Goal: Information Seeking & Learning: Check status

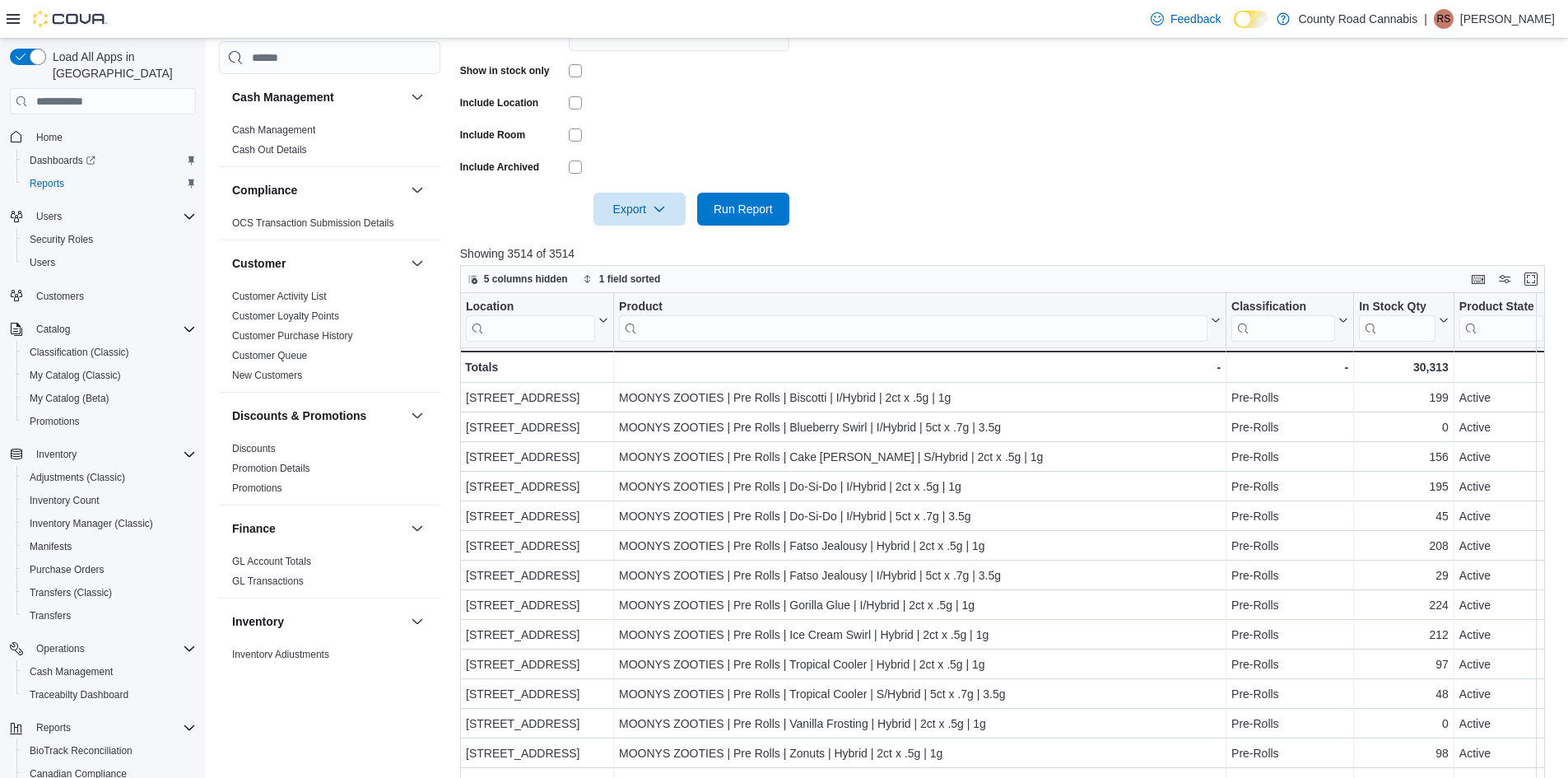
scroll to position [494, 0]
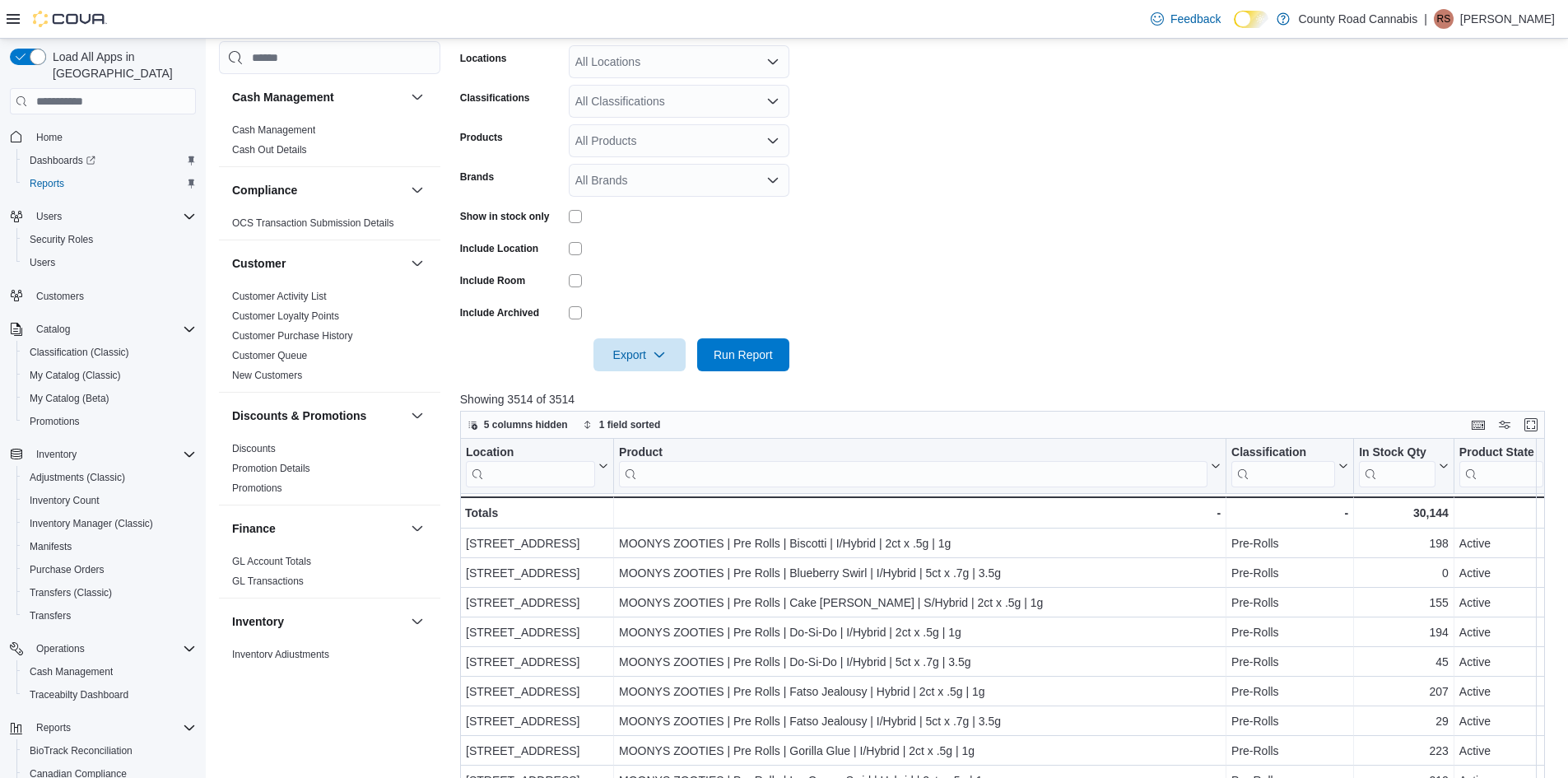
scroll to position [494, 0]
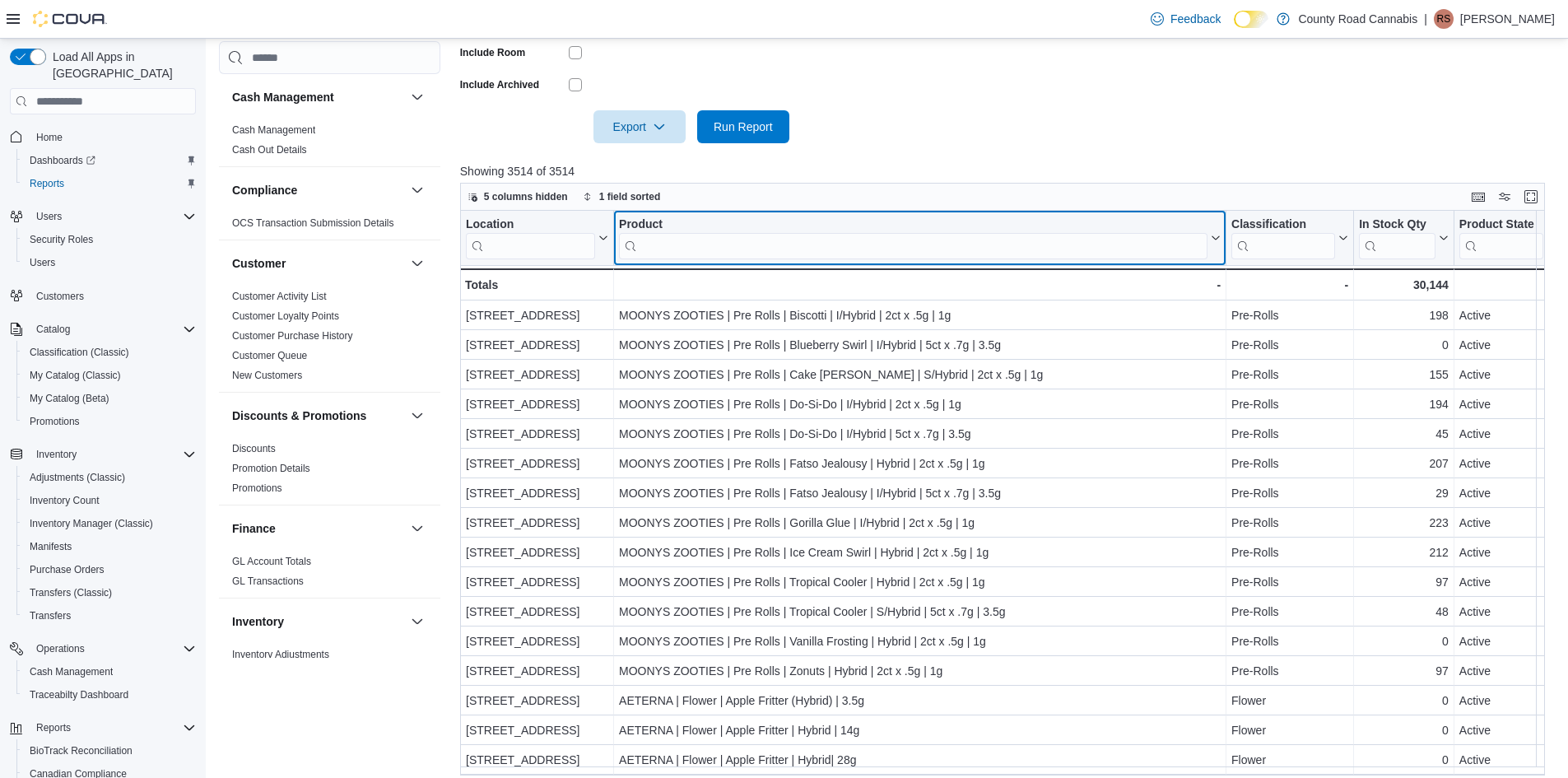
click at [684, 252] on input "search" at bounding box center [913, 246] width 589 height 27
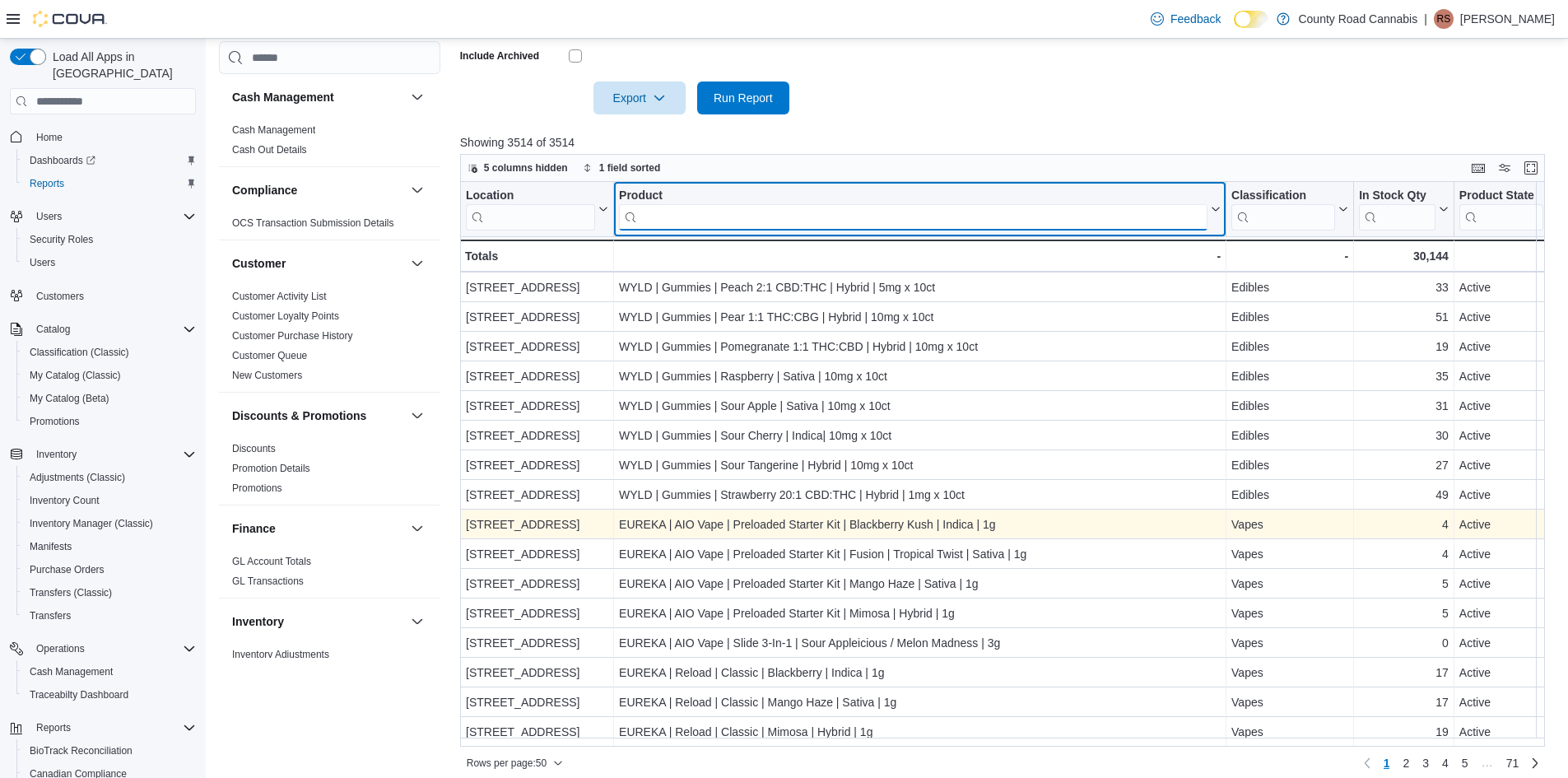
scroll to position [535, 0]
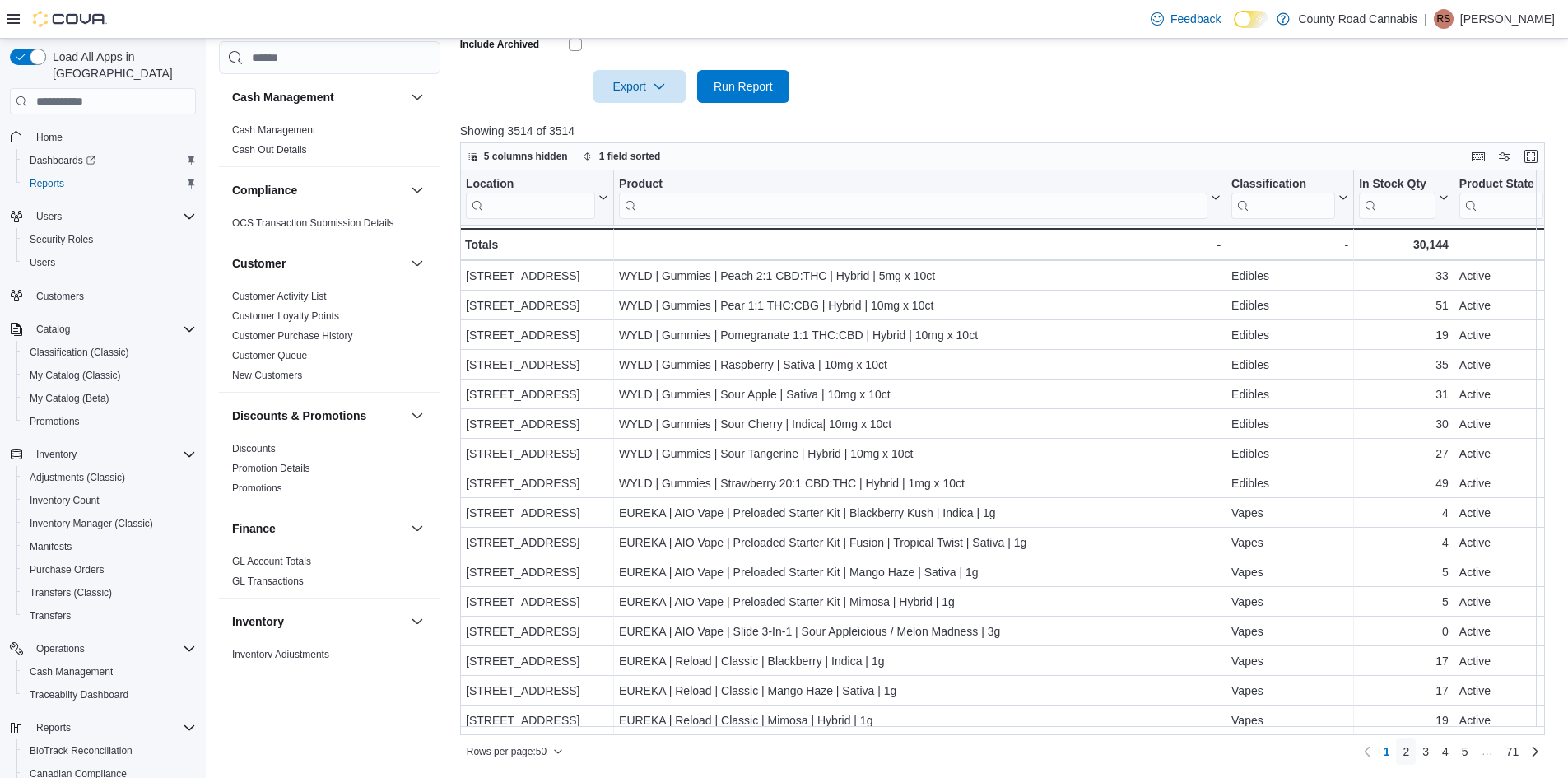
click at [1409, 756] on span "2" at bounding box center [1406, 751] width 7 height 16
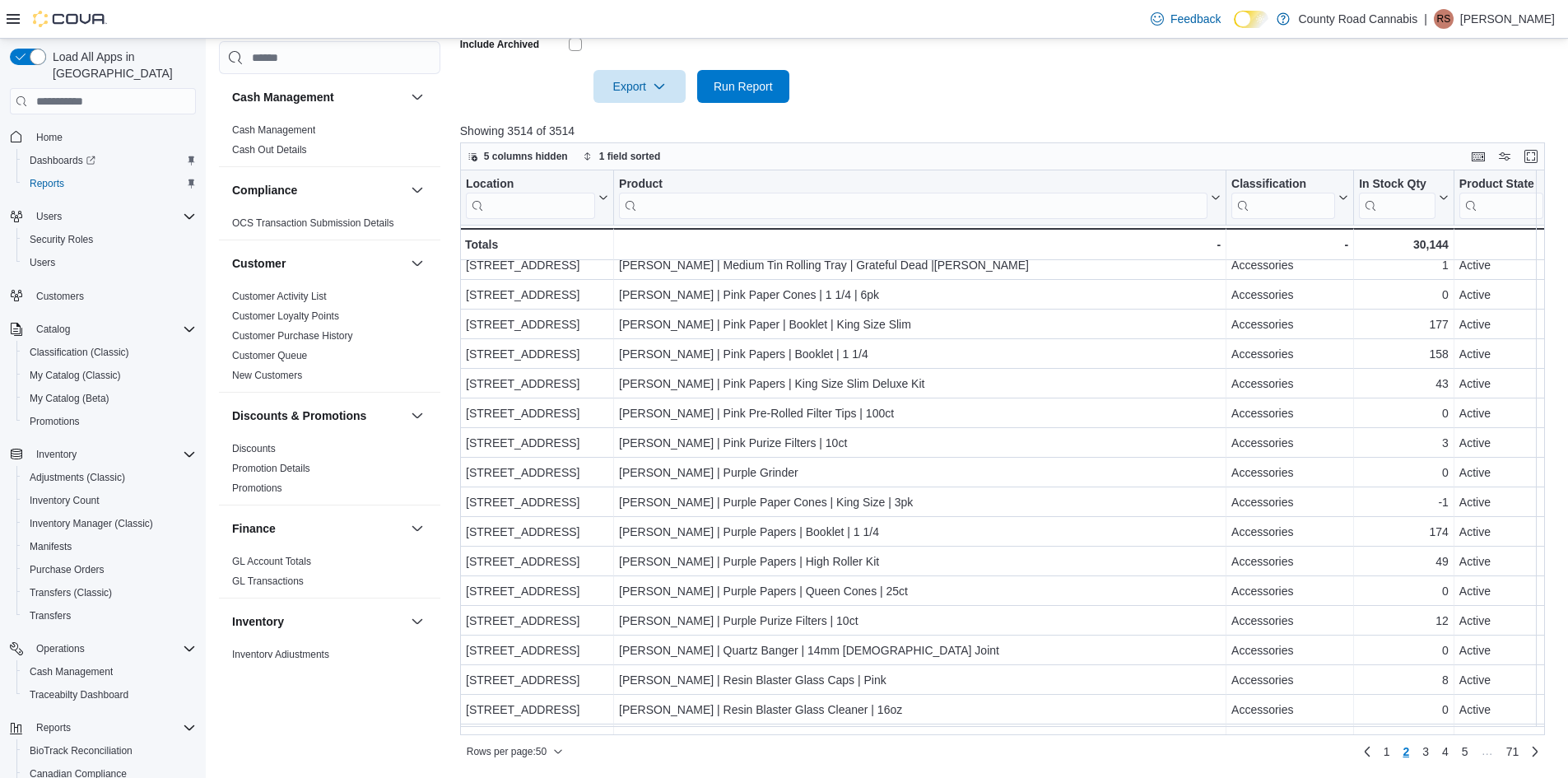
scroll to position [1015, 0]
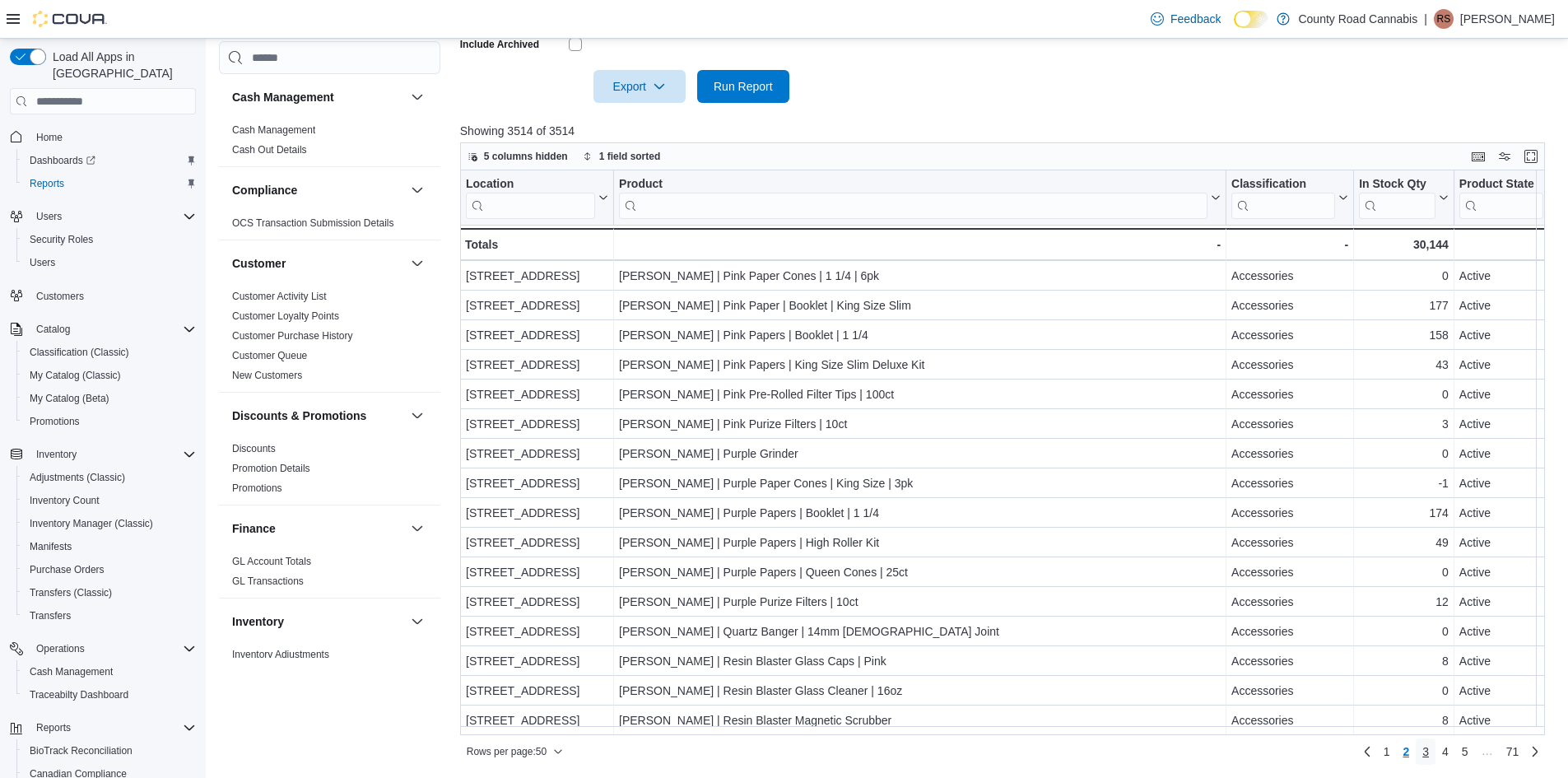
click at [1429, 750] on span "3" at bounding box center [1426, 751] width 7 height 16
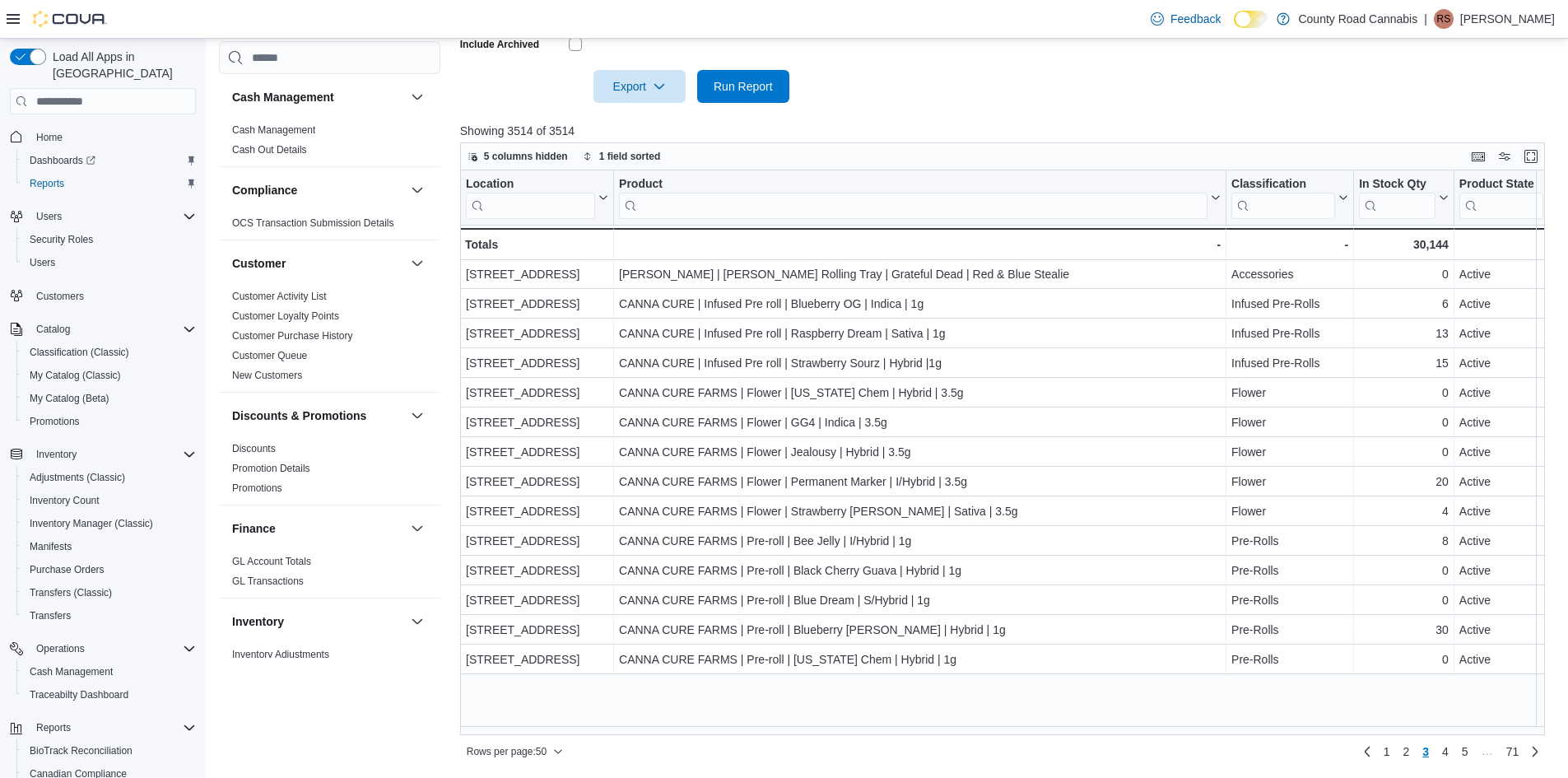
scroll to position [439, 0]
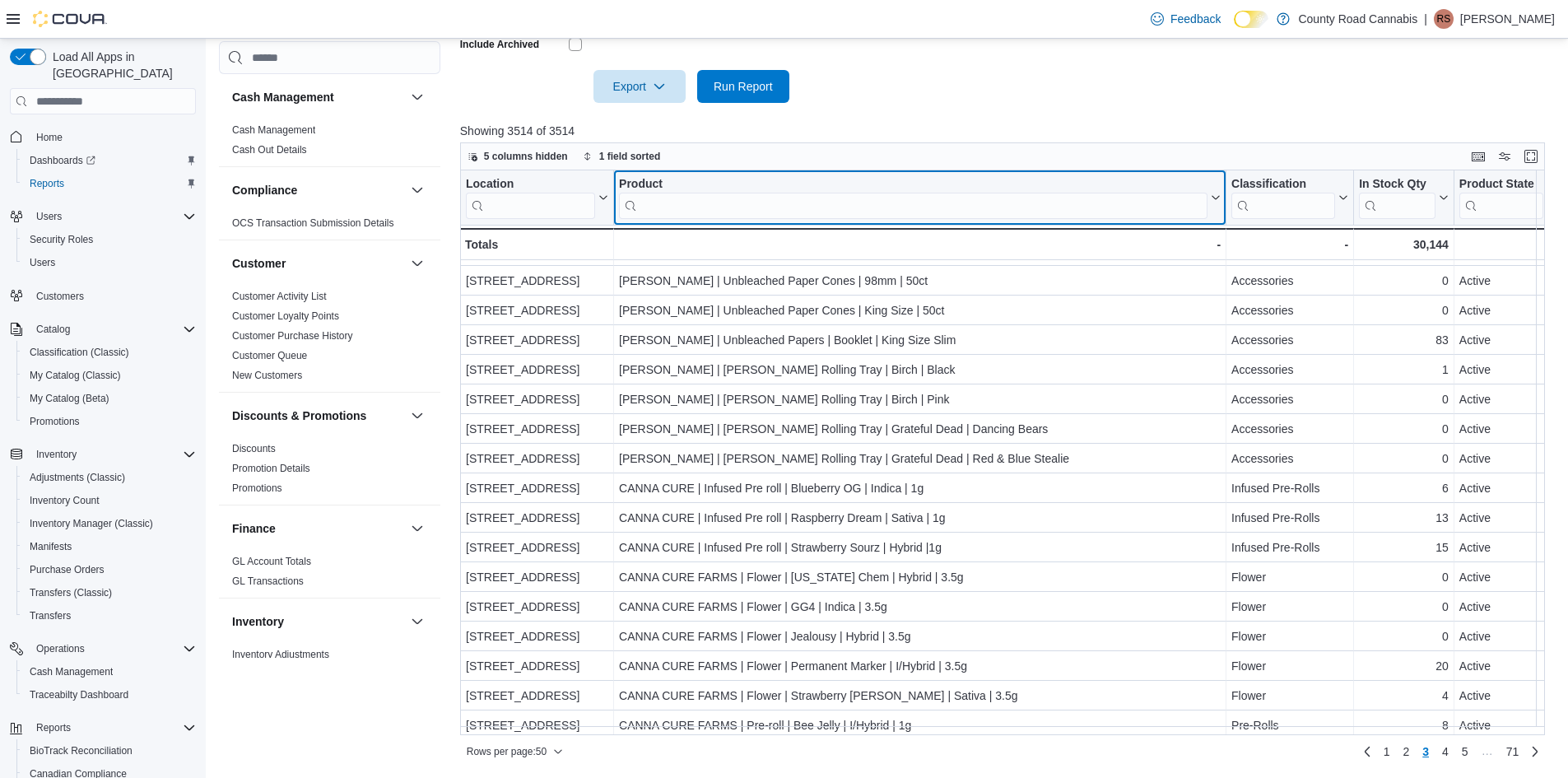
click at [648, 208] on input "search" at bounding box center [913, 205] width 589 height 27
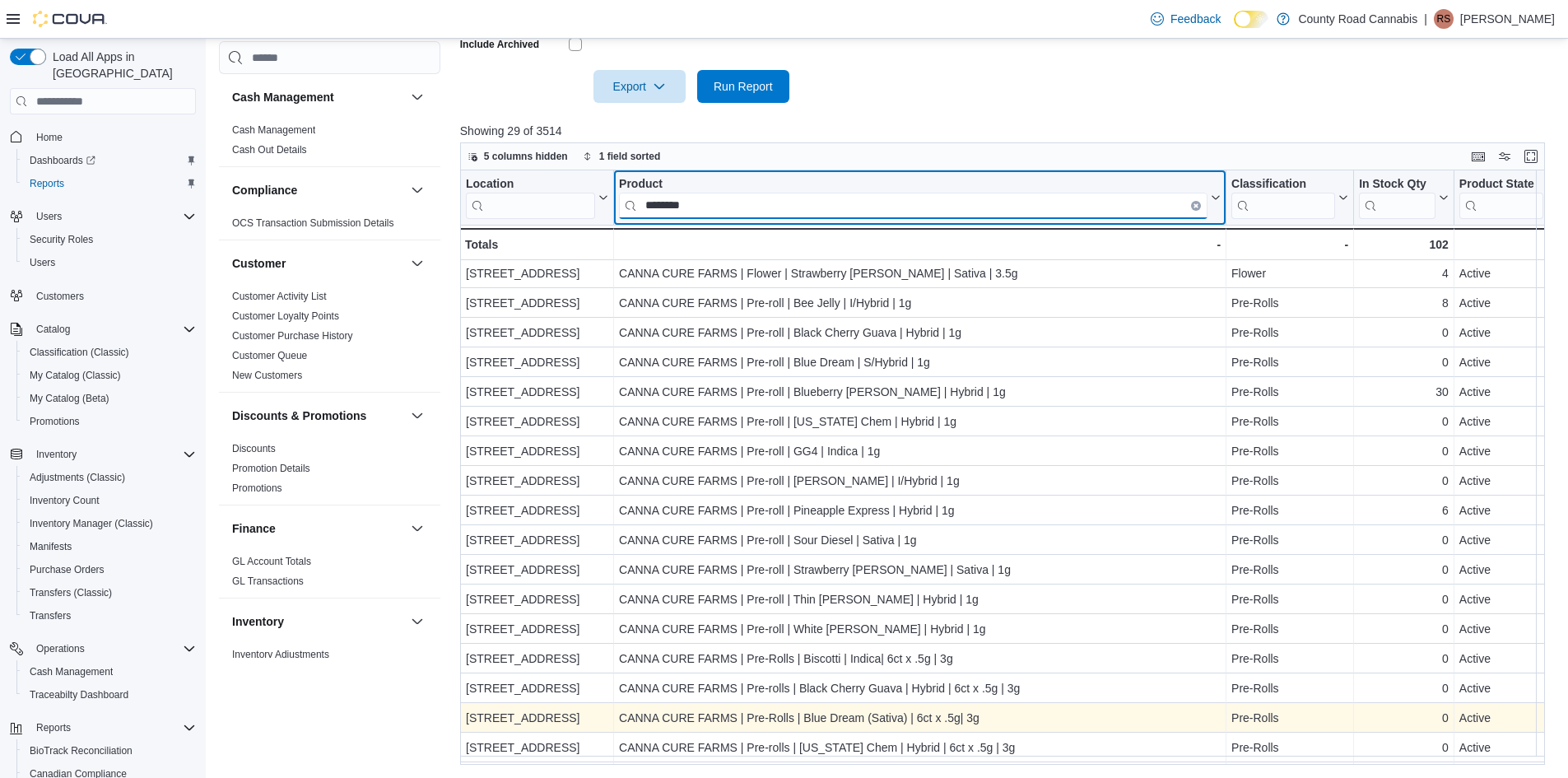
scroll to position [198, 0]
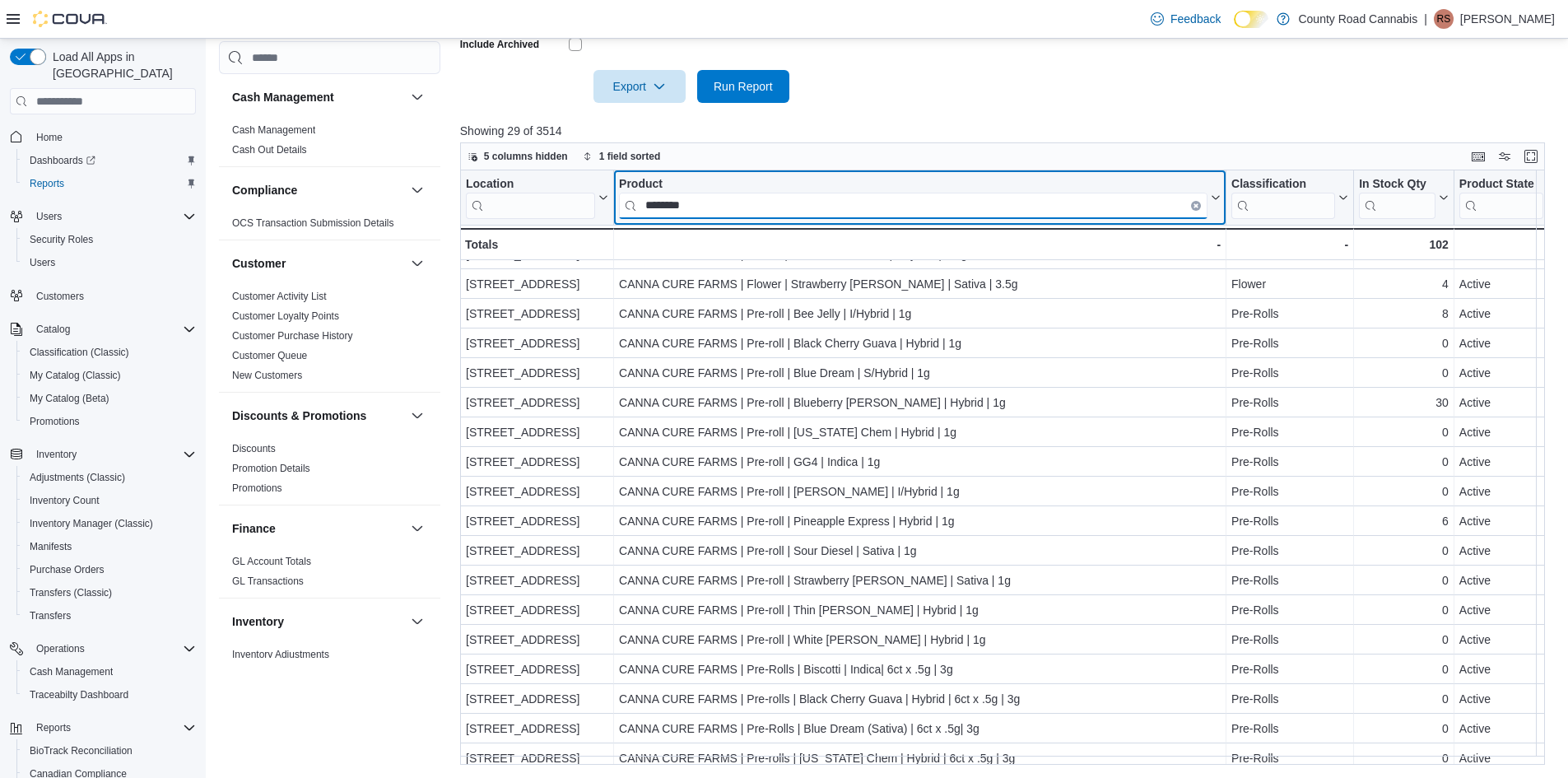
type input "********"
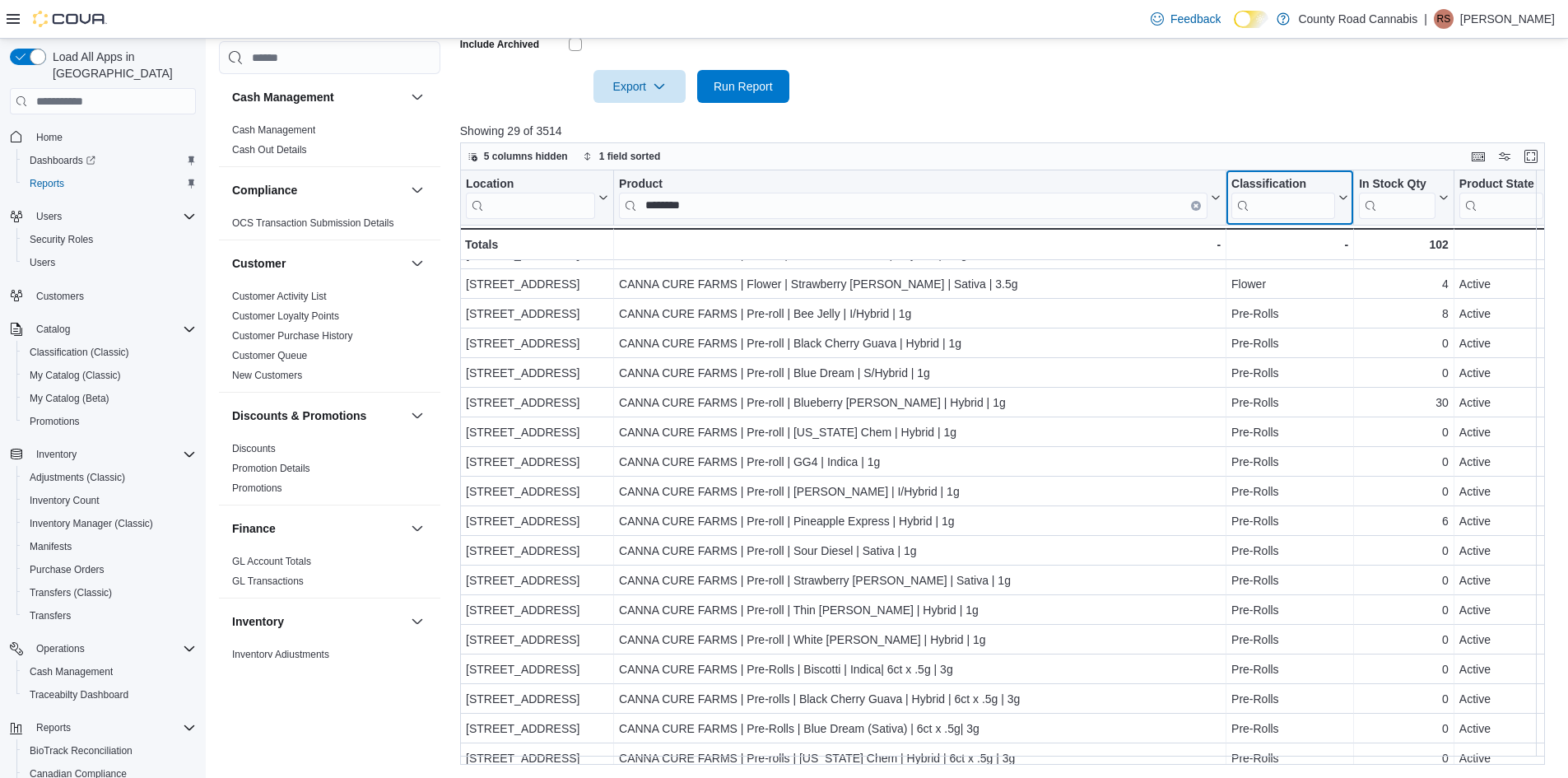
click at [1271, 202] on input "search" at bounding box center [1284, 205] width 103 height 27
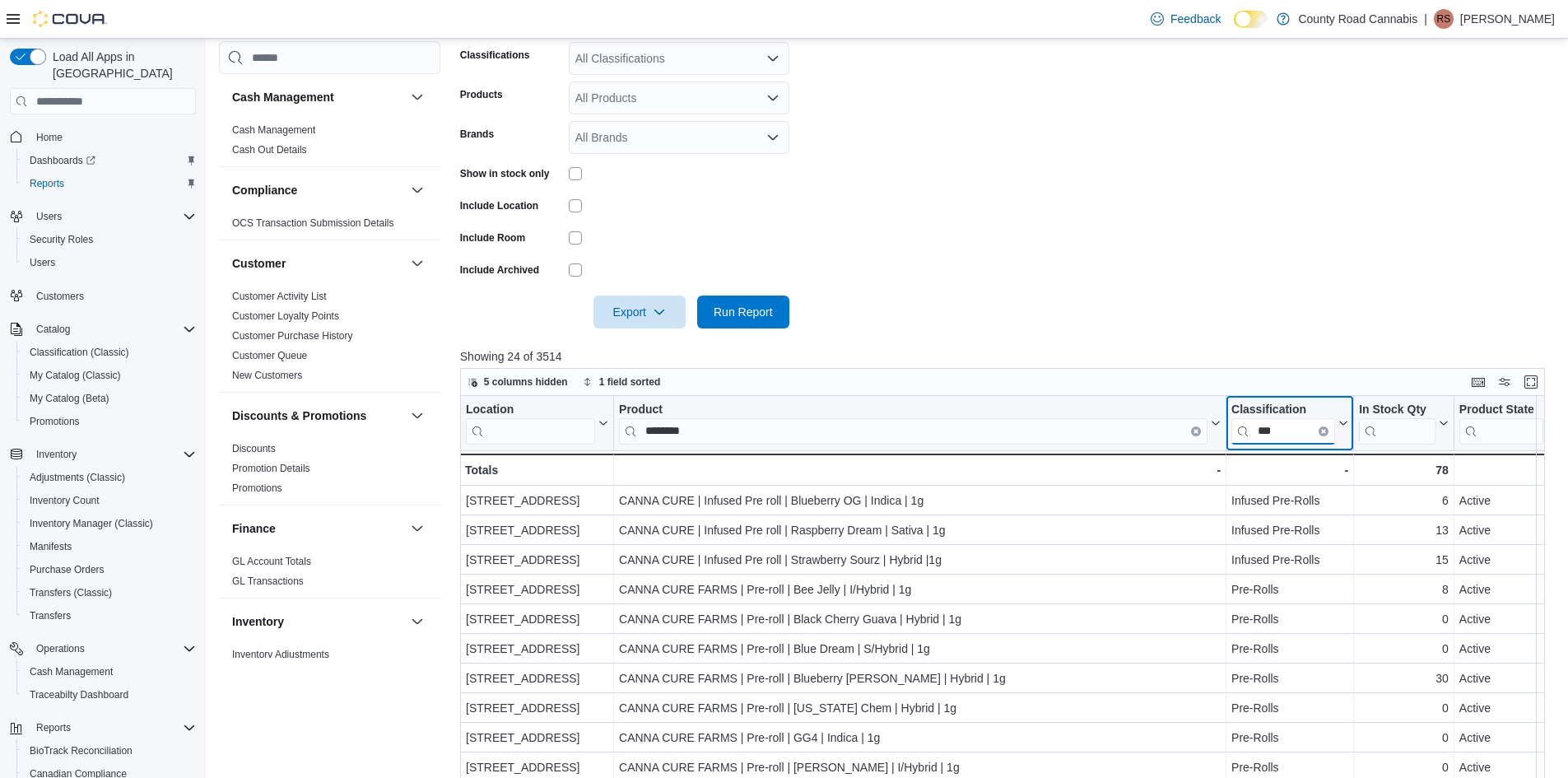
scroll to position [287, 0]
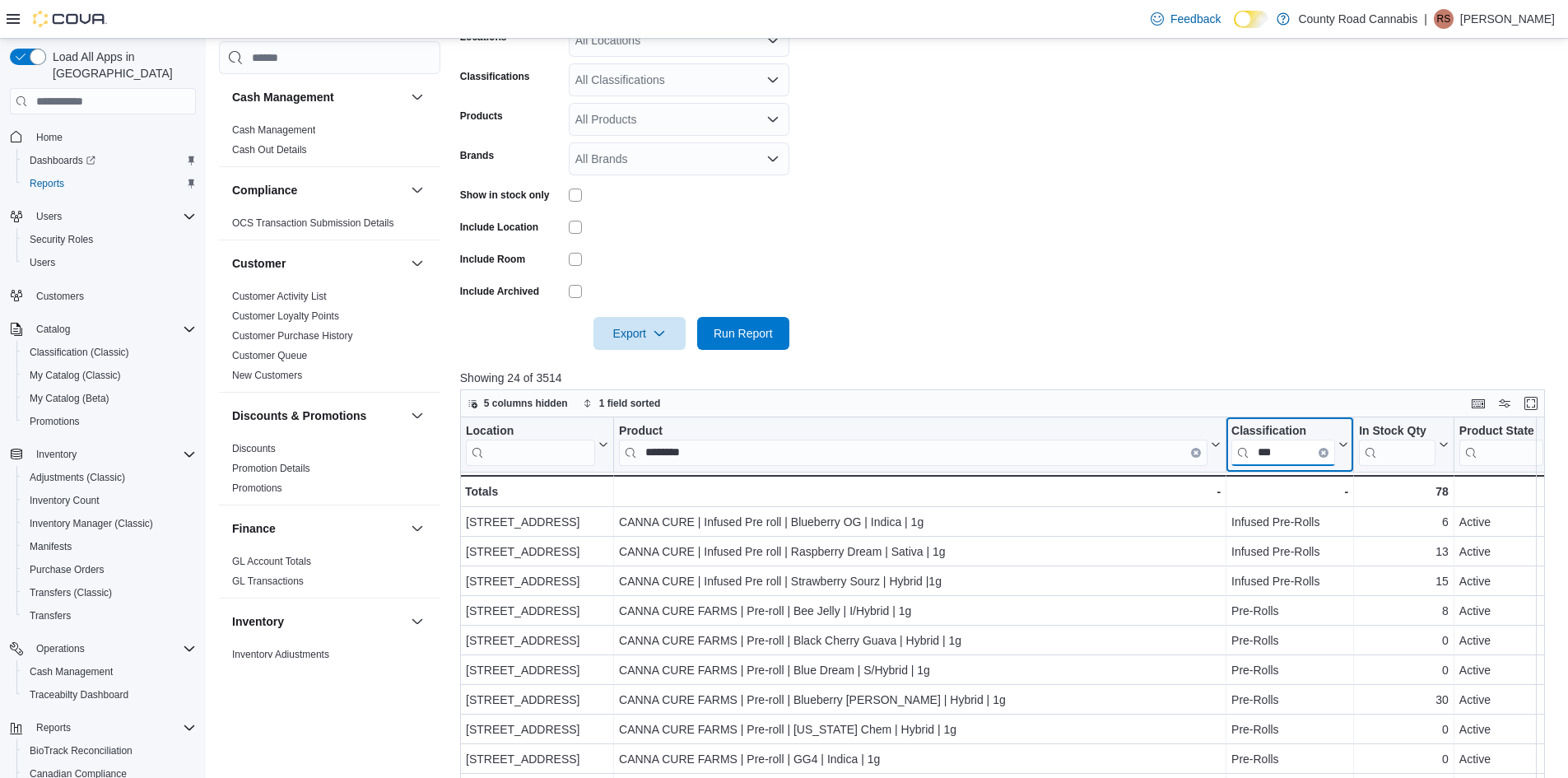
type input "***"
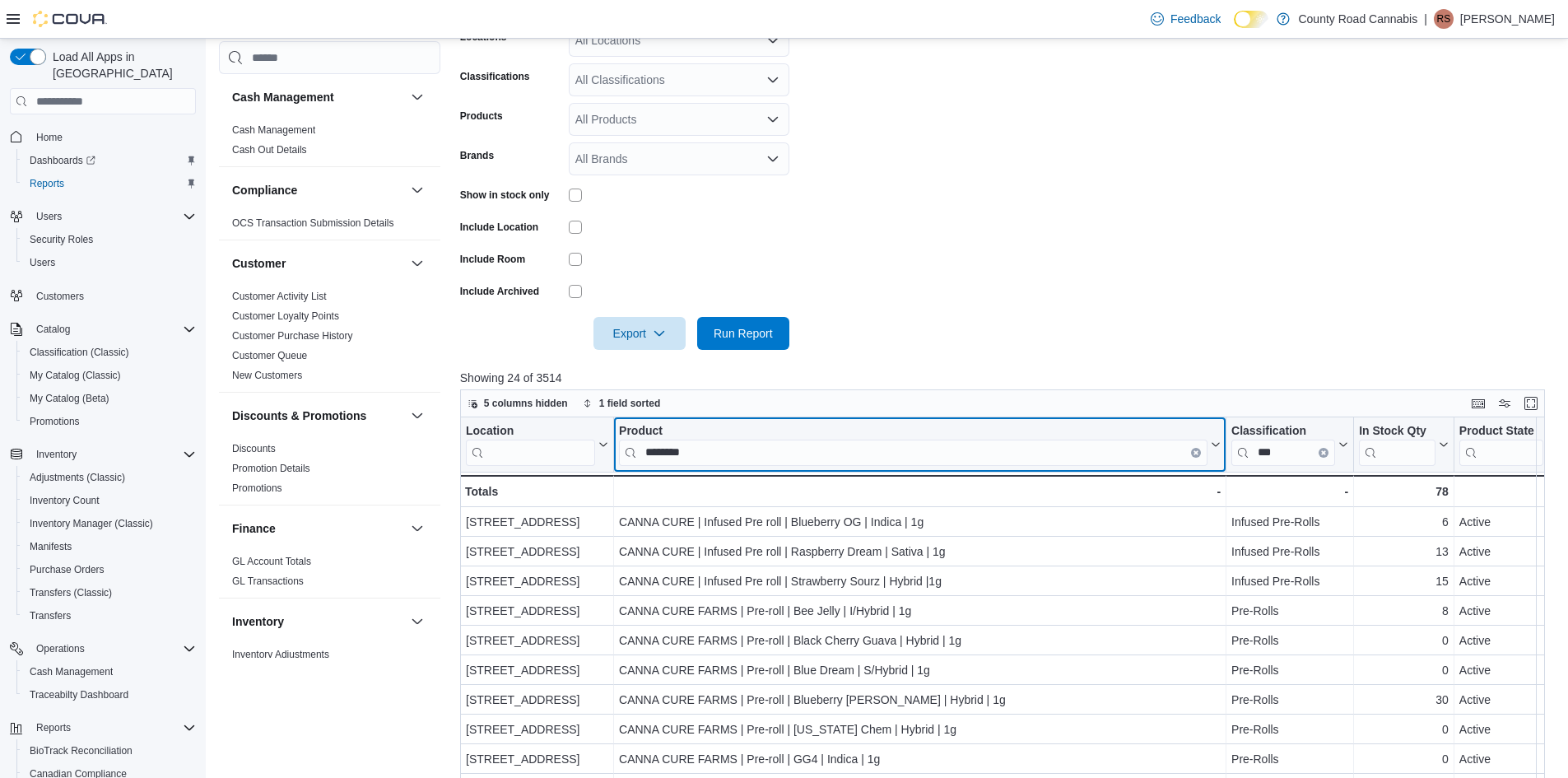
drag, startPoint x: 716, startPoint y: 450, endPoint x: 379, endPoint y: 425, distance: 337.9
click at [379, 425] on div "Cash Management Cash Management Cash Out Details Compliance OCS Transaction Sub…" at bounding box center [888, 421] width 1338 height 1181
click at [1194, 455] on button "Clear input" at bounding box center [1196, 452] width 9 height 9
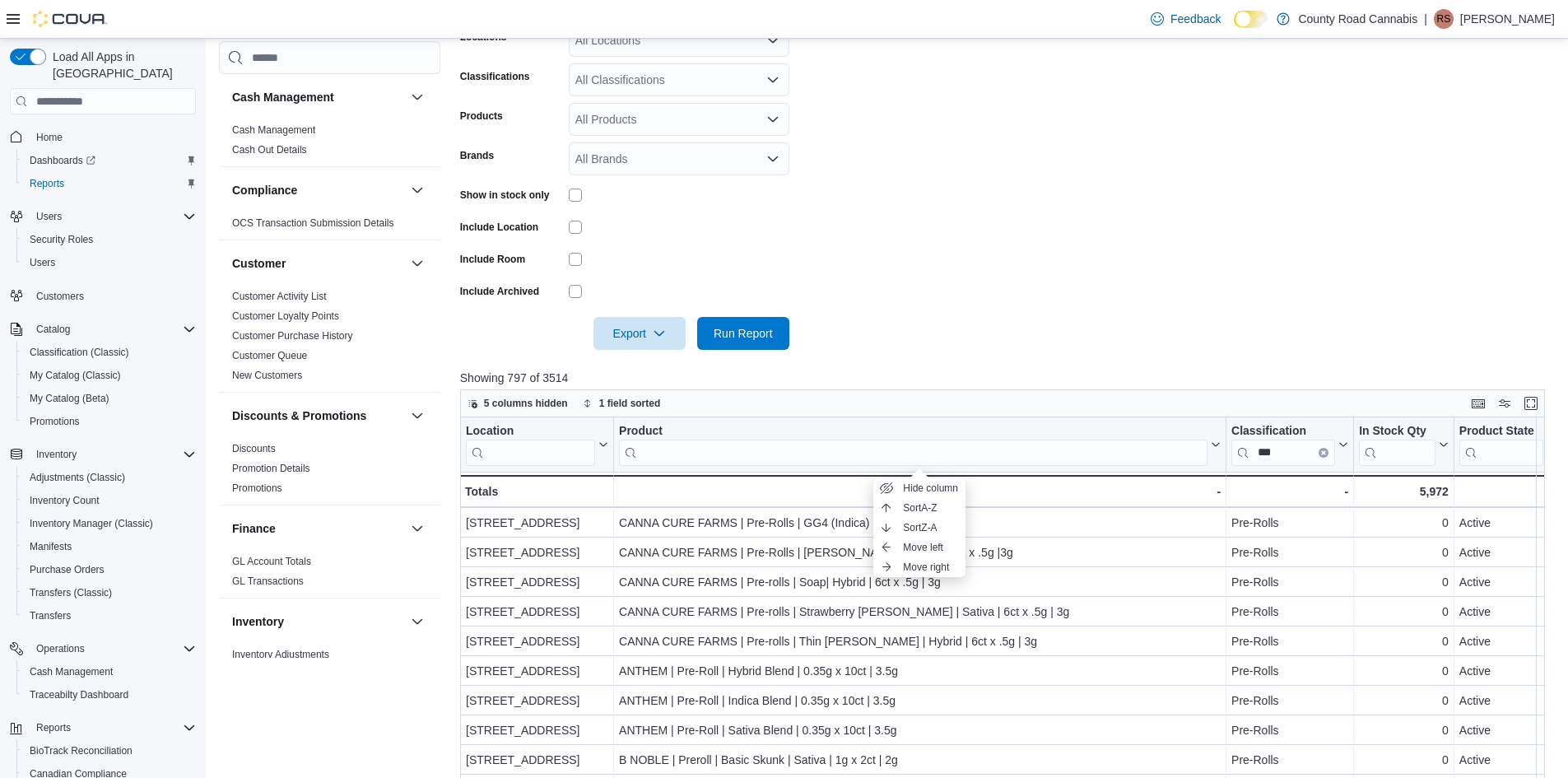
scroll to position [535, 0]
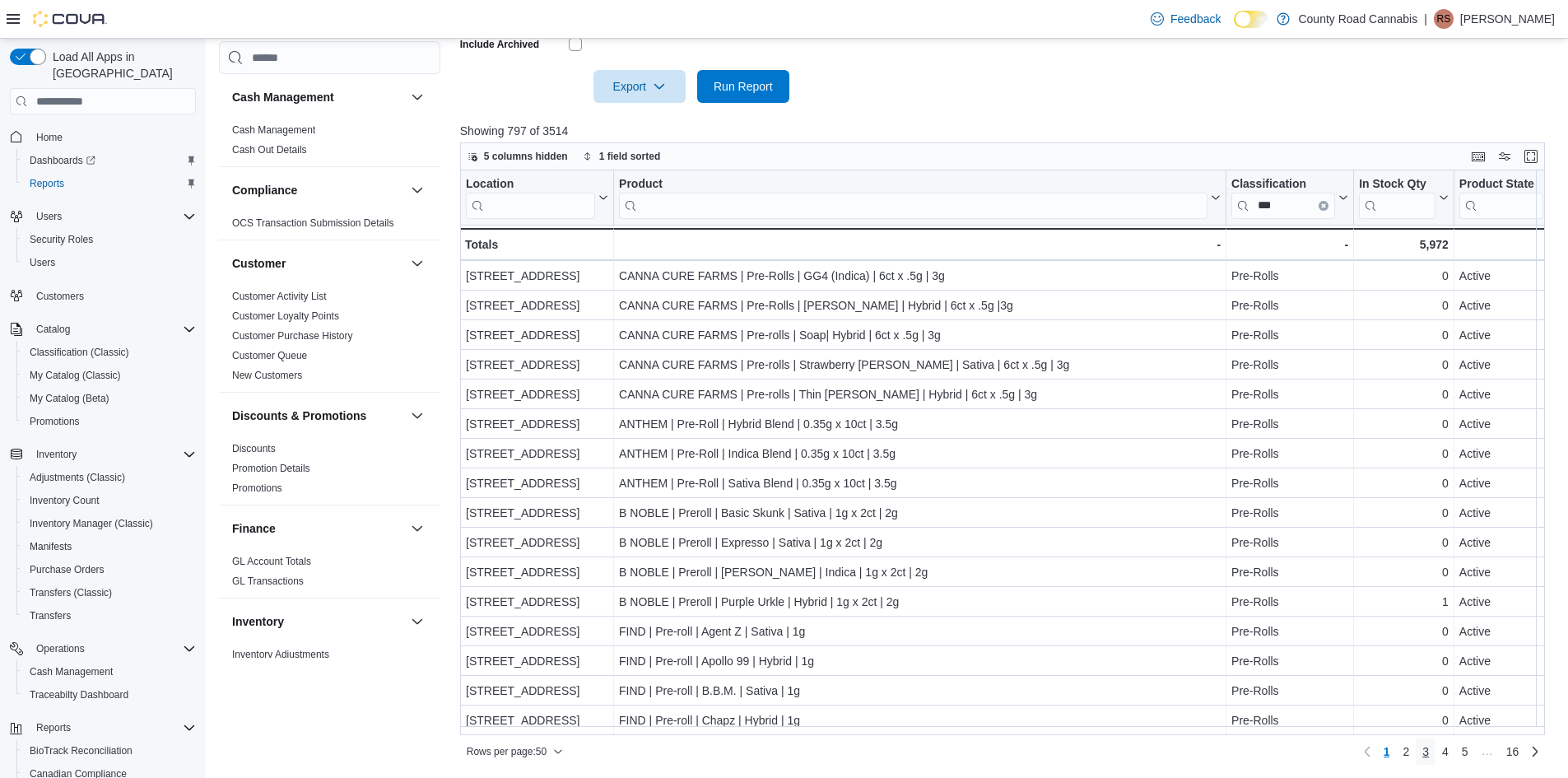
click at [1429, 750] on span "3" at bounding box center [1426, 751] width 7 height 16
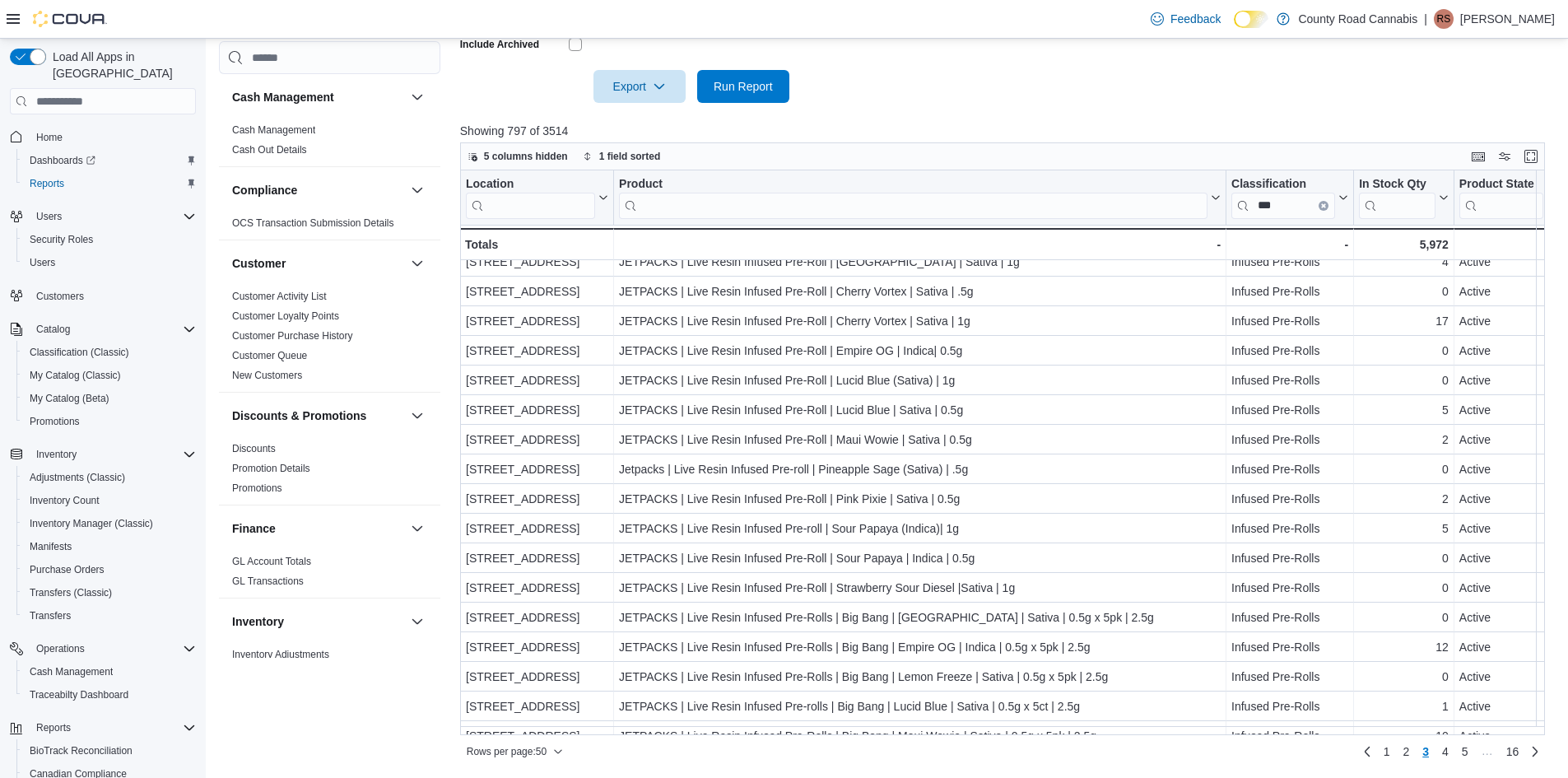
scroll to position [1015, 0]
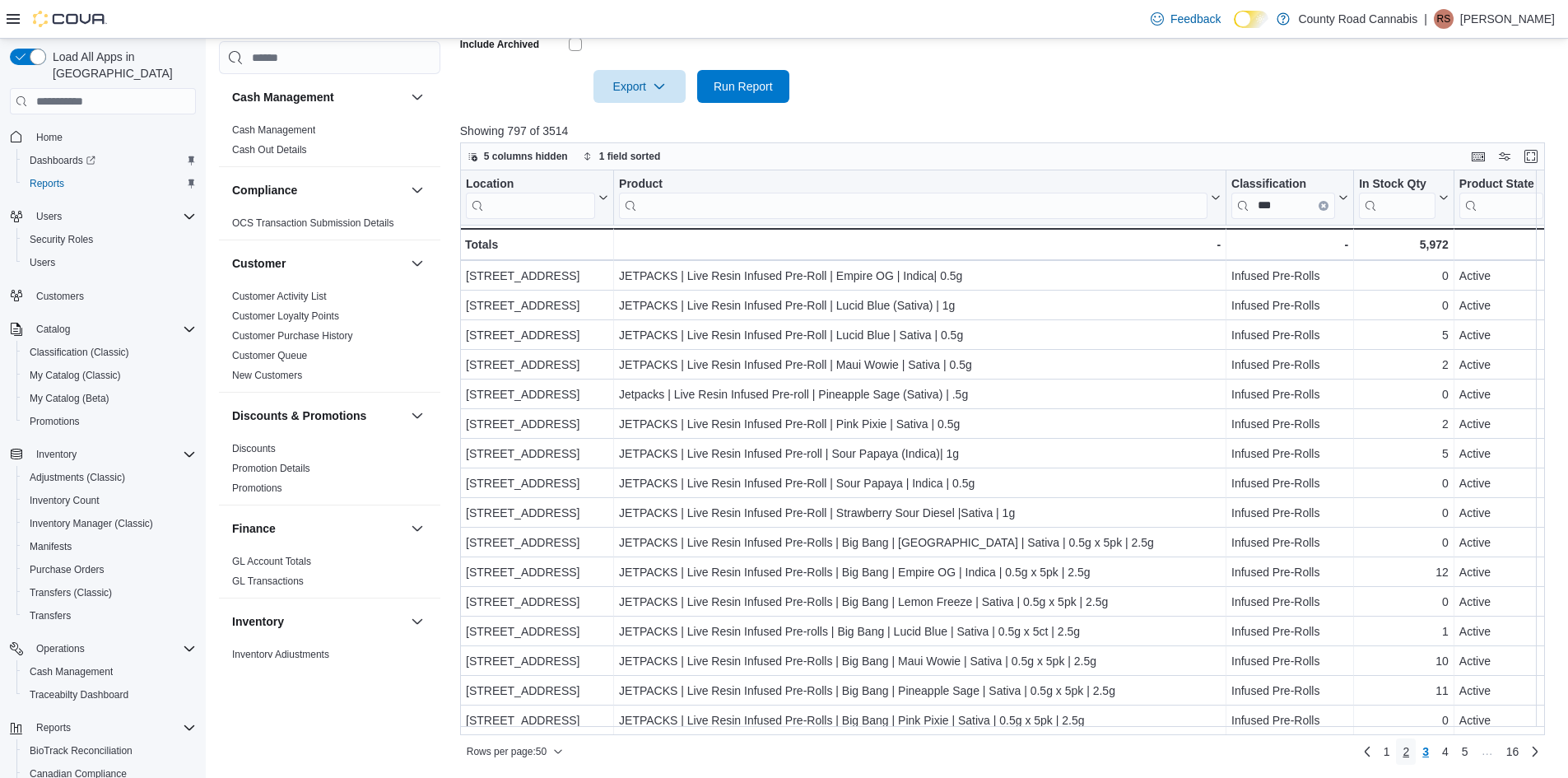
click at [1409, 749] on span "2" at bounding box center [1406, 751] width 7 height 16
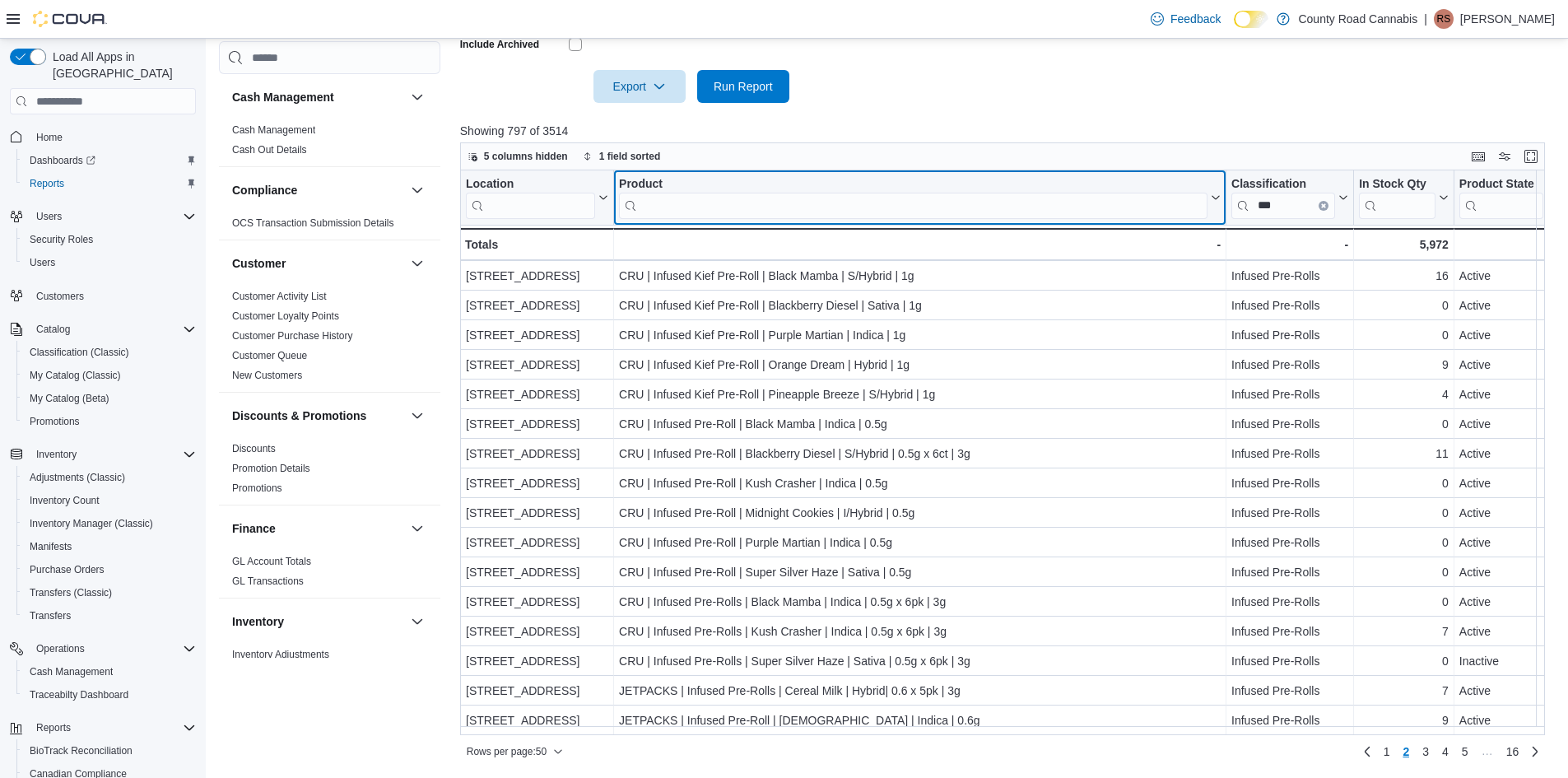
click at [742, 203] on input "search" at bounding box center [913, 205] width 589 height 27
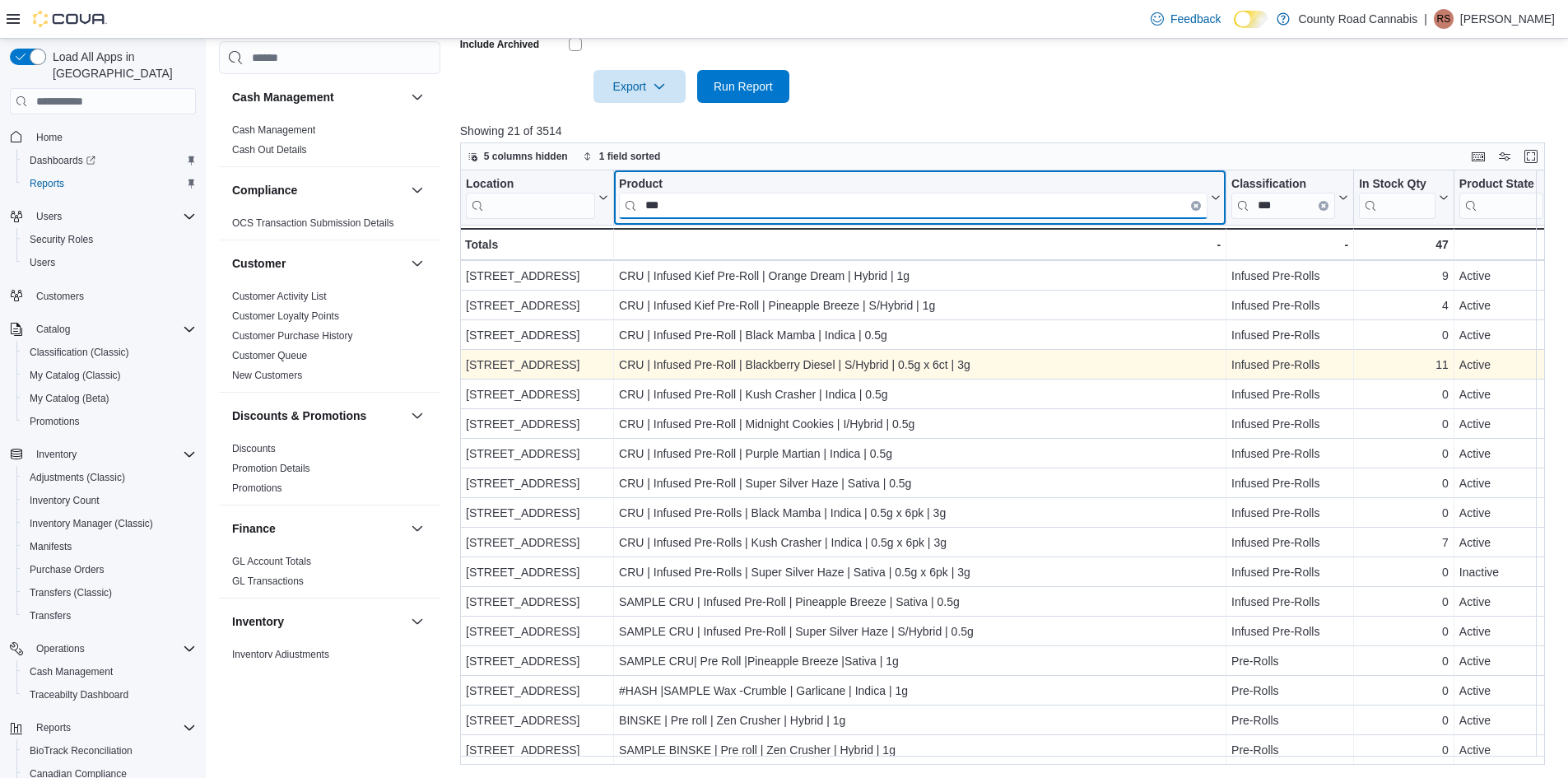
scroll to position [0, 0]
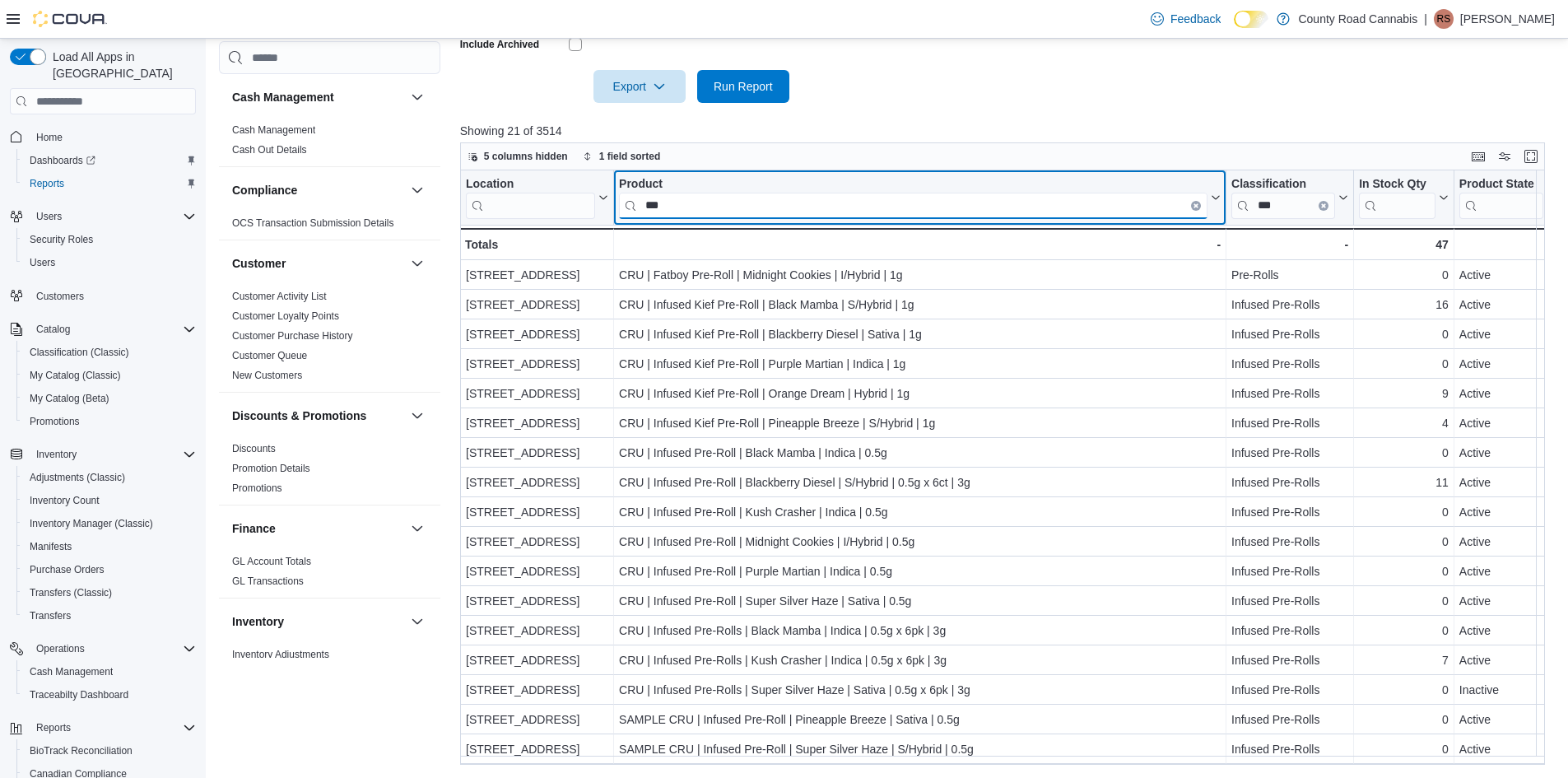
type input "***"
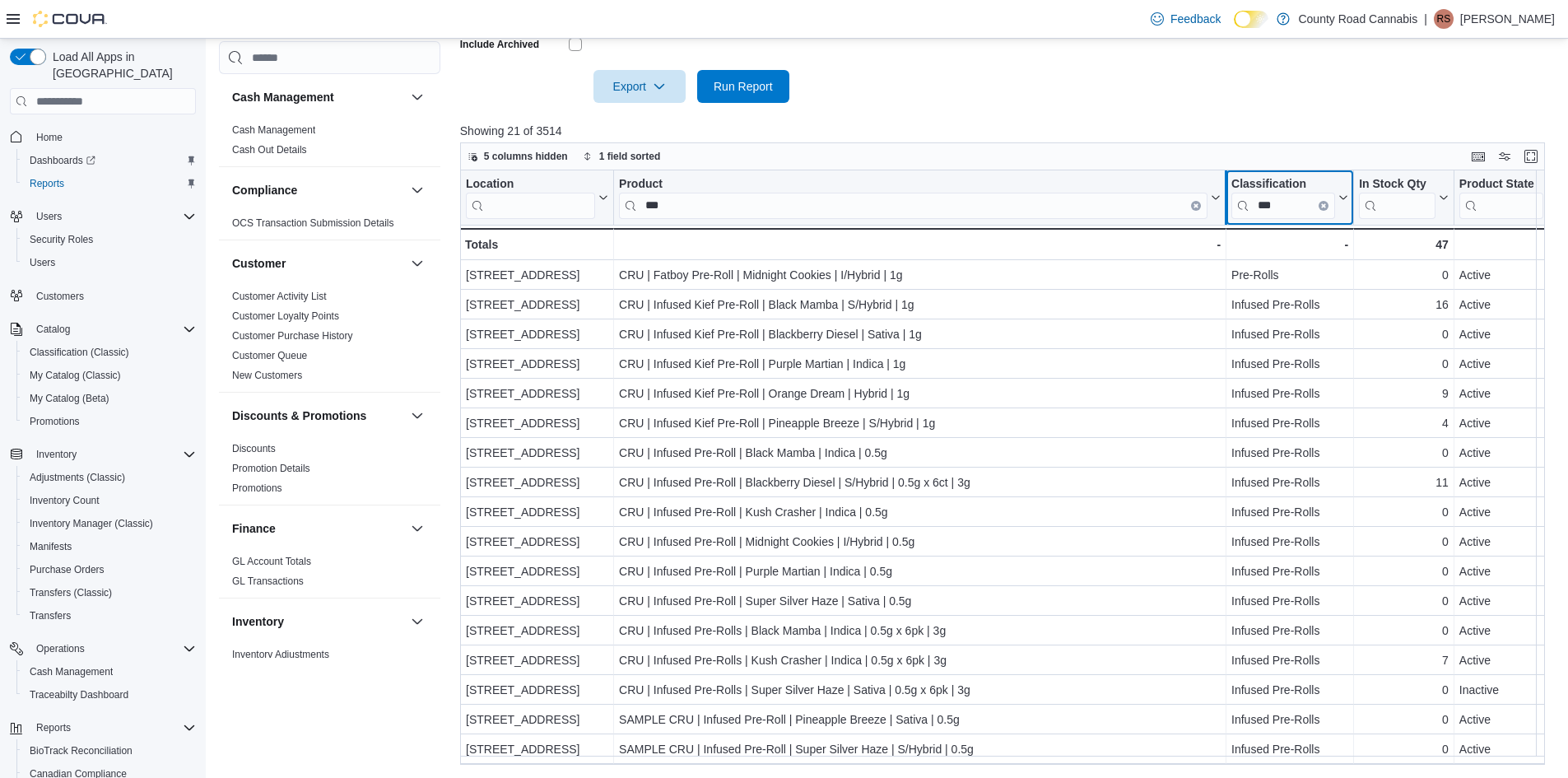
drag, startPoint x: 1282, startPoint y: 204, endPoint x: 1232, endPoint y: 210, distance: 50.4
drag, startPoint x: 1297, startPoint y: 208, endPoint x: 1252, endPoint y: 204, distance: 45.2
click at [1252, 204] on input "***" at bounding box center [1284, 205] width 103 height 27
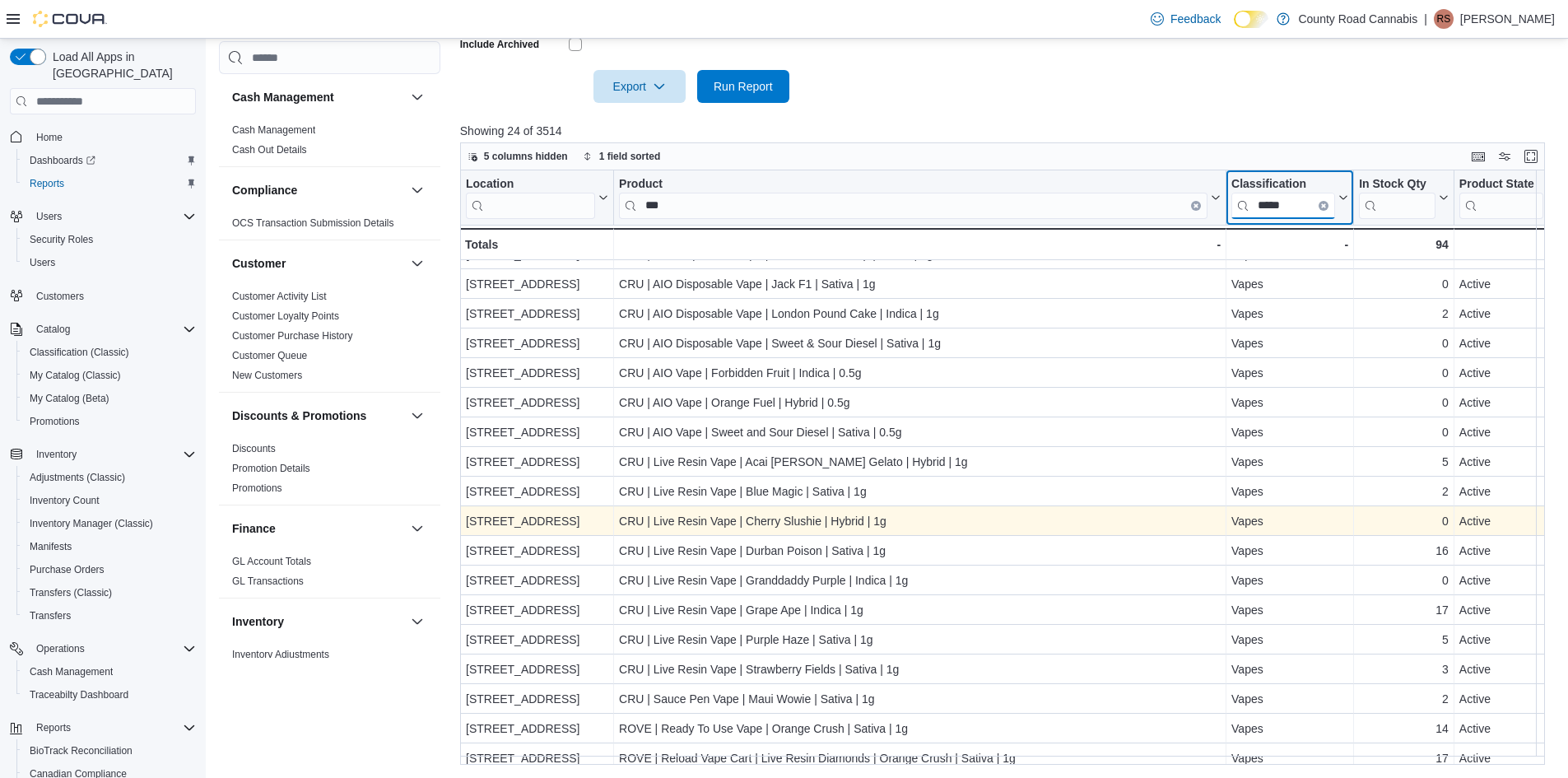
scroll to position [215, 0]
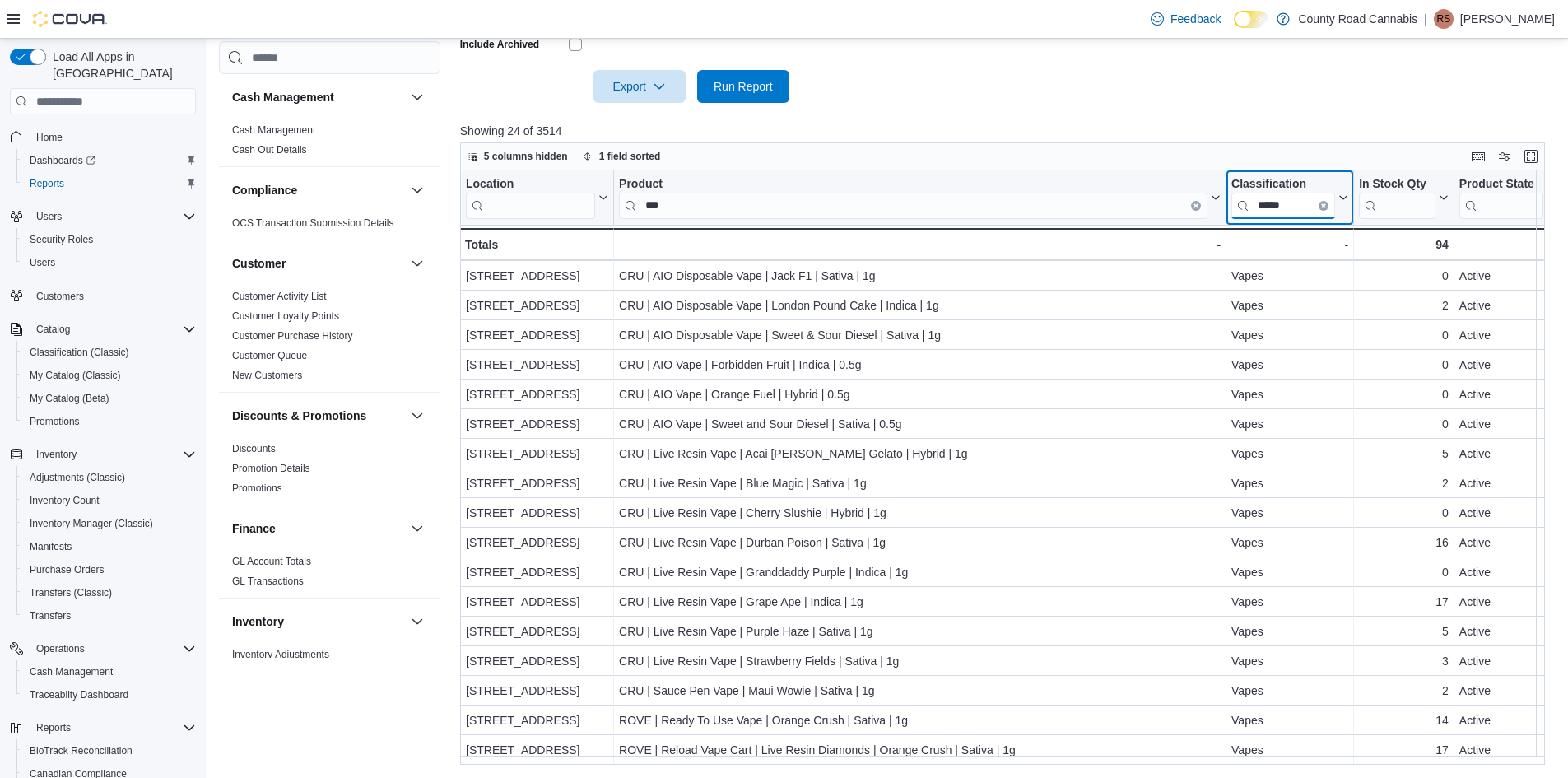
type input "*****"
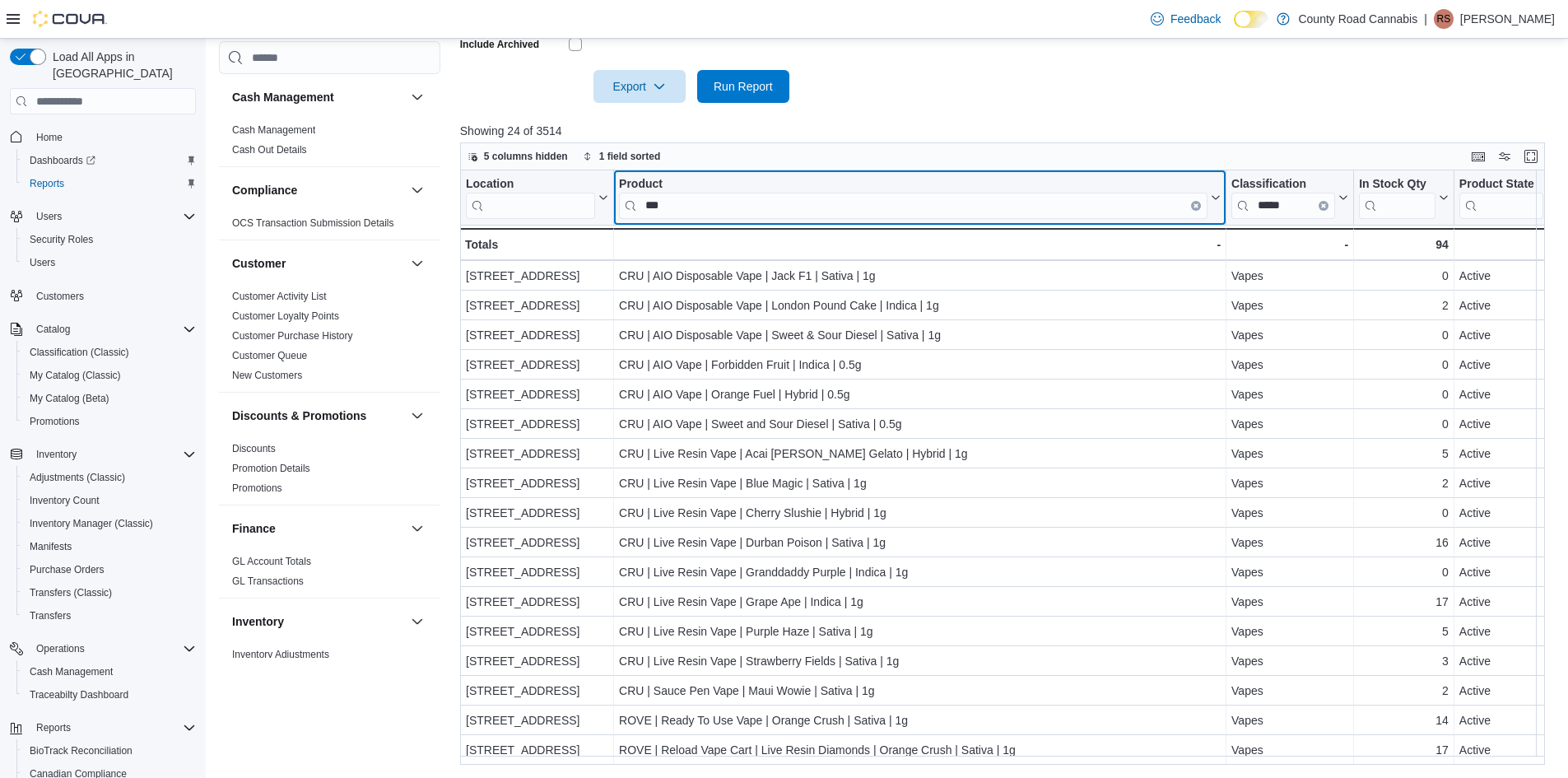
click at [678, 195] on input "***" at bounding box center [913, 205] width 589 height 27
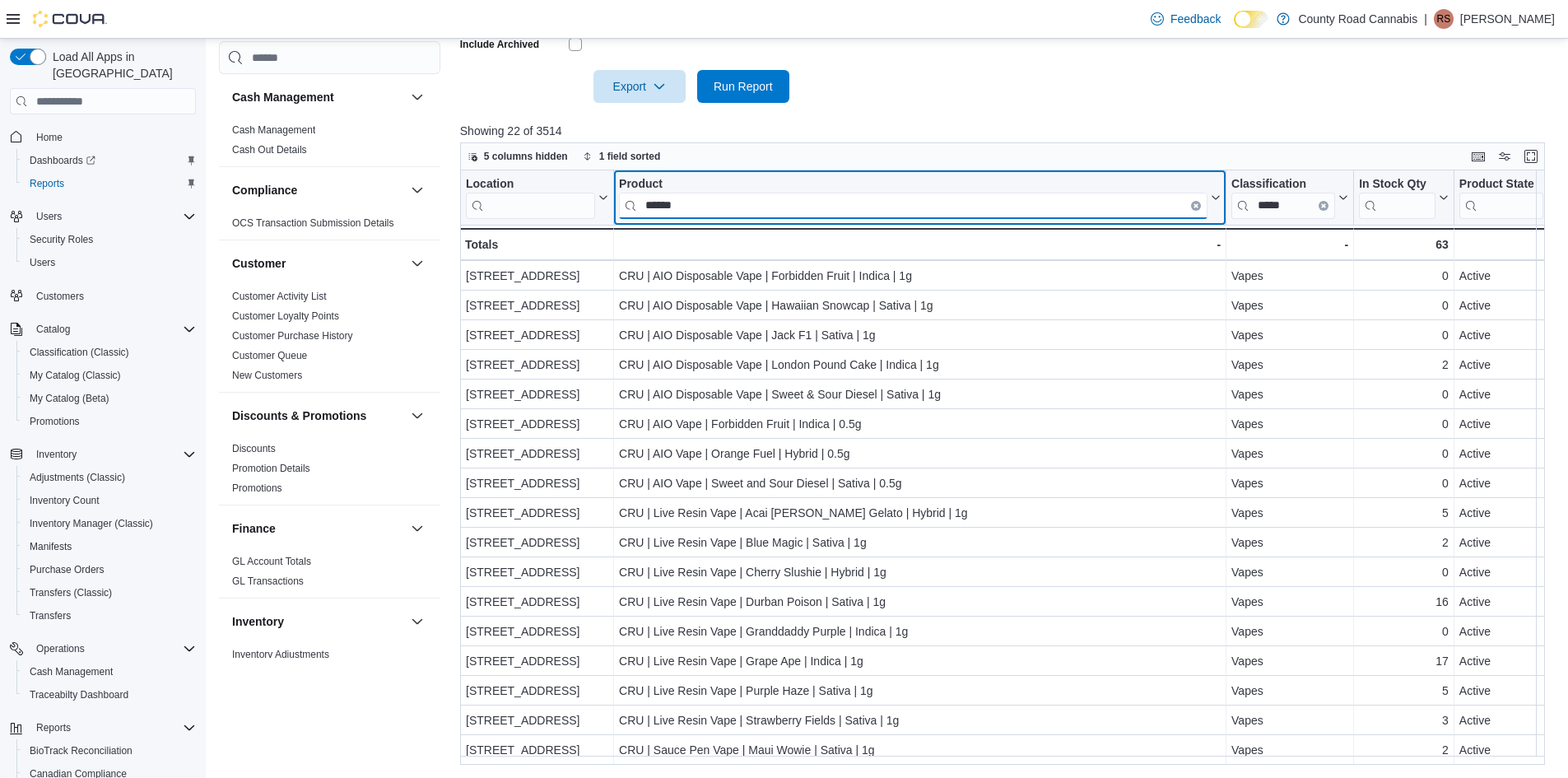
scroll to position [0, 0]
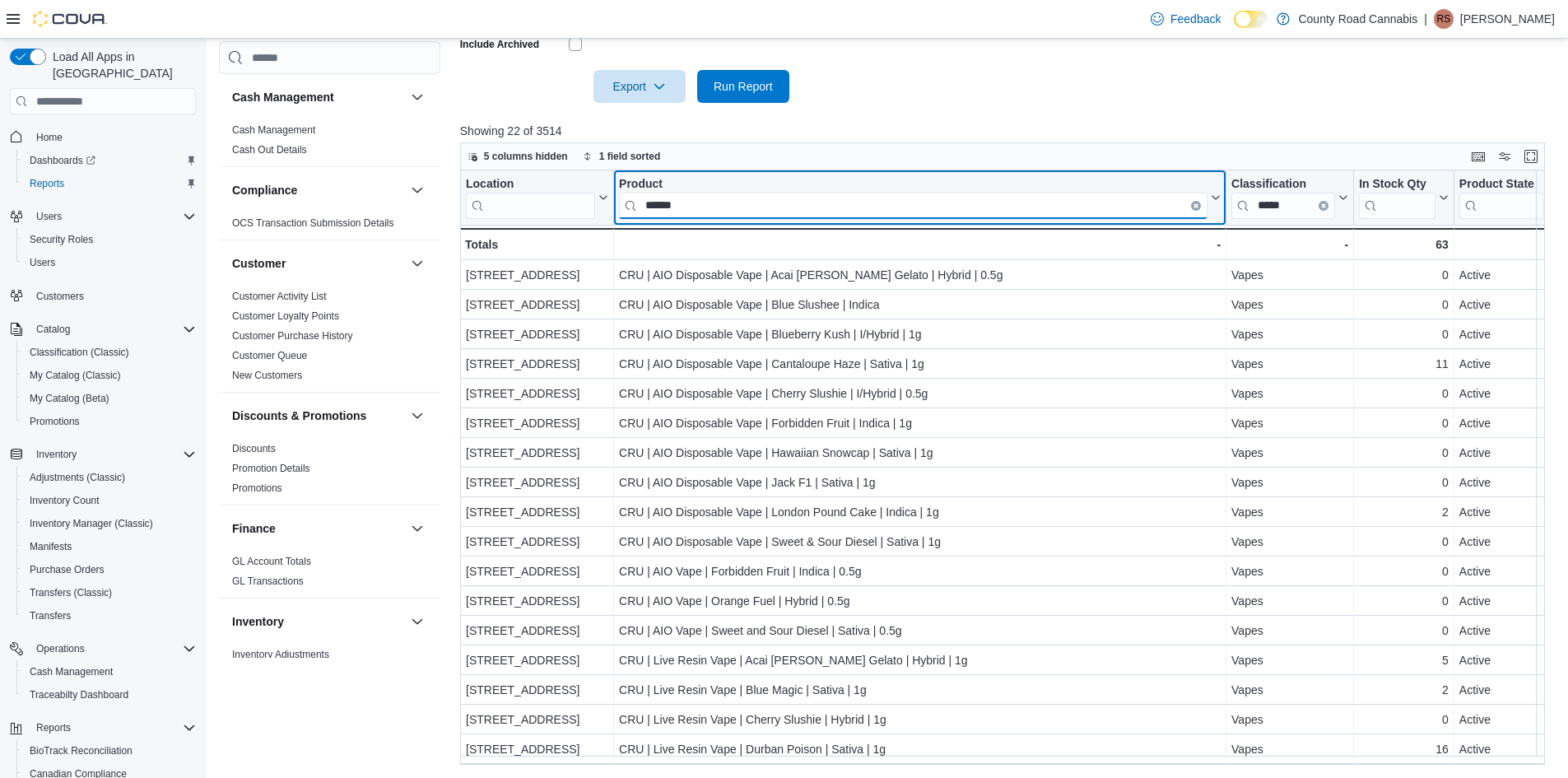
drag, startPoint x: 732, startPoint y: 194, endPoint x: 216, endPoint y: 155, distance: 517.5
click at [215, 155] on div "Reports Feedback Cash Management Cash Management Cash Out Details Compliance OC…" at bounding box center [888, 141] width 1364 height 1274
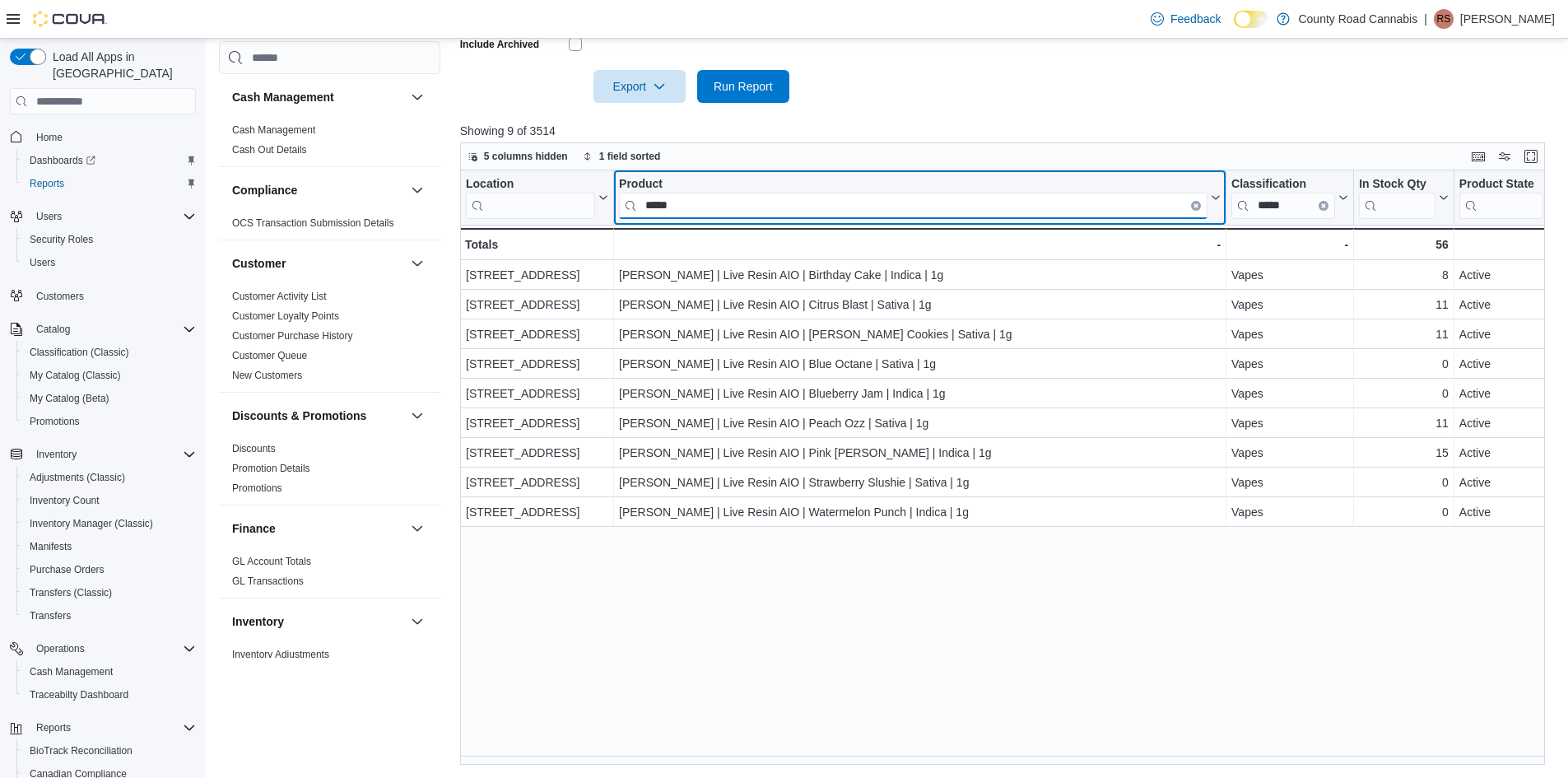
drag, startPoint x: 688, startPoint y: 210, endPoint x: 578, endPoint y: 190, distance: 111.8
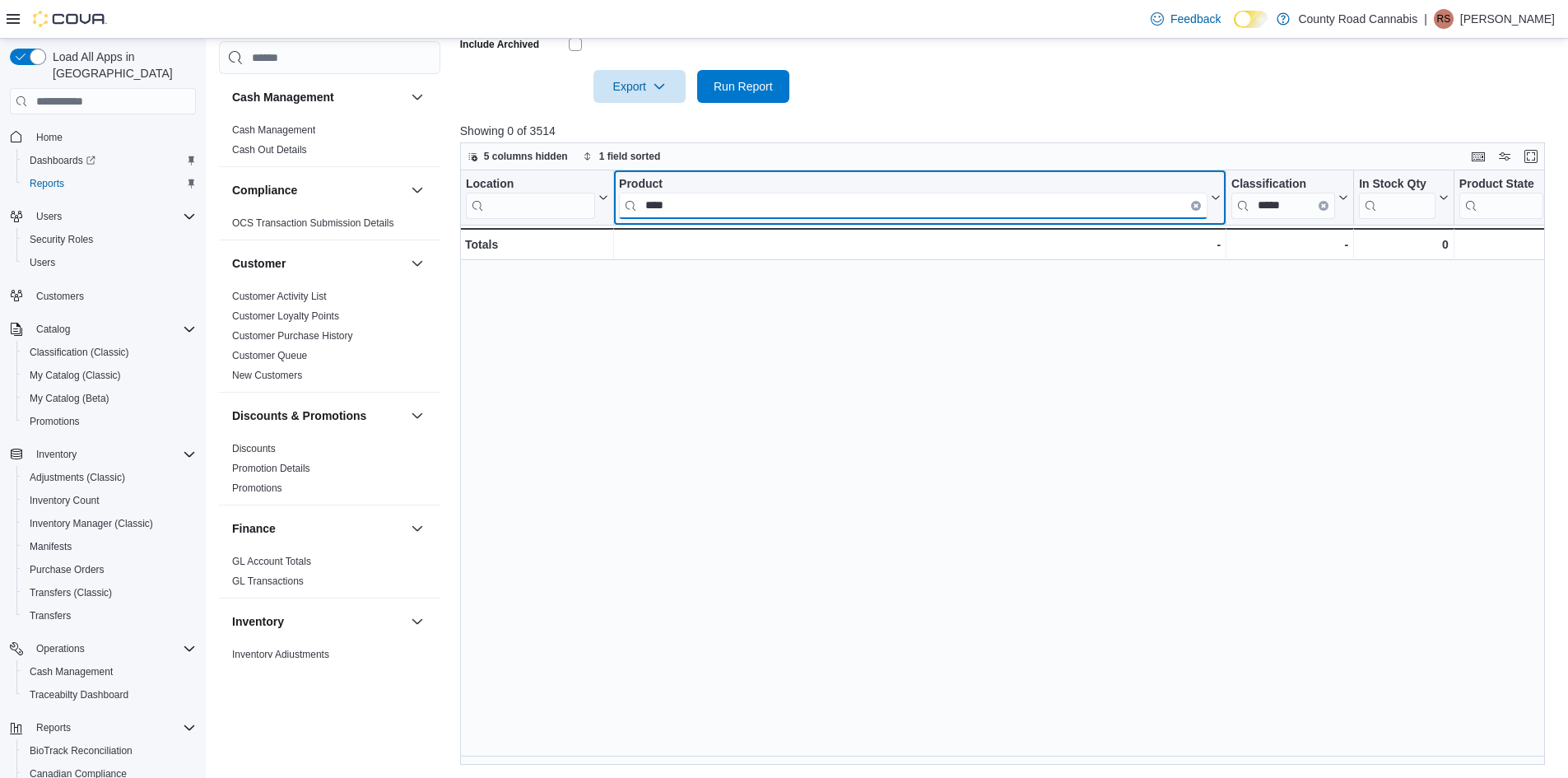
type input "****"
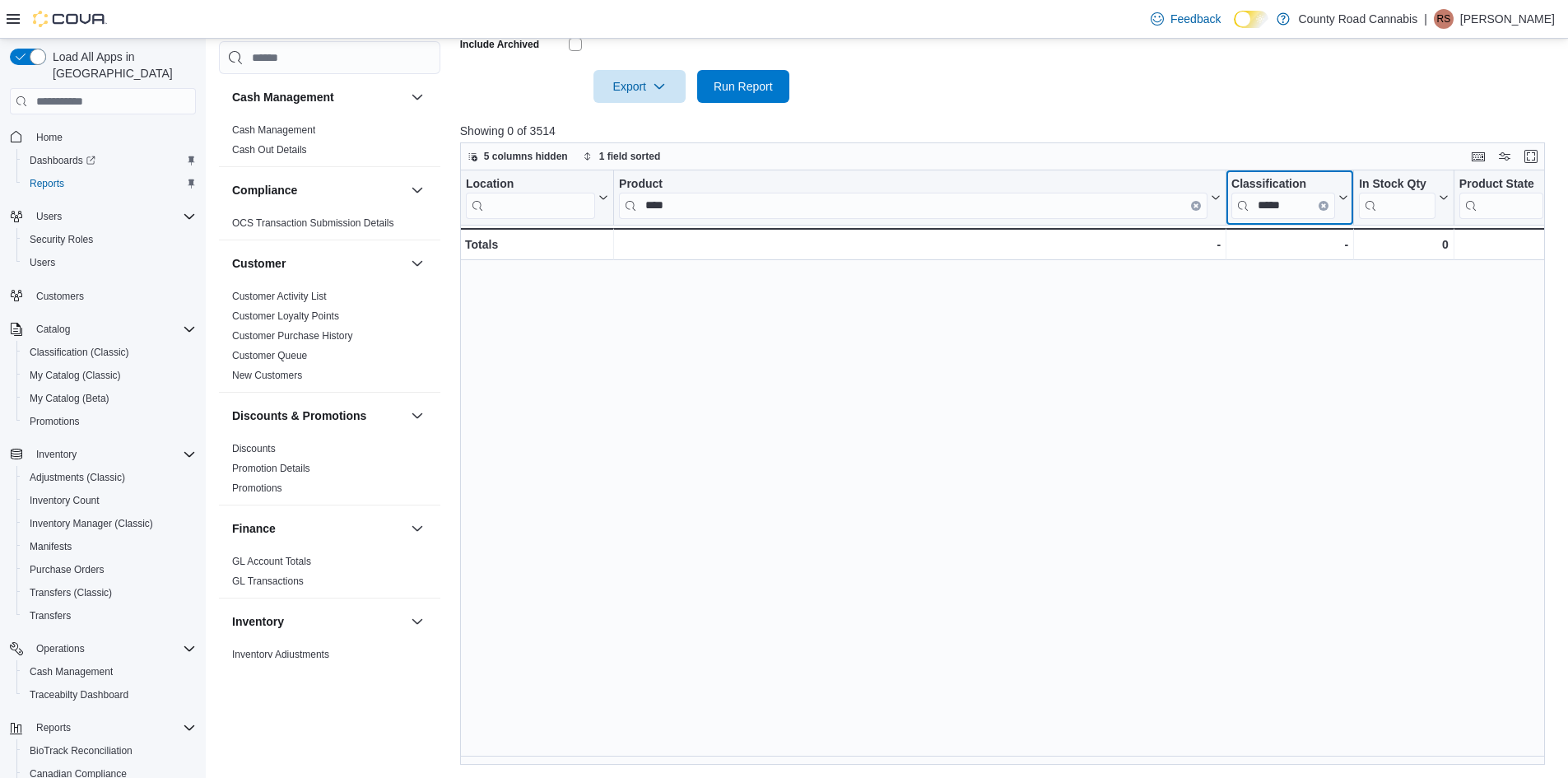
click at [1323, 210] on button "Clear input" at bounding box center [1323, 205] width 9 height 9
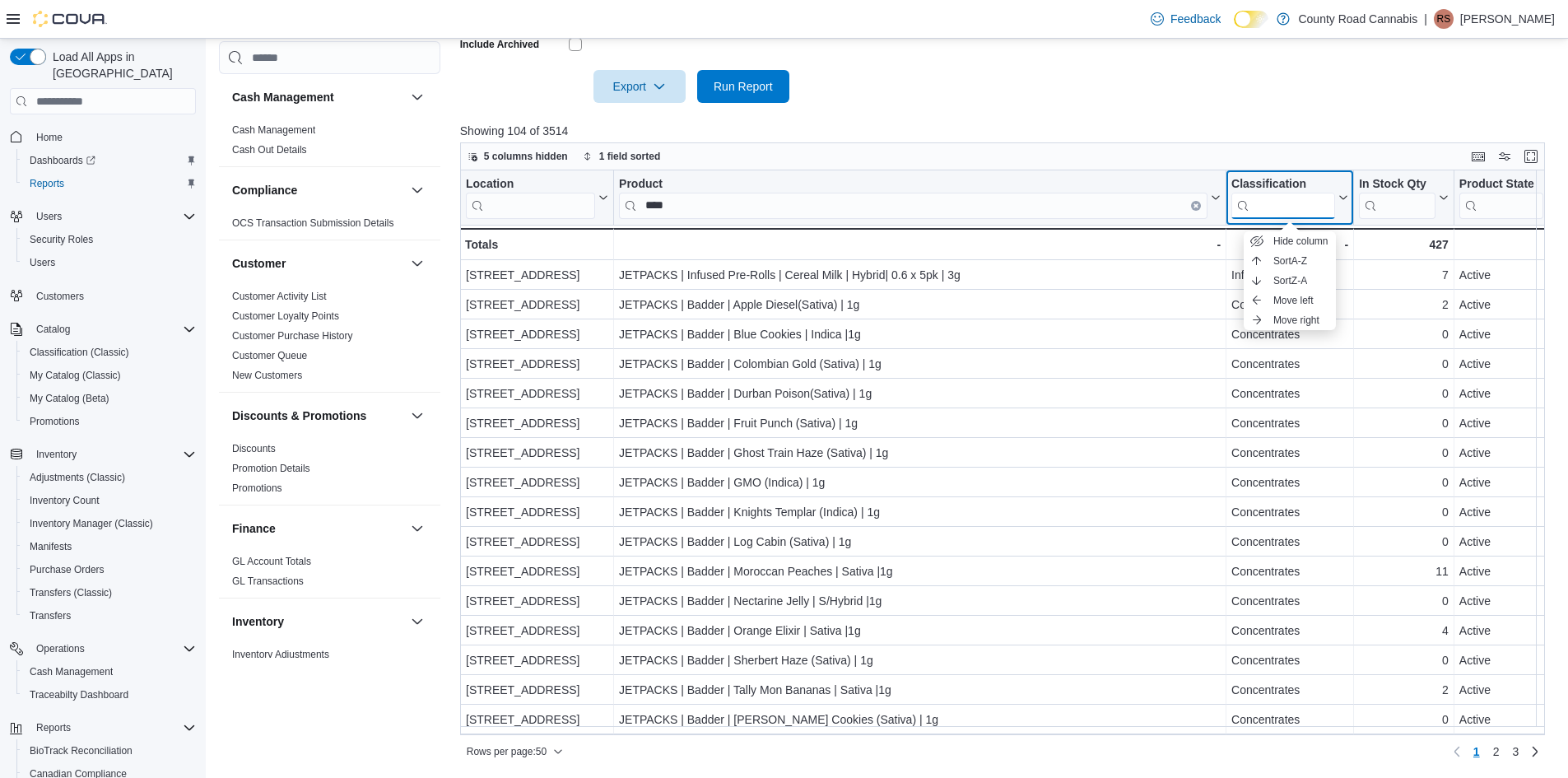
click at [1309, 208] on input "search" at bounding box center [1284, 205] width 103 height 27
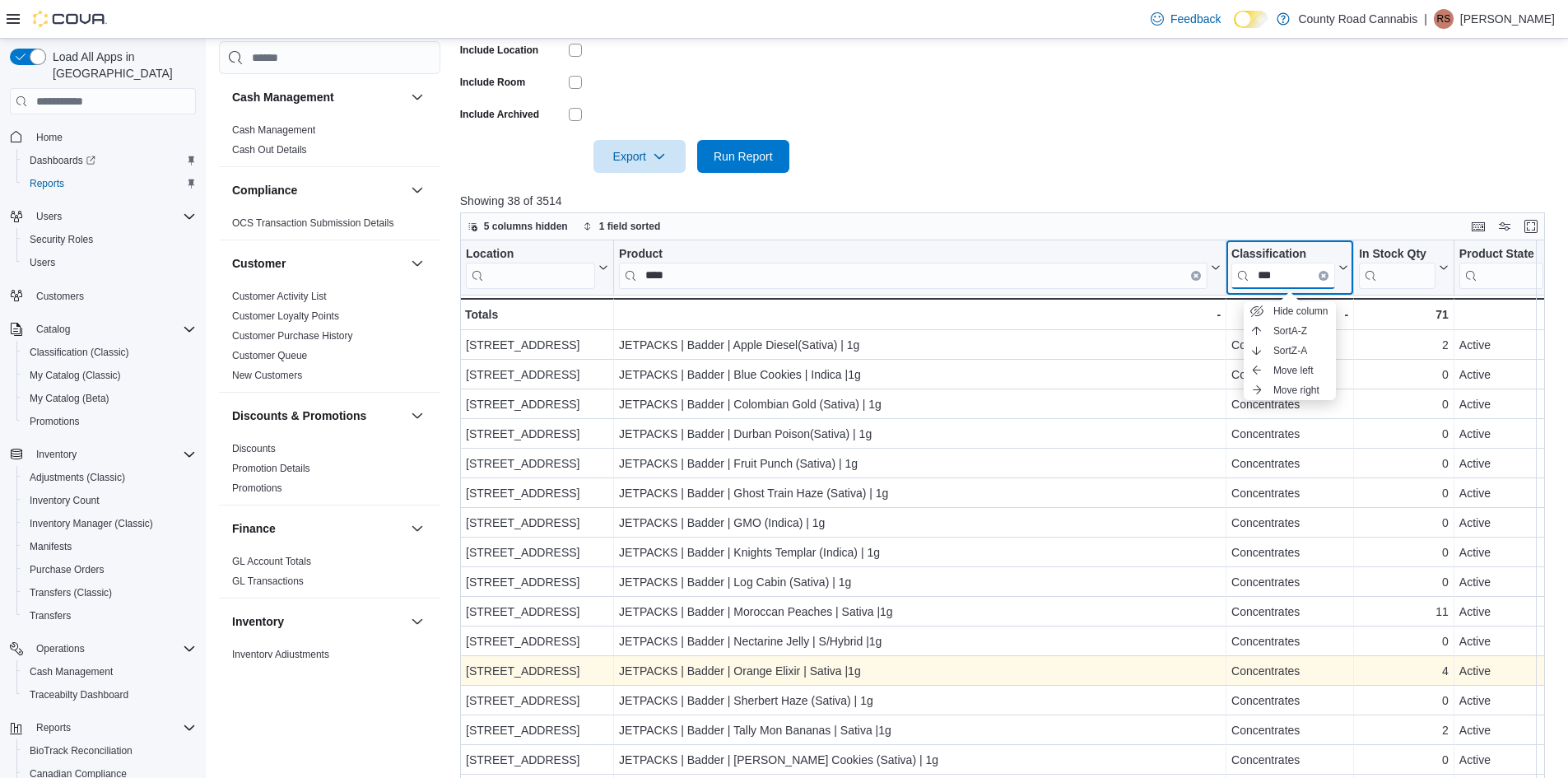
scroll to position [287, 0]
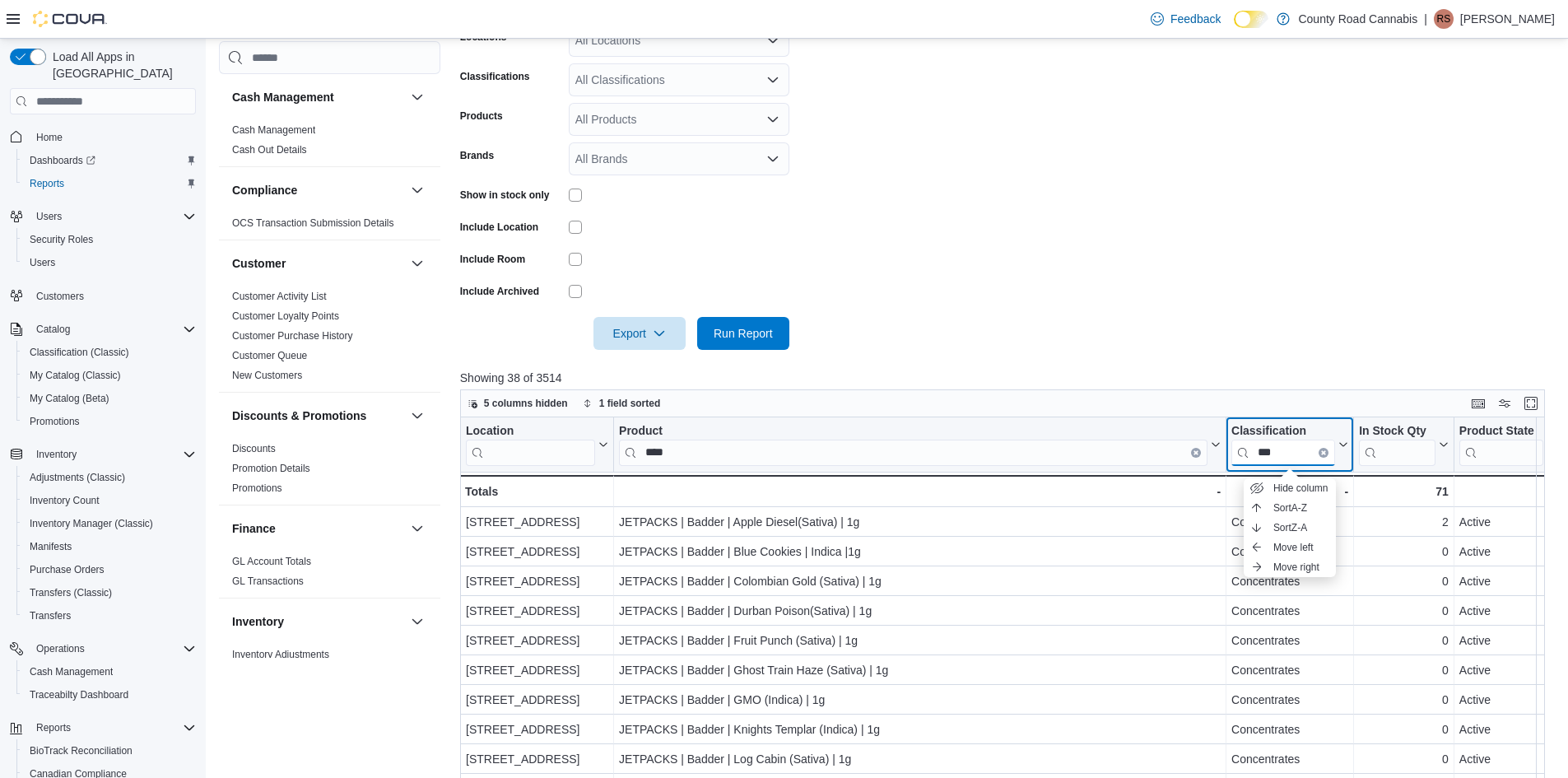
drag, startPoint x: 1286, startPoint y: 455, endPoint x: 1239, endPoint y: 452, distance: 47.1
click at [1239, 452] on input "***" at bounding box center [1284, 453] width 103 height 27
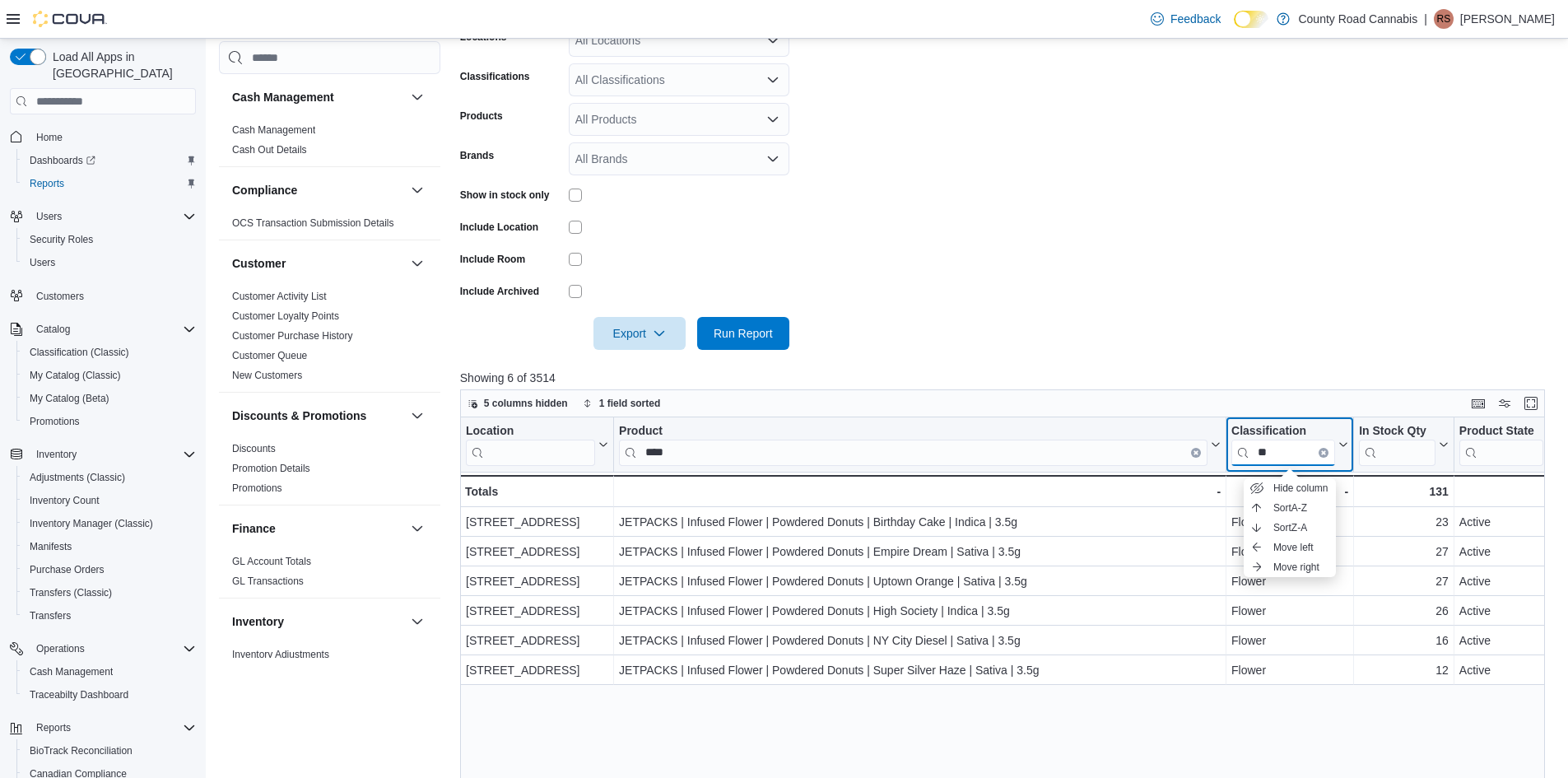
type input "*"
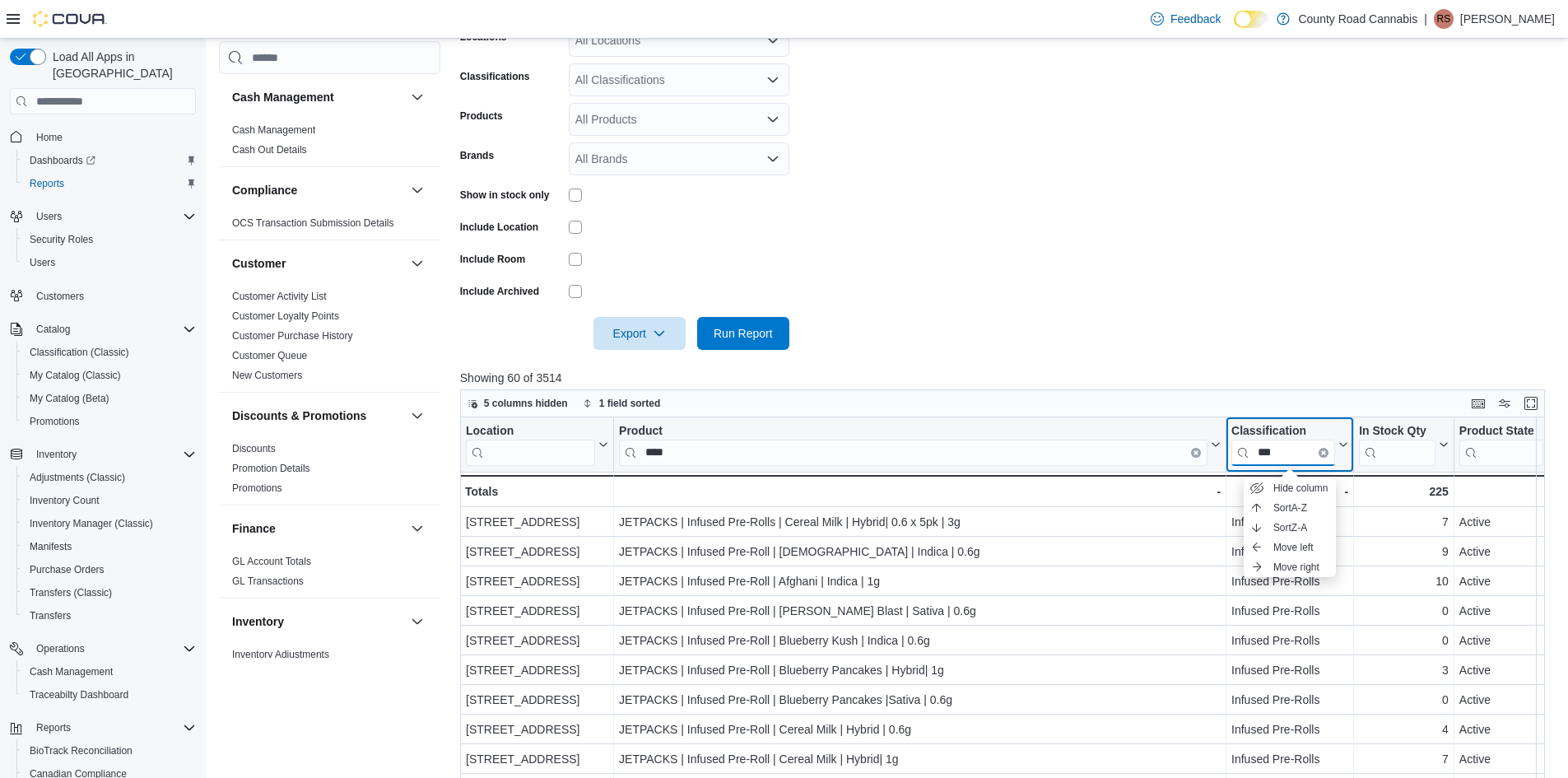
type input "***"
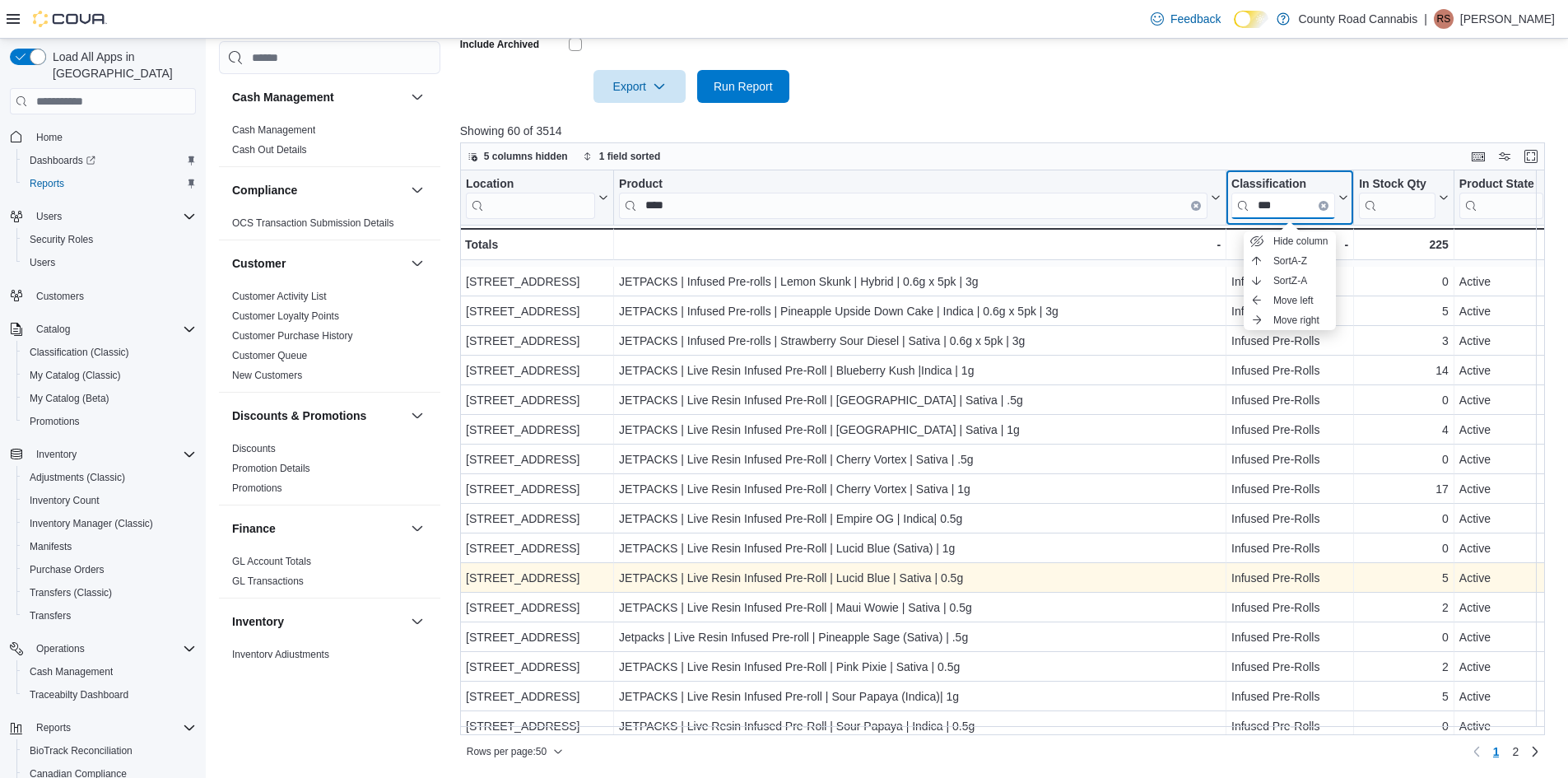
scroll to position [1015, 0]
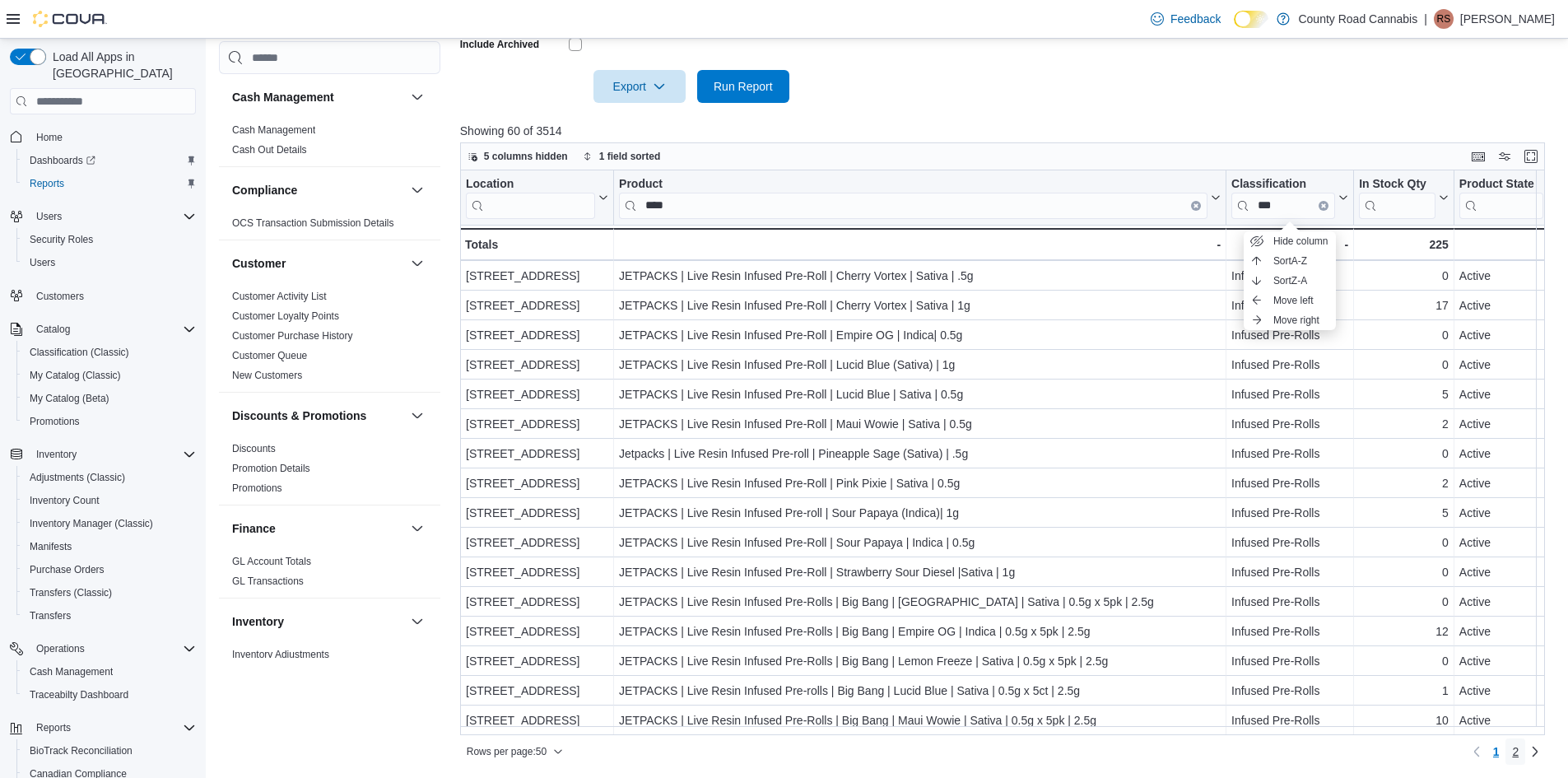
click at [1519, 750] on span "2" at bounding box center [1515, 751] width 7 height 16
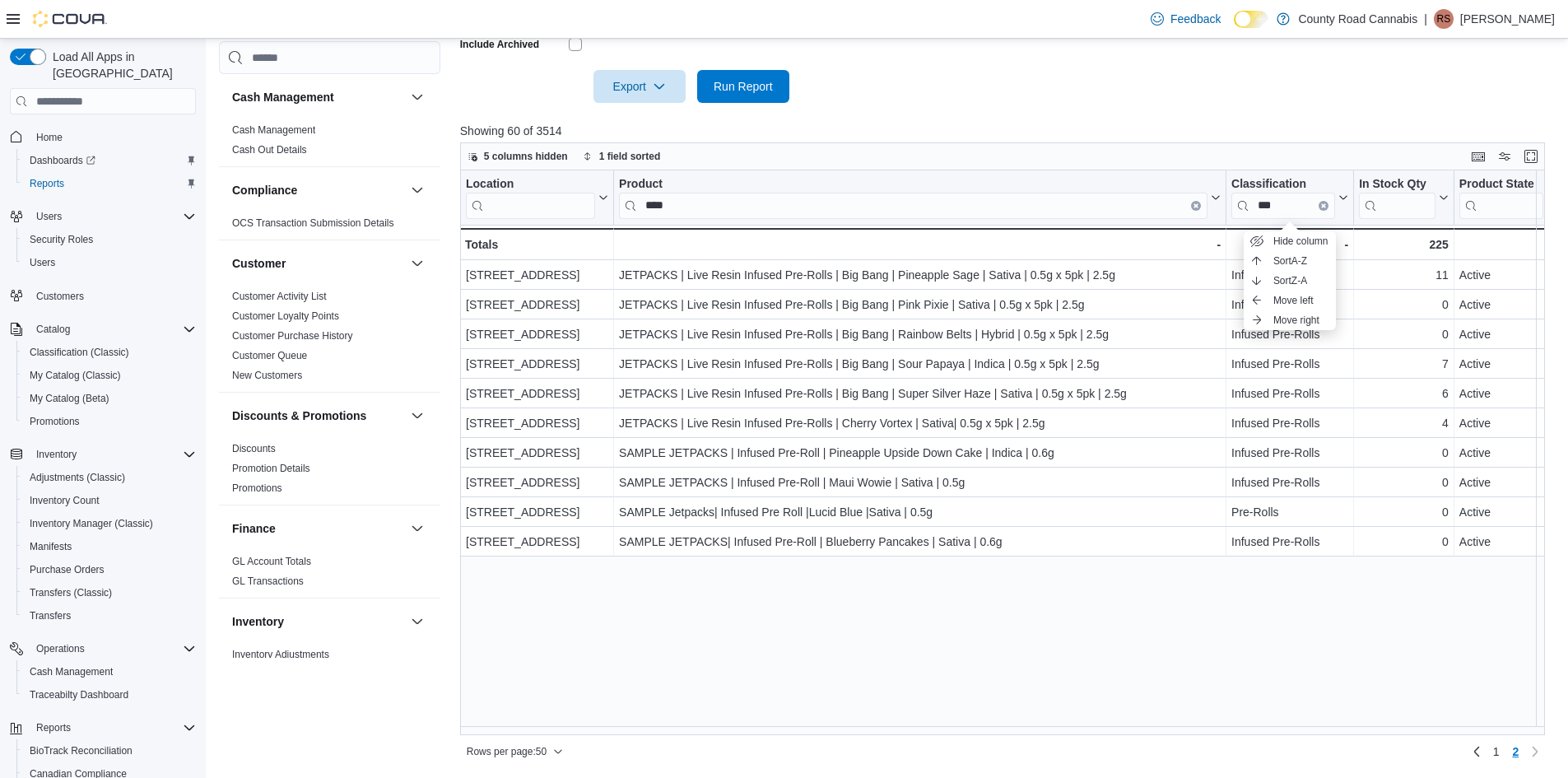
scroll to position [0, 0]
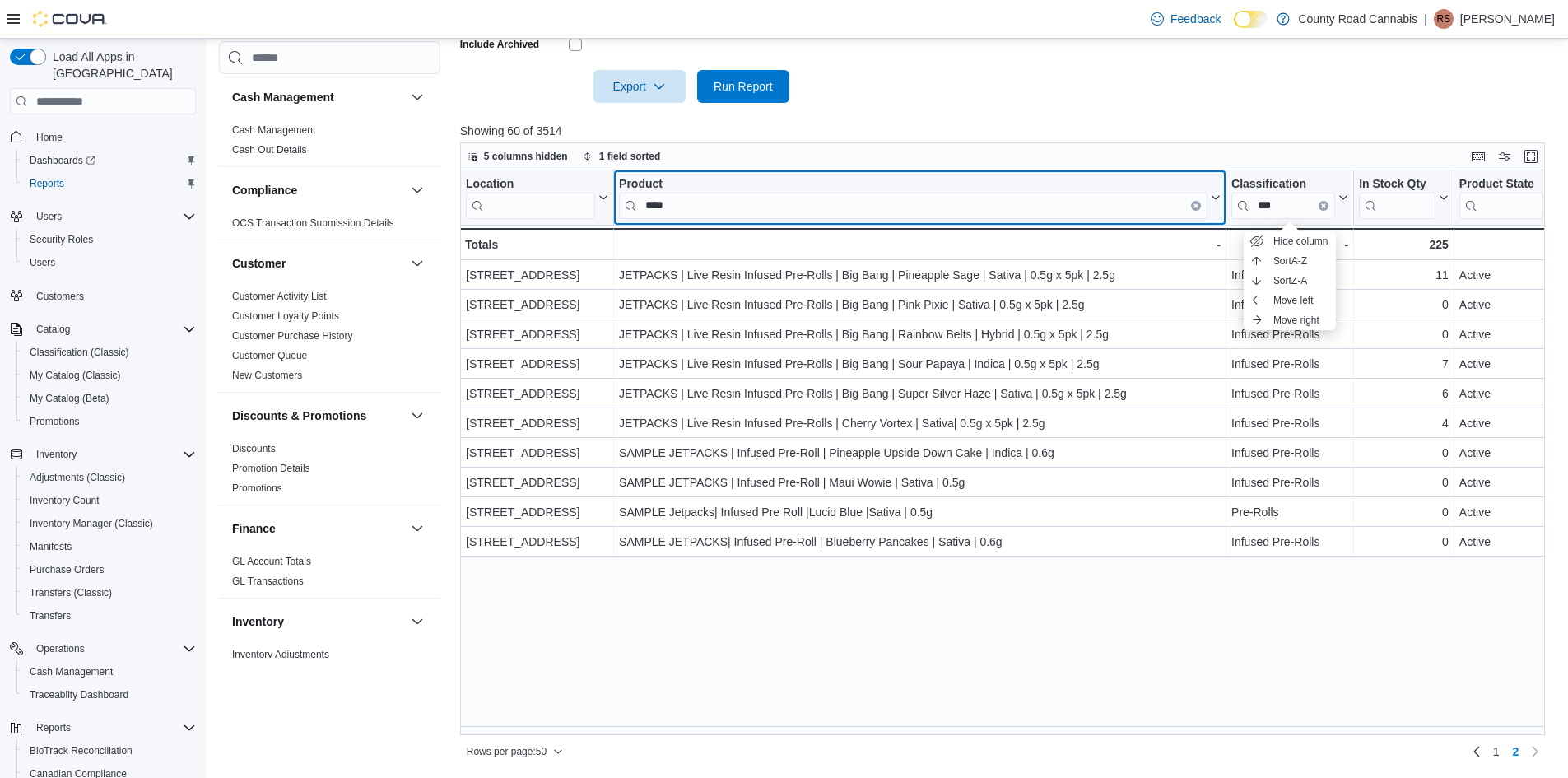
drag, startPoint x: 730, startPoint y: 205, endPoint x: 528, endPoint y: 187, distance: 202.8
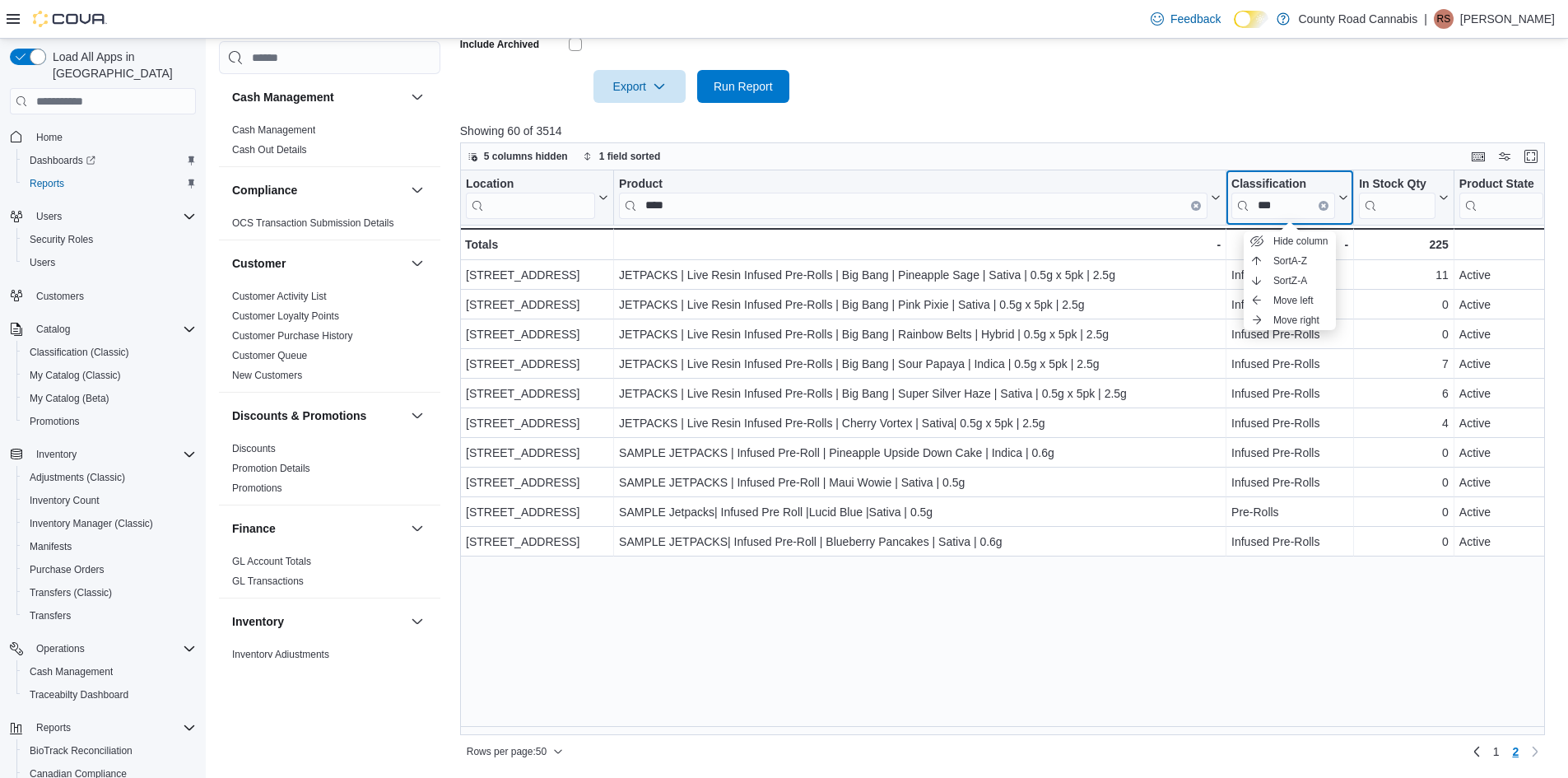
click at [1323, 204] on icon "Clear input" at bounding box center [1324, 206] width 5 height 5
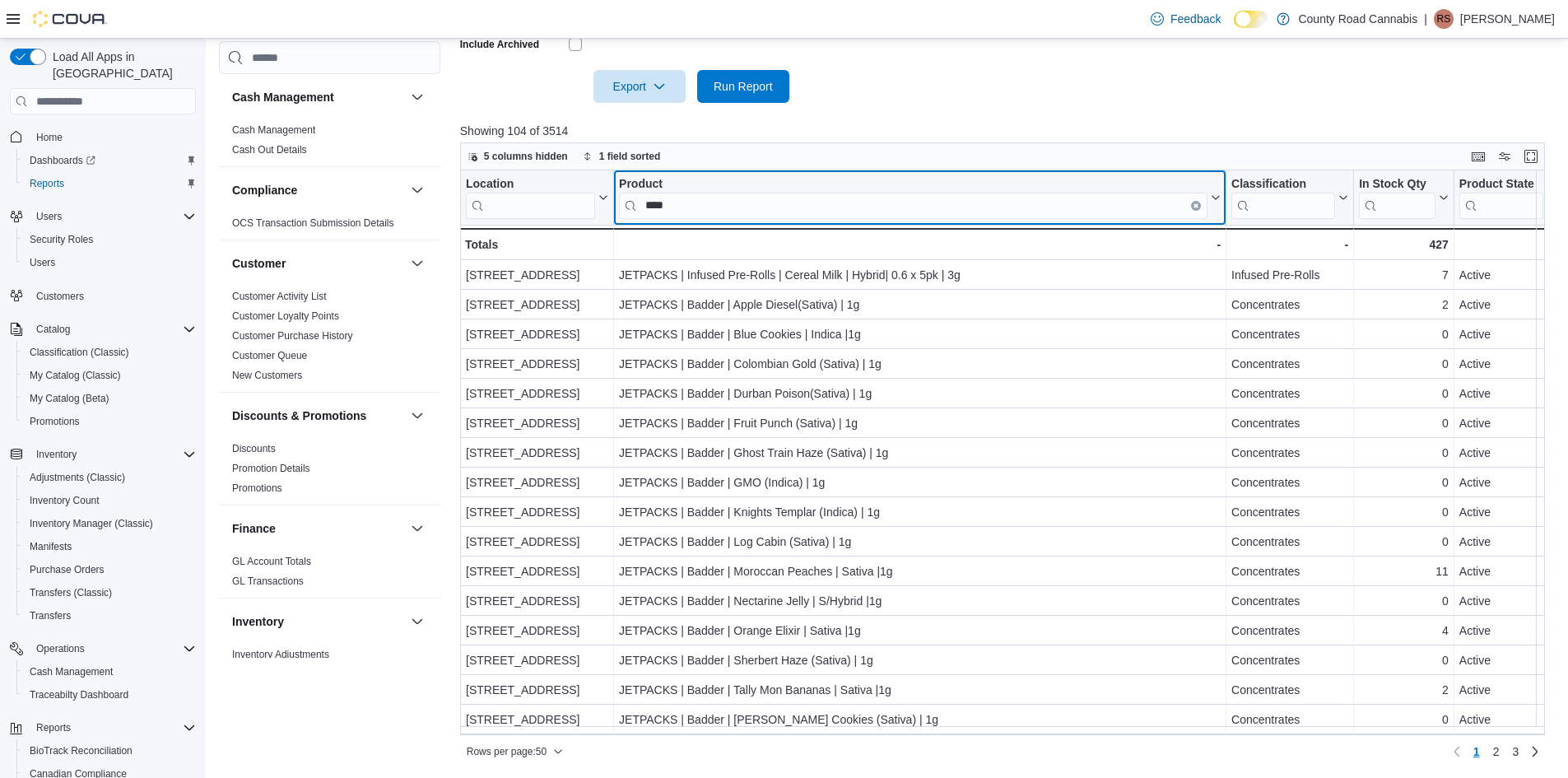
drag, startPoint x: 684, startPoint y: 203, endPoint x: 593, endPoint y: 191, distance: 91.8
drag, startPoint x: 700, startPoint y: 207, endPoint x: 598, endPoint y: 200, distance: 102.2
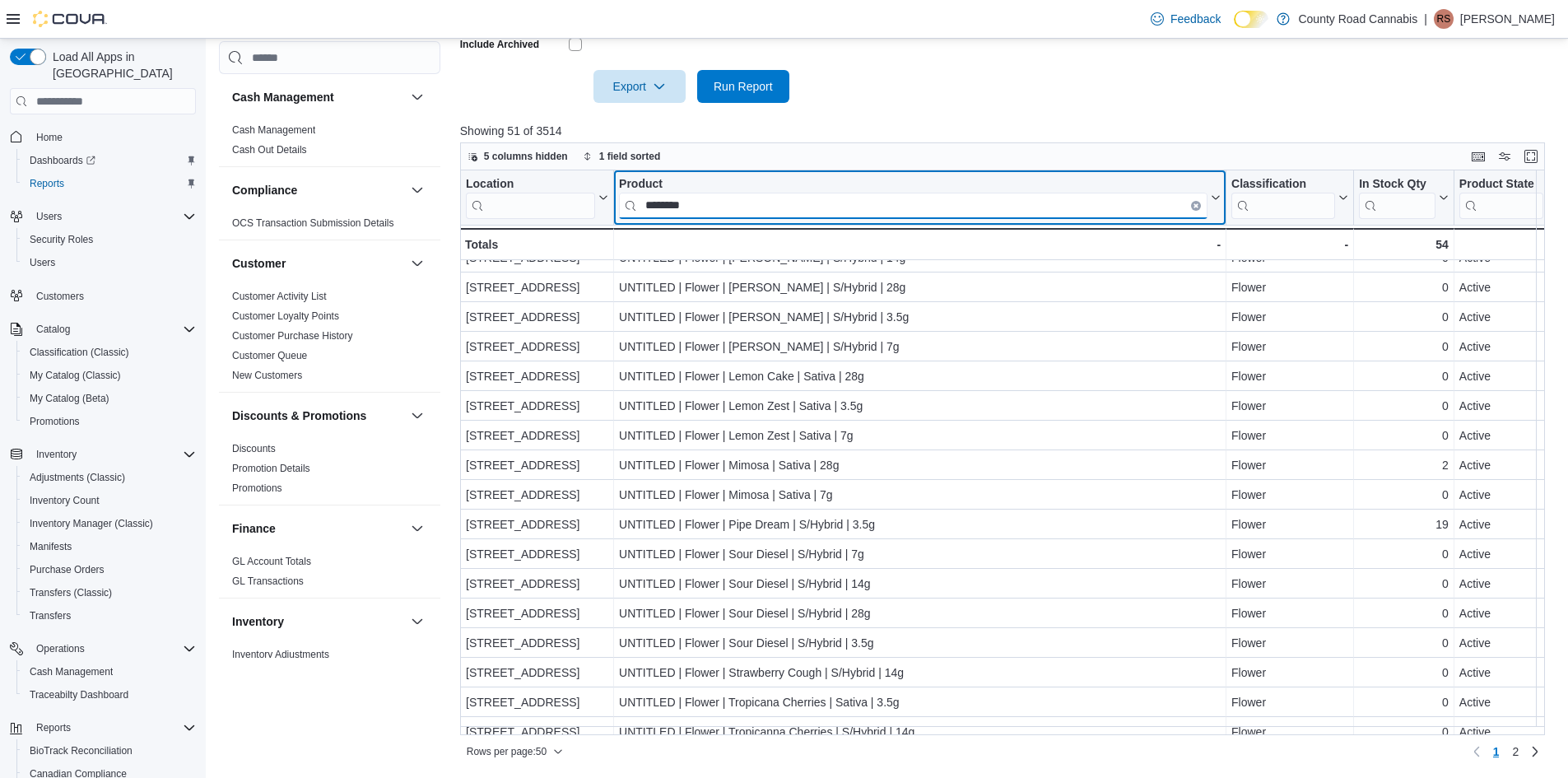
scroll to position [1015, 0]
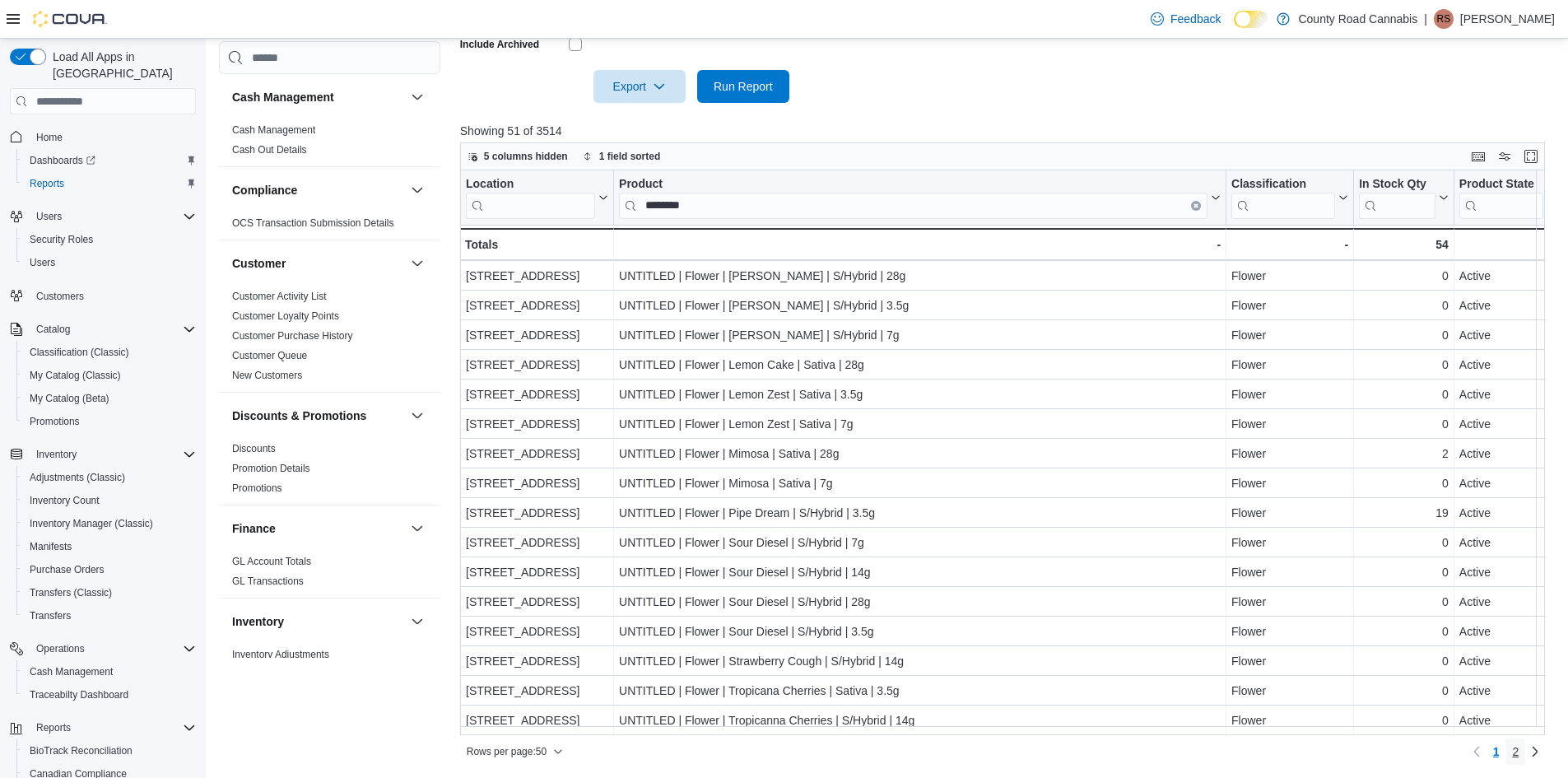
click at [1519, 750] on span "2" at bounding box center [1515, 751] width 7 height 16
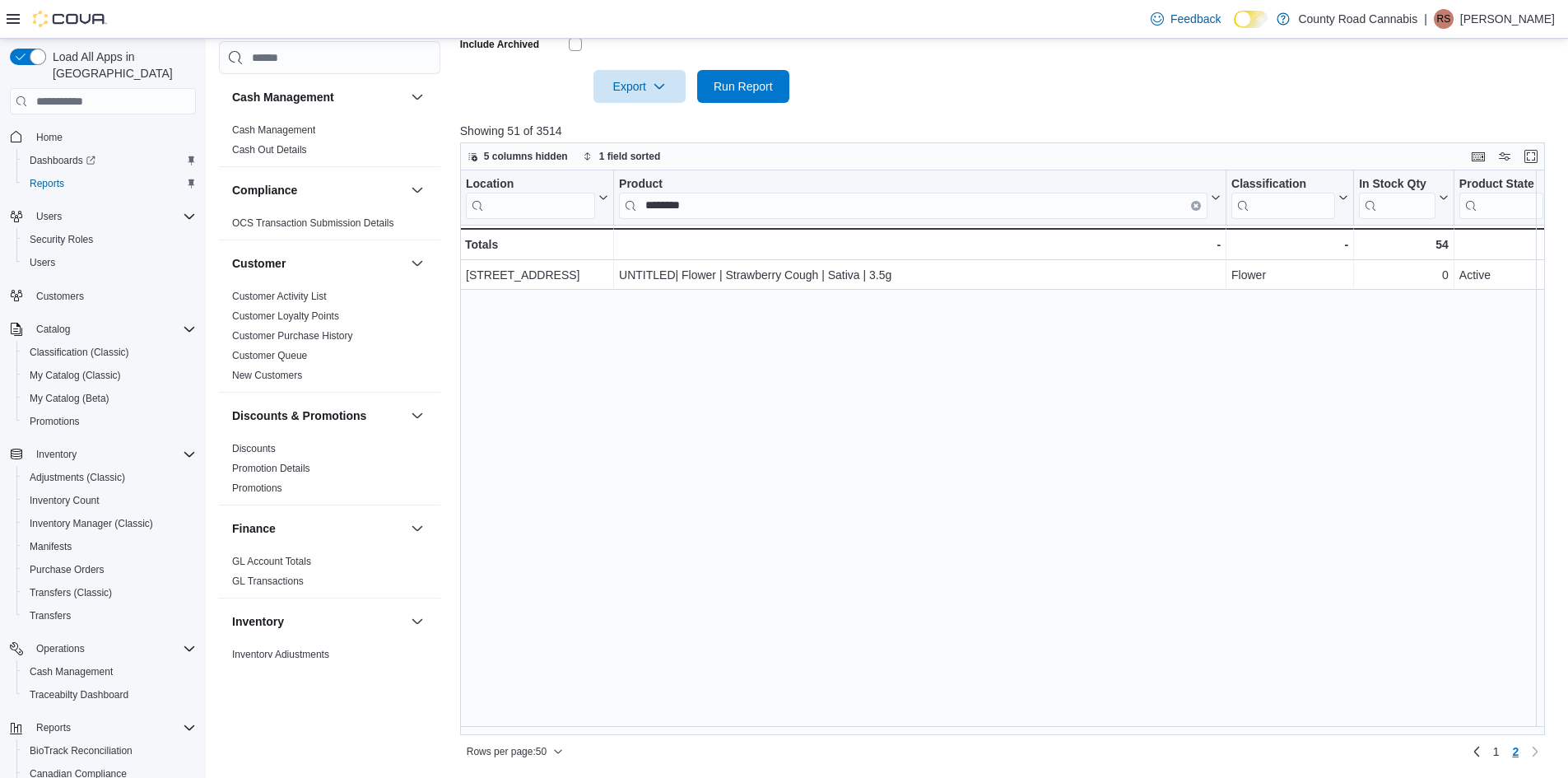
scroll to position [0, 0]
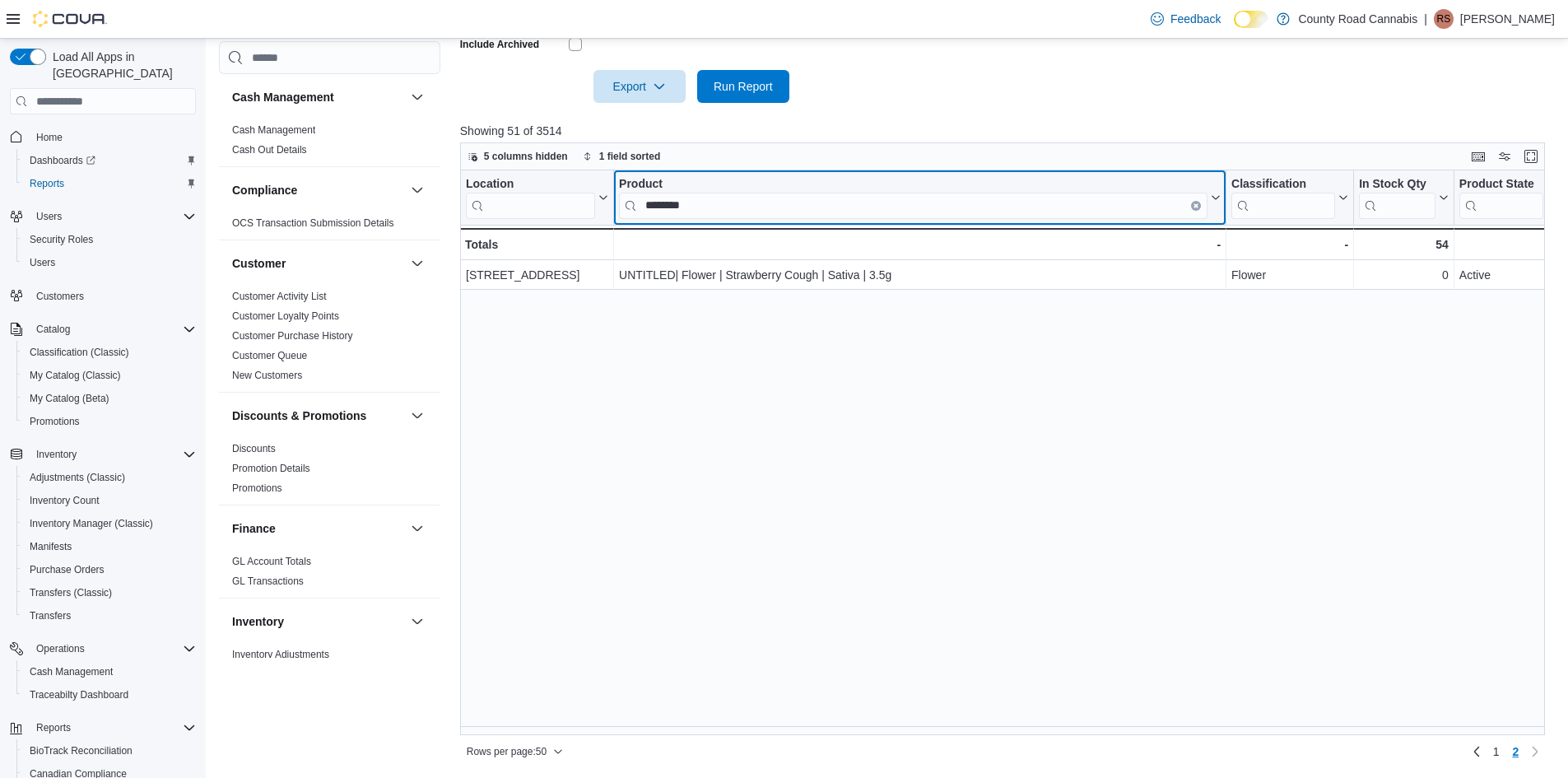
drag, startPoint x: 701, startPoint y: 208, endPoint x: 457, endPoint y: 161, distance: 248.5
click at [457, 161] on div "Cash Management Cash Management Cash Out Details Compliance OCS Transaction Sub…" at bounding box center [888, 174] width 1338 height 1181
click at [721, 205] on input "********" at bounding box center [913, 205] width 589 height 27
drag, startPoint x: 713, startPoint y: 200, endPoint x: 270, endPoint y: 115, distance: 451.1
click at [270, 115] on div "Cash Management Cash Management Cash Out Details Compliance OCS Transaction Sub…" at bounding box center [888, 174] width 1338 height 1181
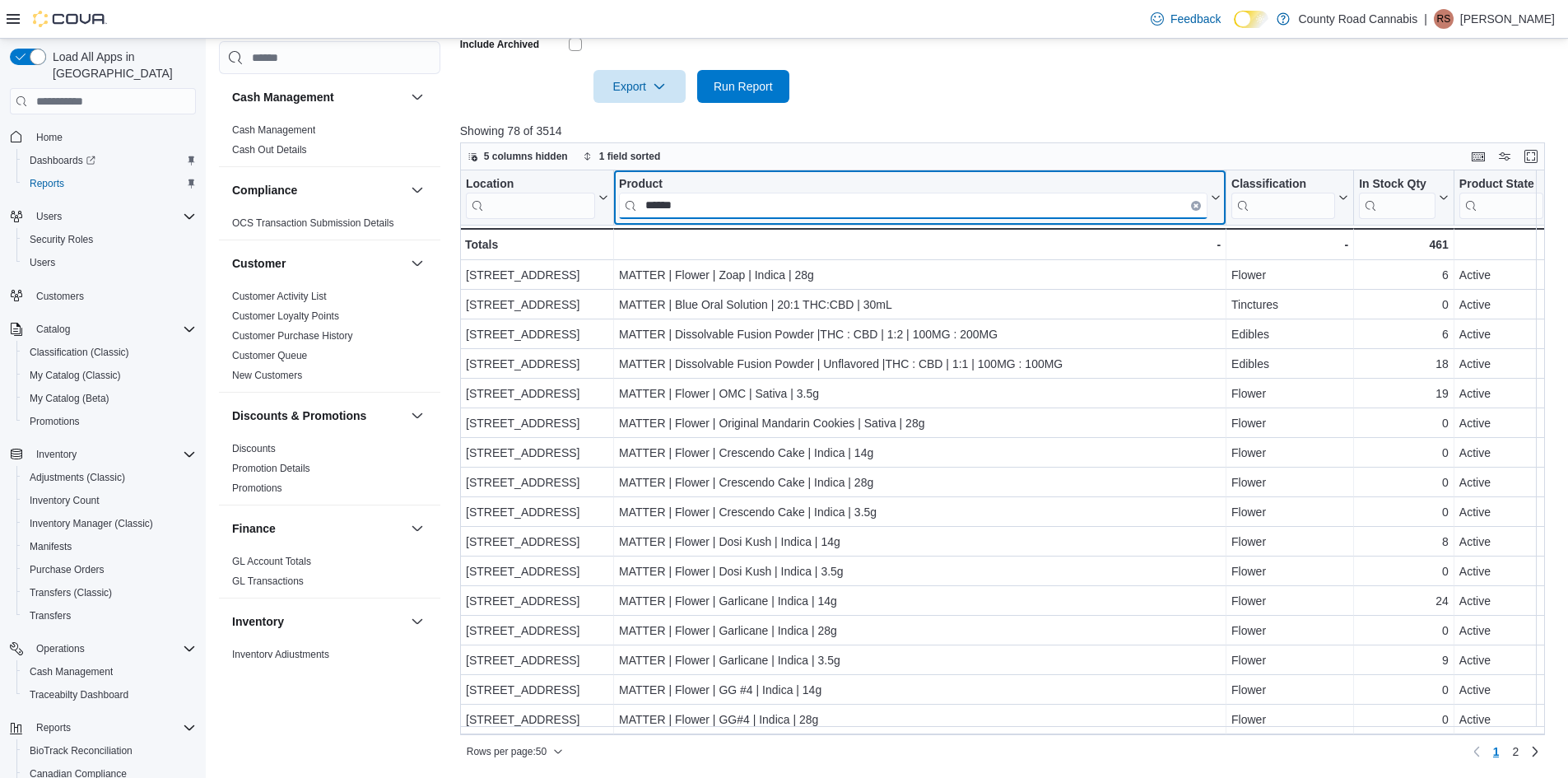
type input "******"
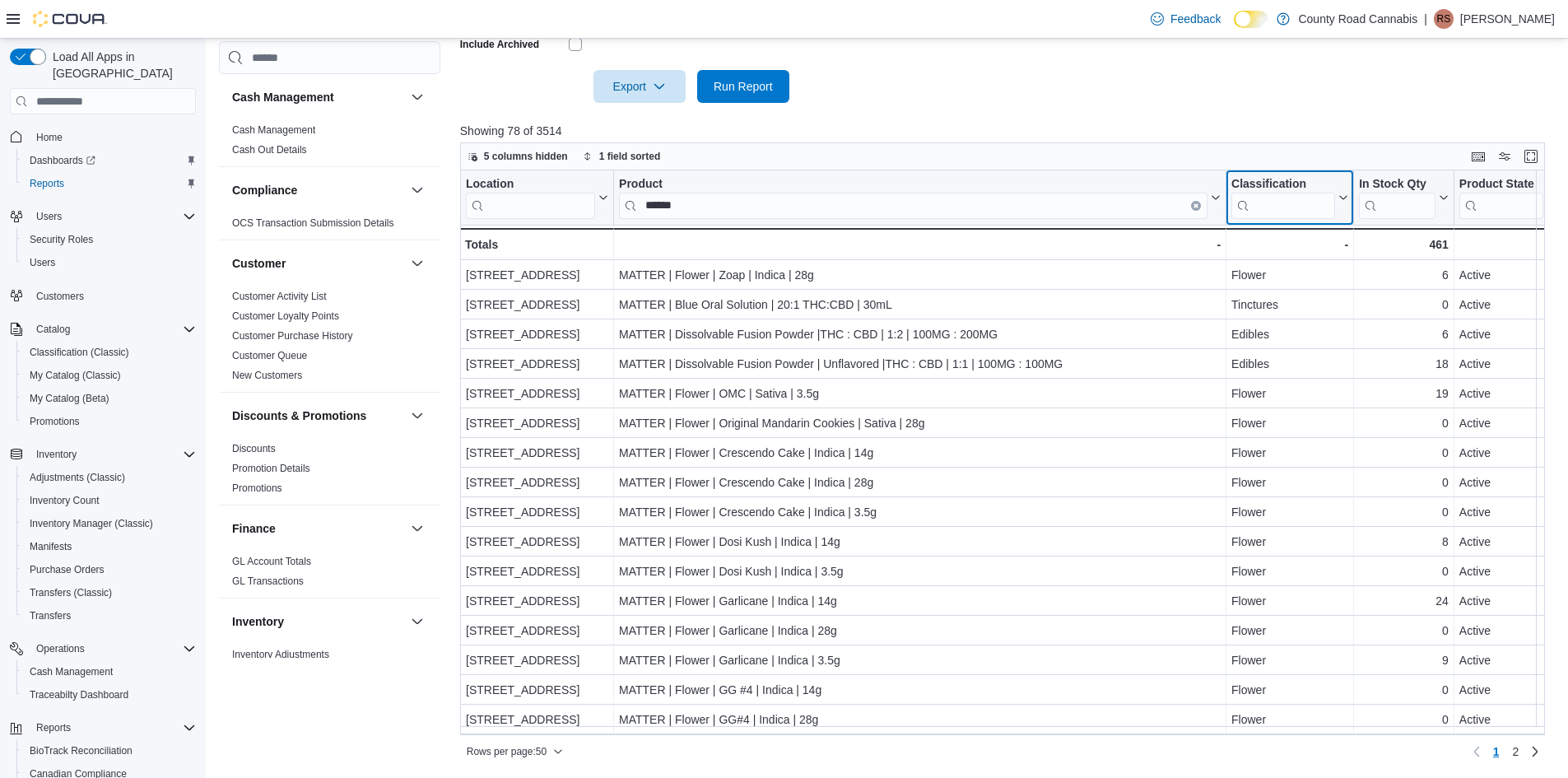
click at [1280, 209] on input "search" at bounding box center [1284, 205] width 103 height 27
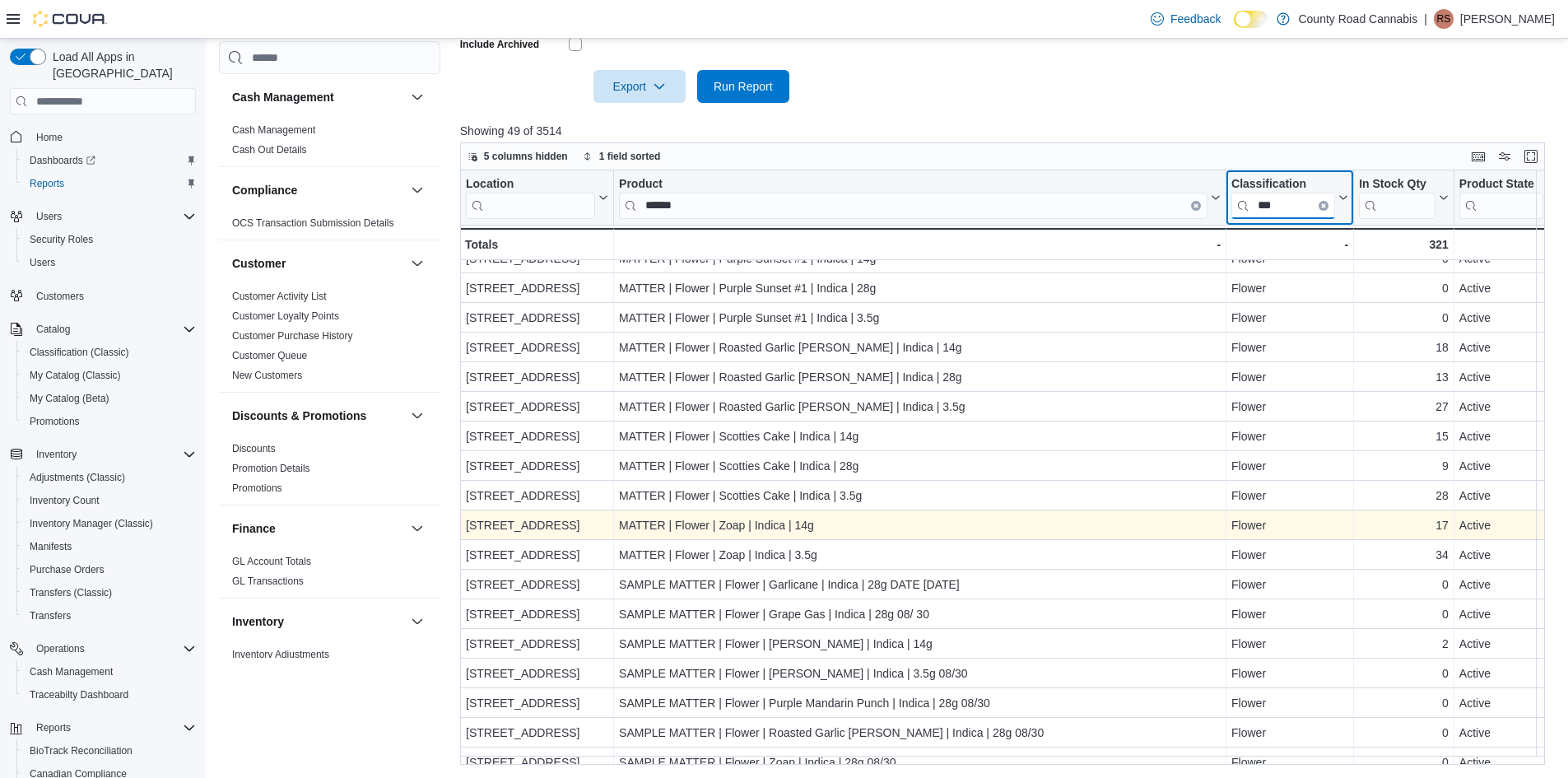
scroll to position [957, 0]
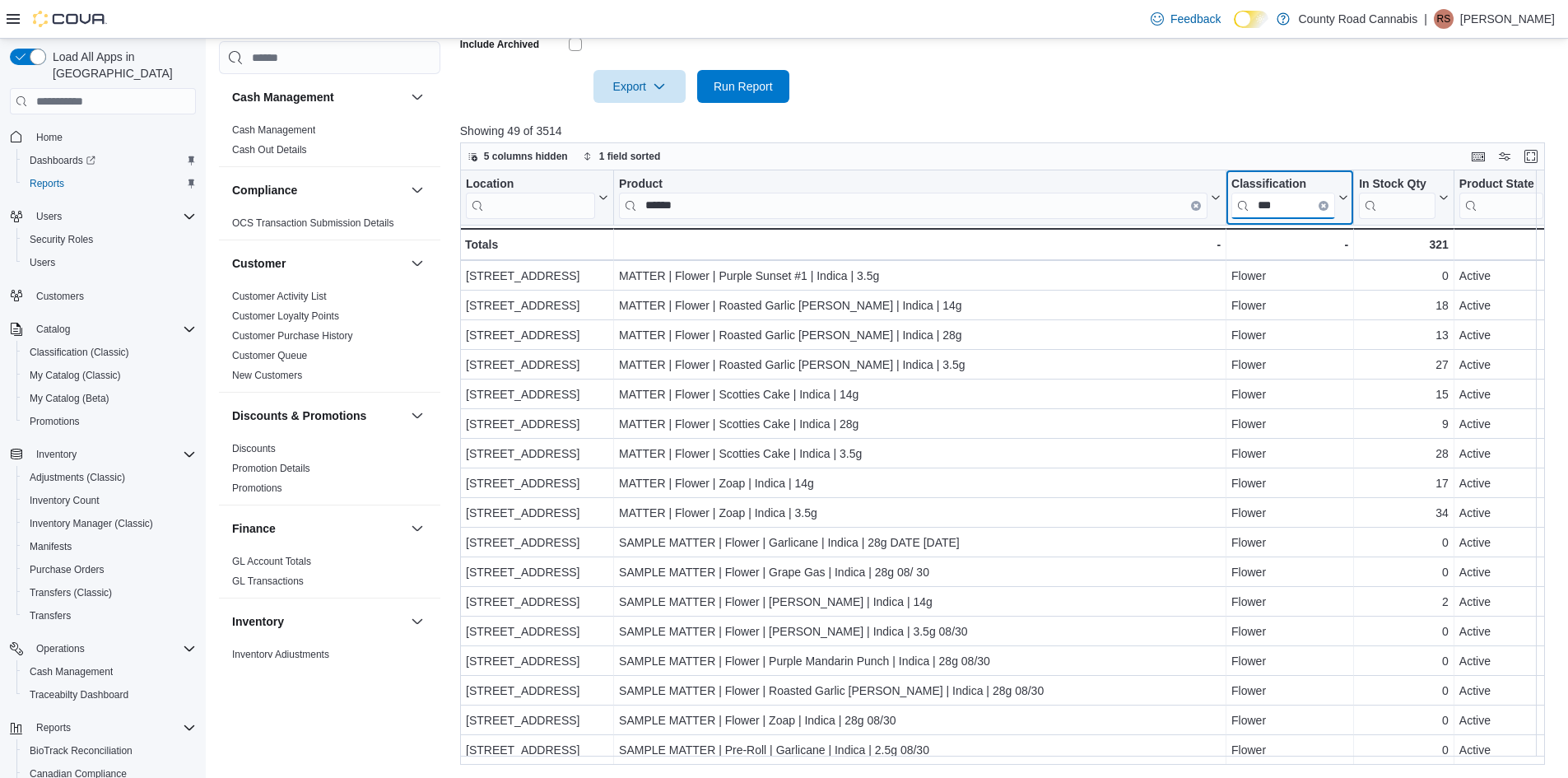
type input "***"
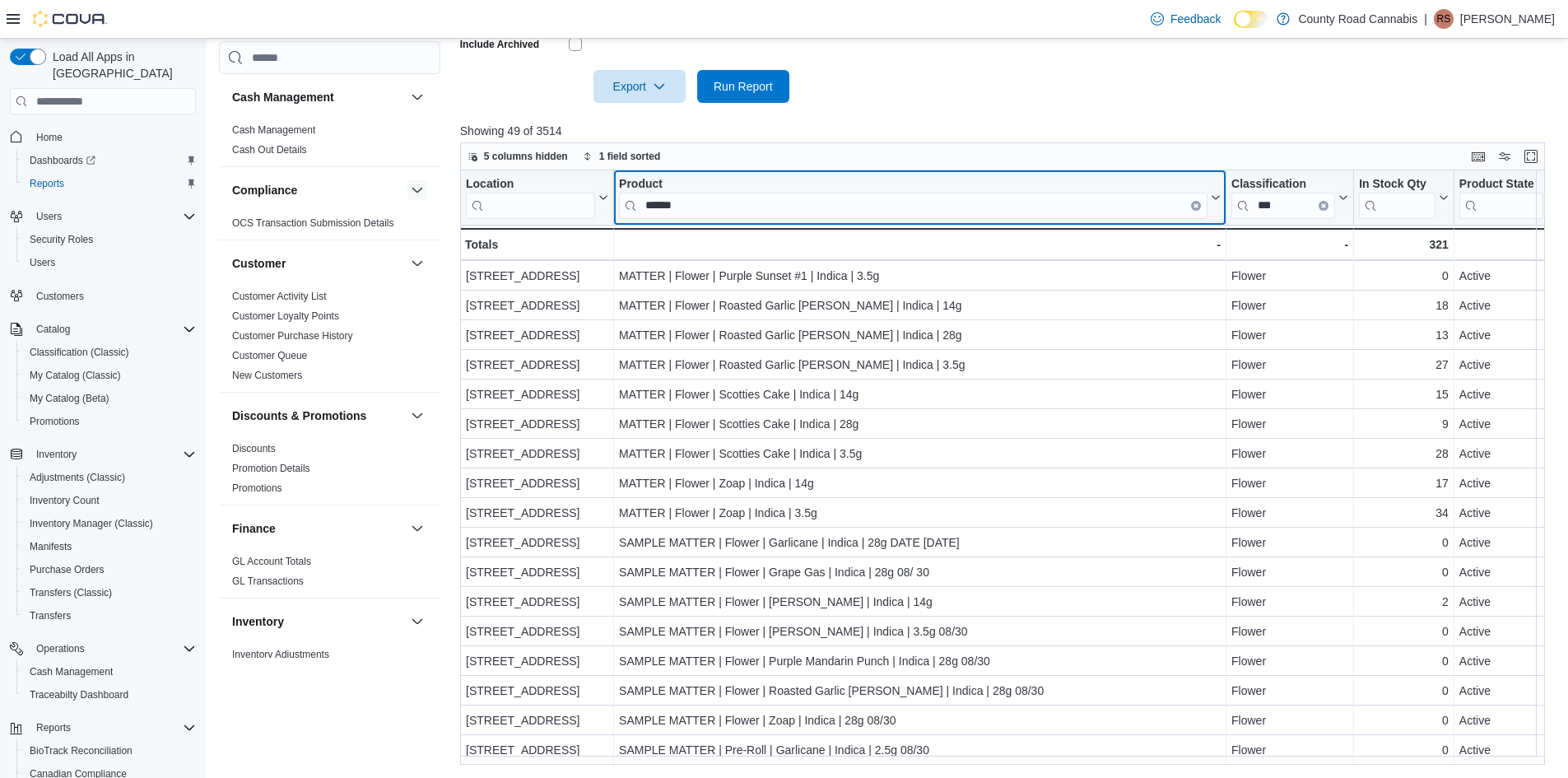
drag, startPoint x: 710, startPoint y: 208, endPoint x: 404, endPoint y: 185, distance: 306.9
click at [404, 185] on div "Cash Management Cash Management Cash Out Details Compliance OCS Transaction Sub…" at bounding box center [888, 174] width 1338 height 1181
drag, startPoint x: 687, startPoint y: 204, endPoint x: 604, endPoint y: 198, distance: 83.2
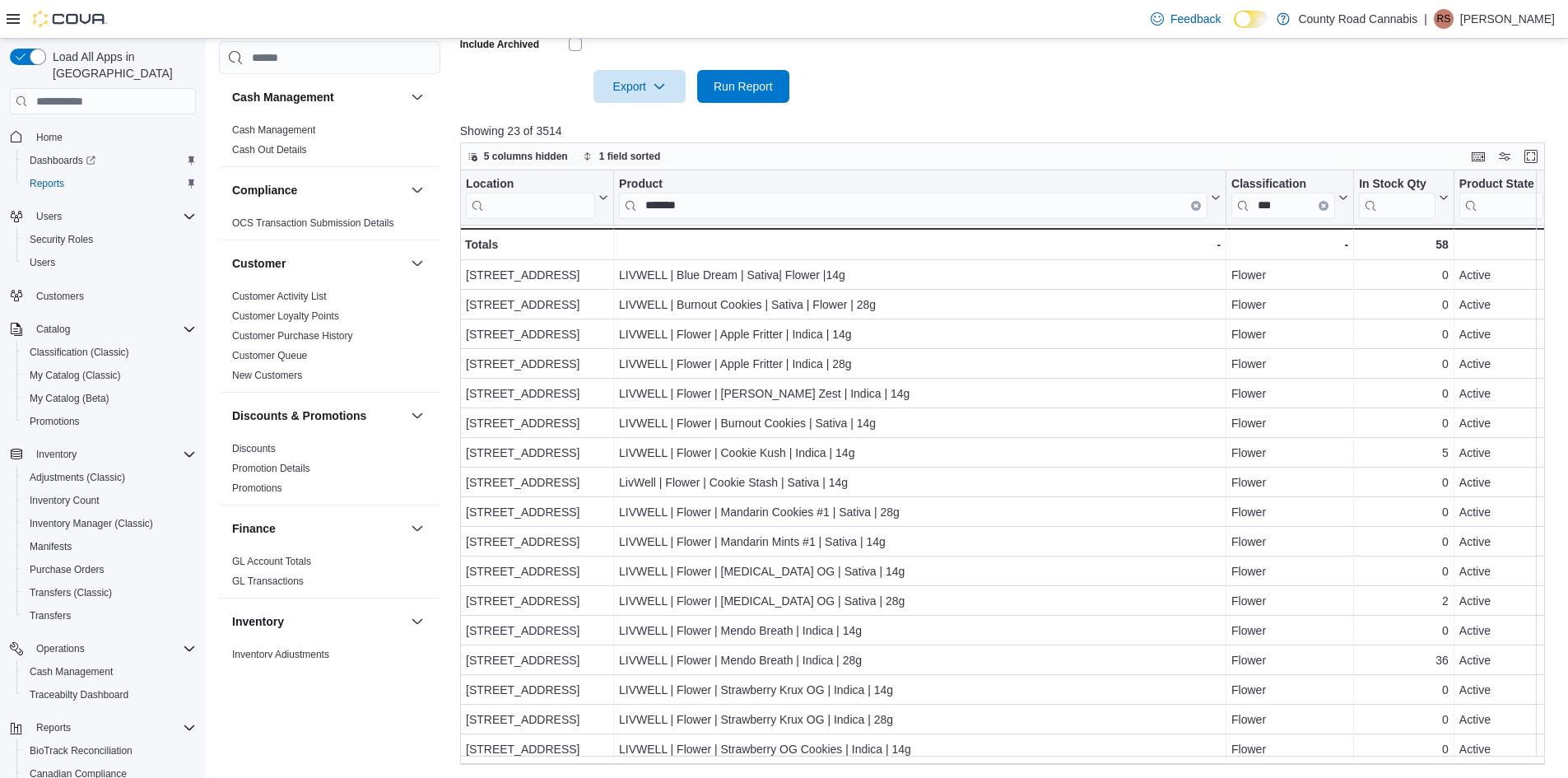
scroll to position [74, 0]
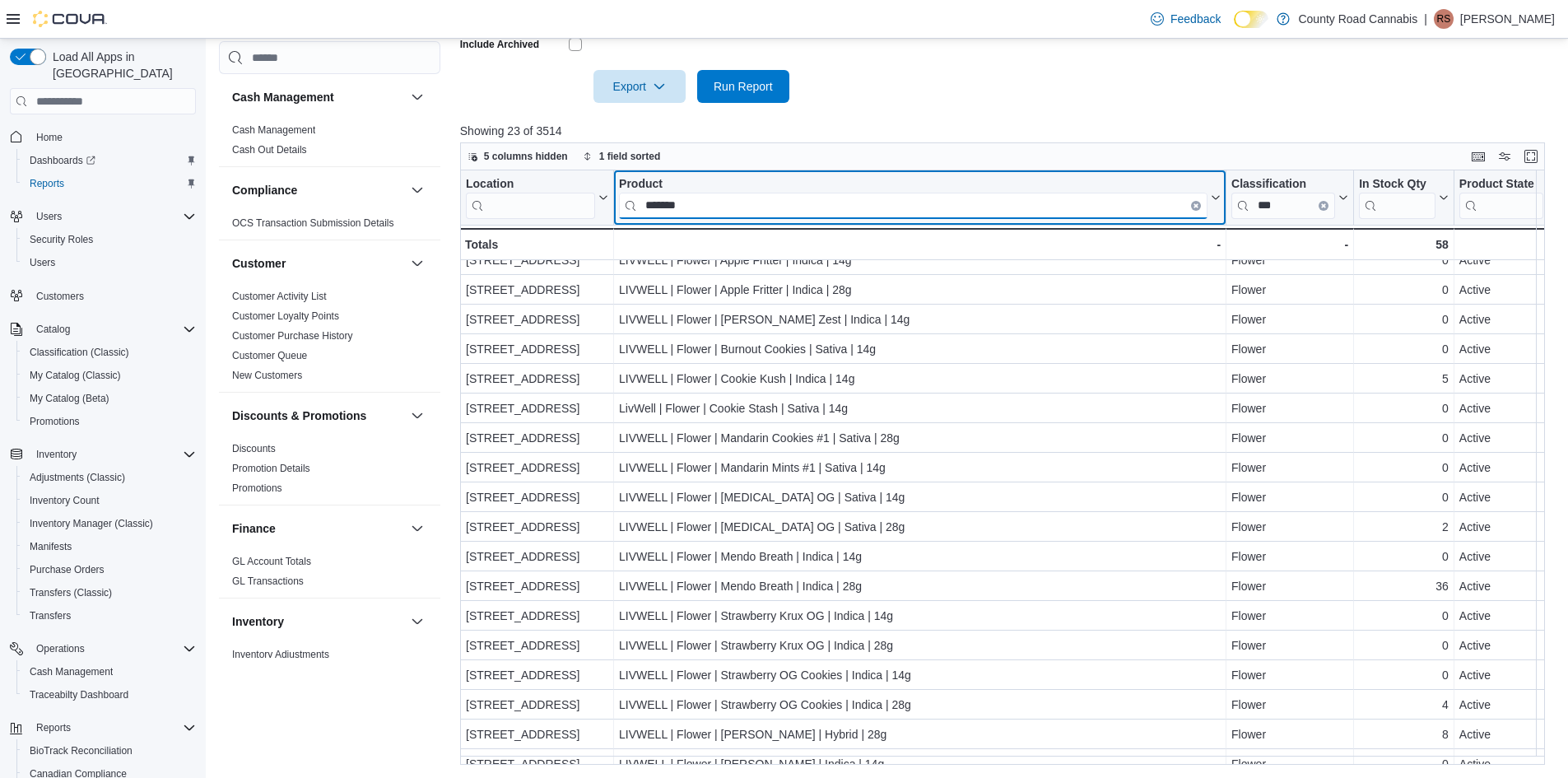
drag, startPoint x: 728, startPoint y: 210, endPoint x: 634, endPoint y: 210, distance: 94.0
click at [634, 210] on input "*******" at bounding box center [913, 205] width 589 height 27
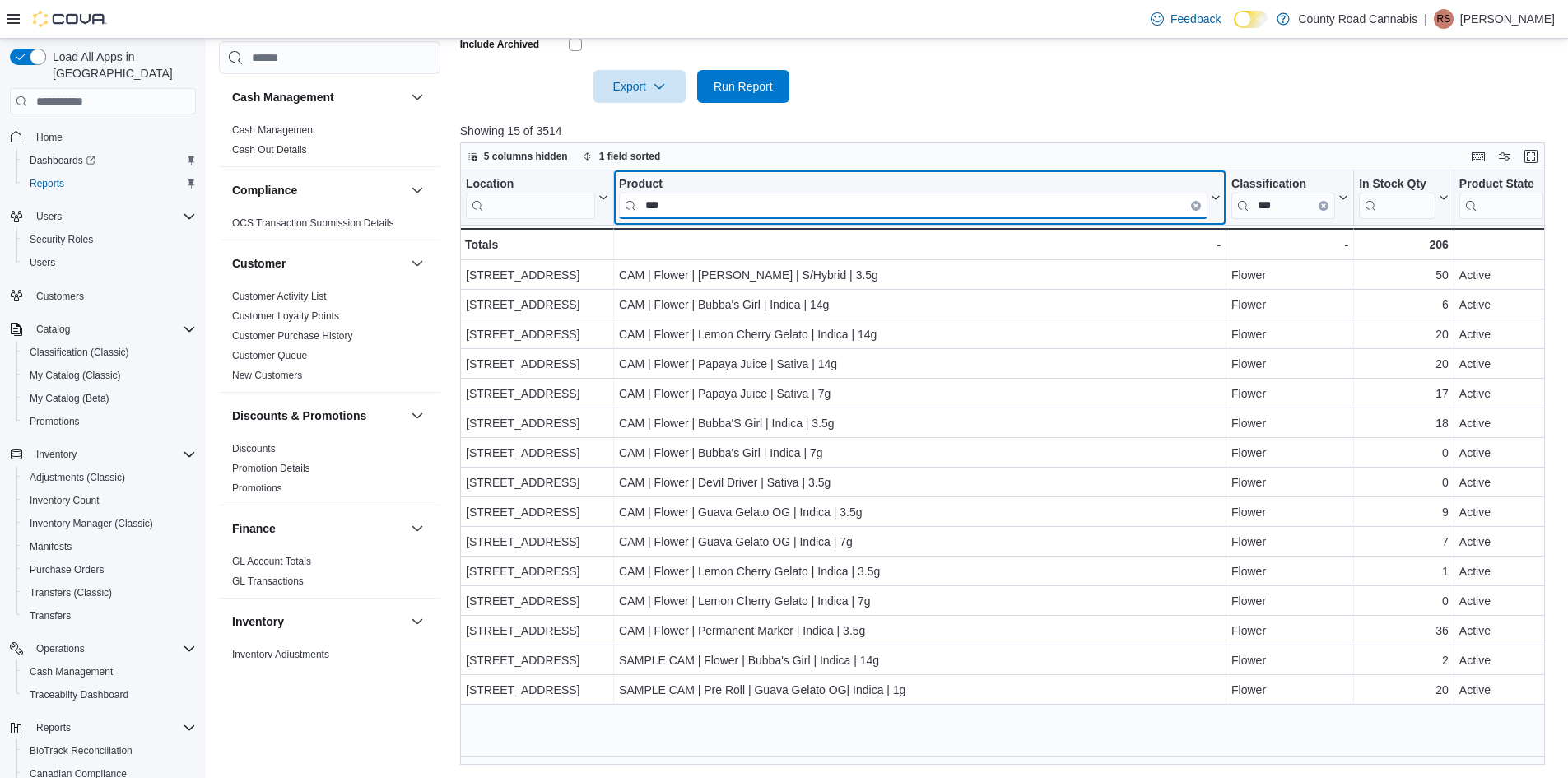
scroll to position [0, 0]
drag, startPoint x: 721, startPoint y: 214, endPoint x: 498, endPoint y: 171, distance: 227.1
click at [498, 171] on div "5 columns hidden 1 field sorted Location Click to view column header actions Pr…" at bounding box center [1003, 454] width 1085 height 623
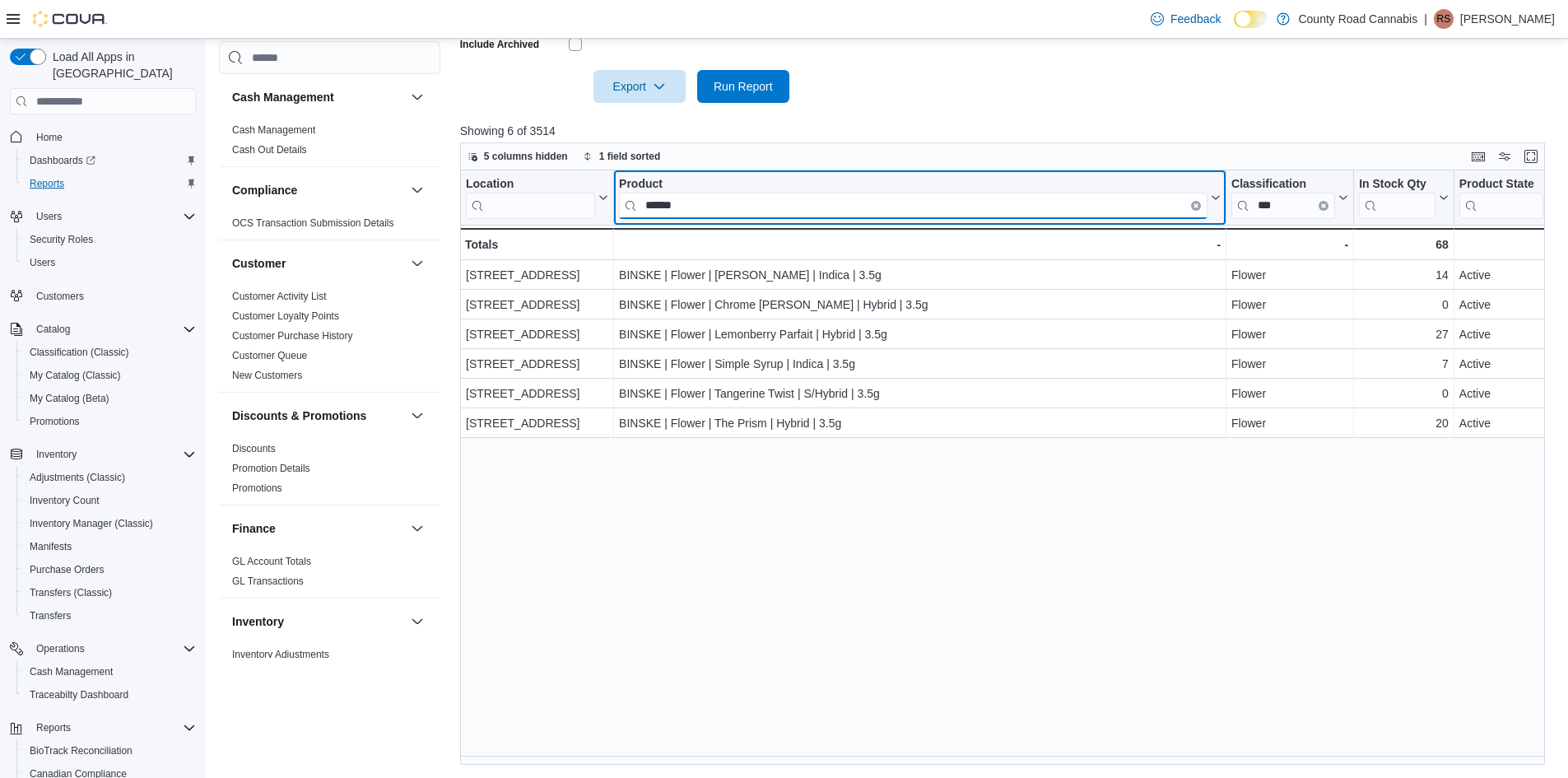
drag, startPoint x: 697, startPoint y: 205, endPoint x: 53, endPoint y: 167, distance: 645.1
click at [53, 167] on div "Load All Apps in New Hub Home Dashboards Reports Users Security Roles Users Cus…" at bounding box center [784, 141] width 1568 height 1274
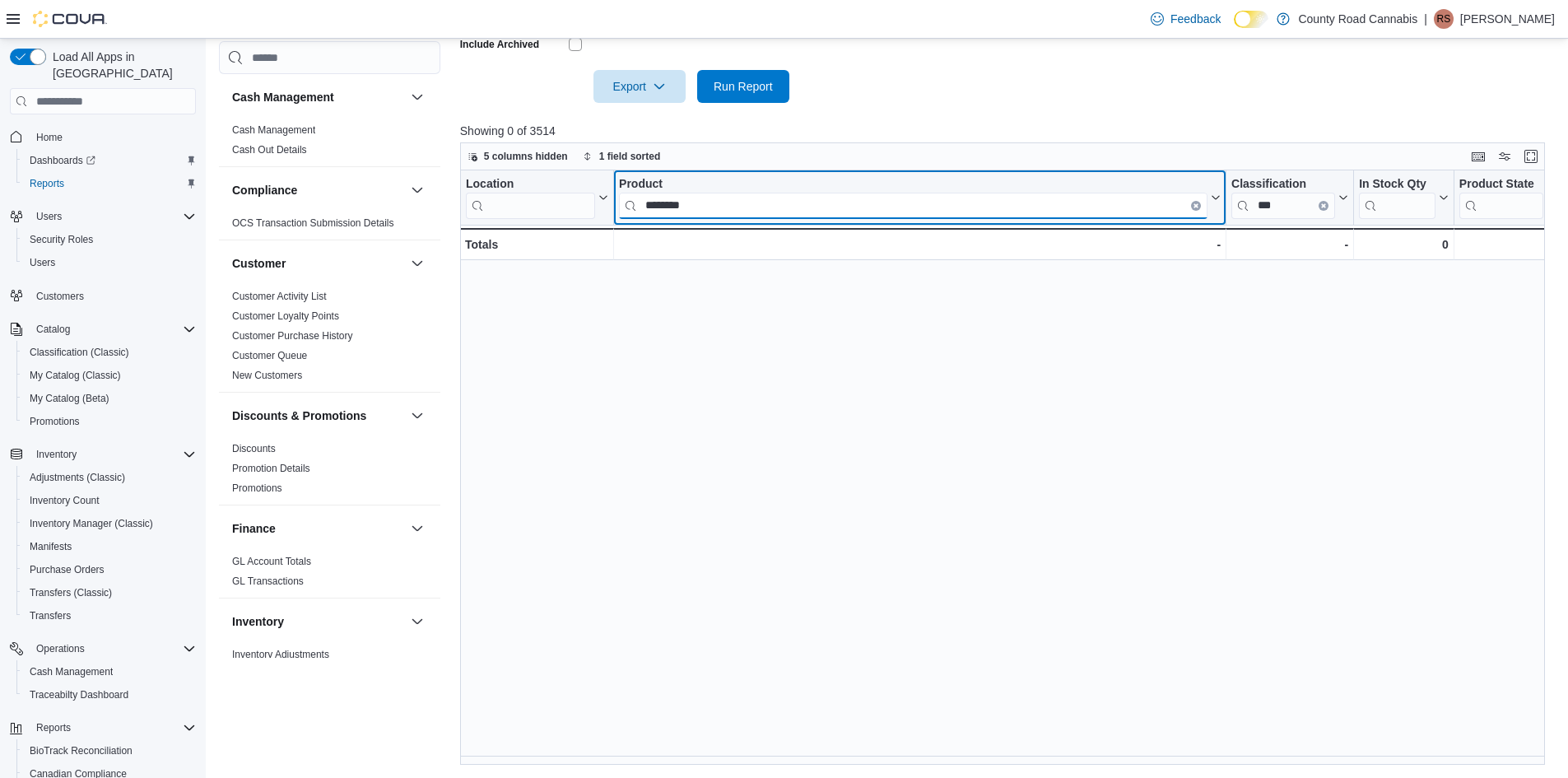
type input "********"
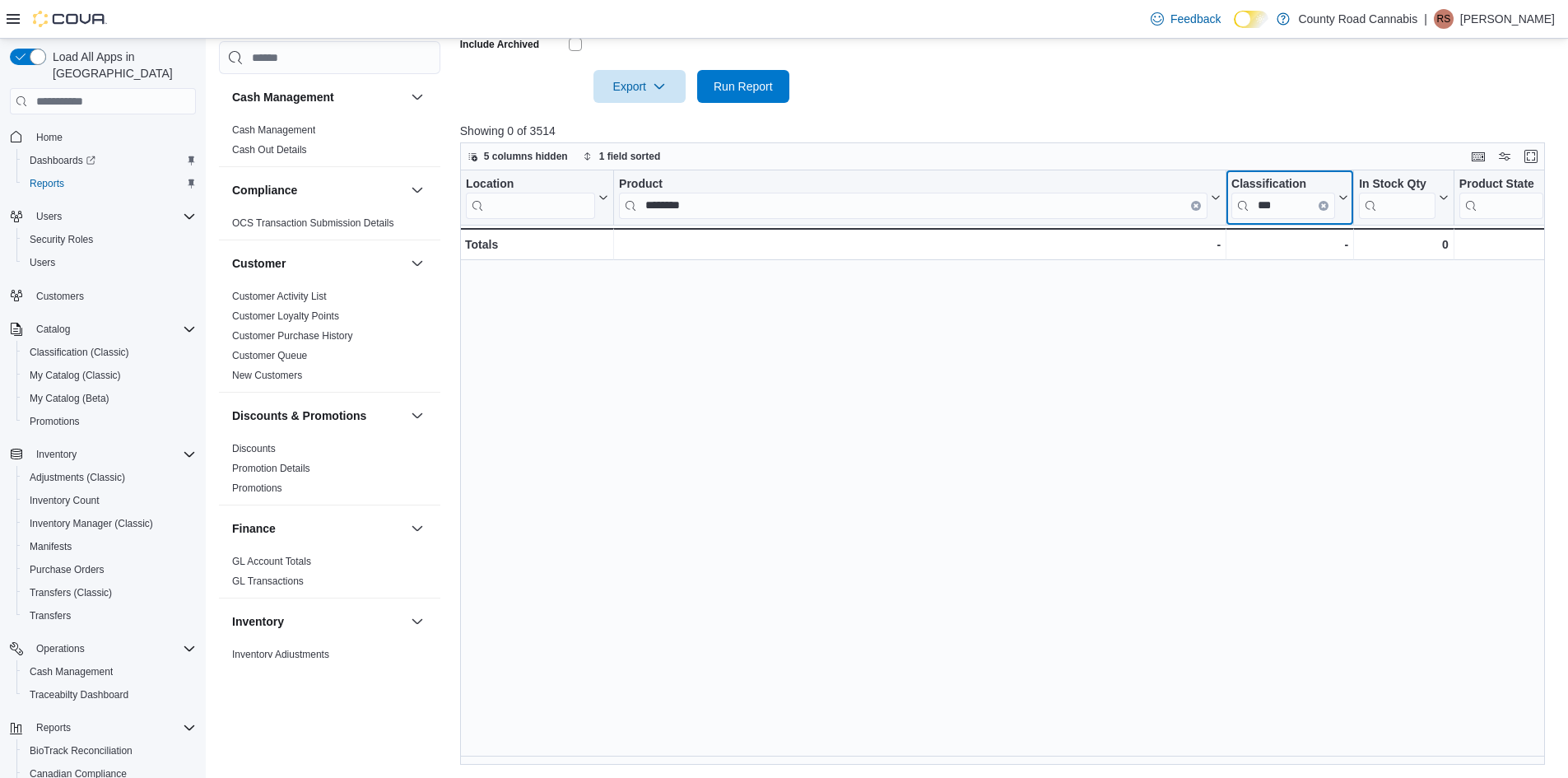
click at [1325, 201] on button "Clear input" at bounding box center [1323, 205] width 9 height 9
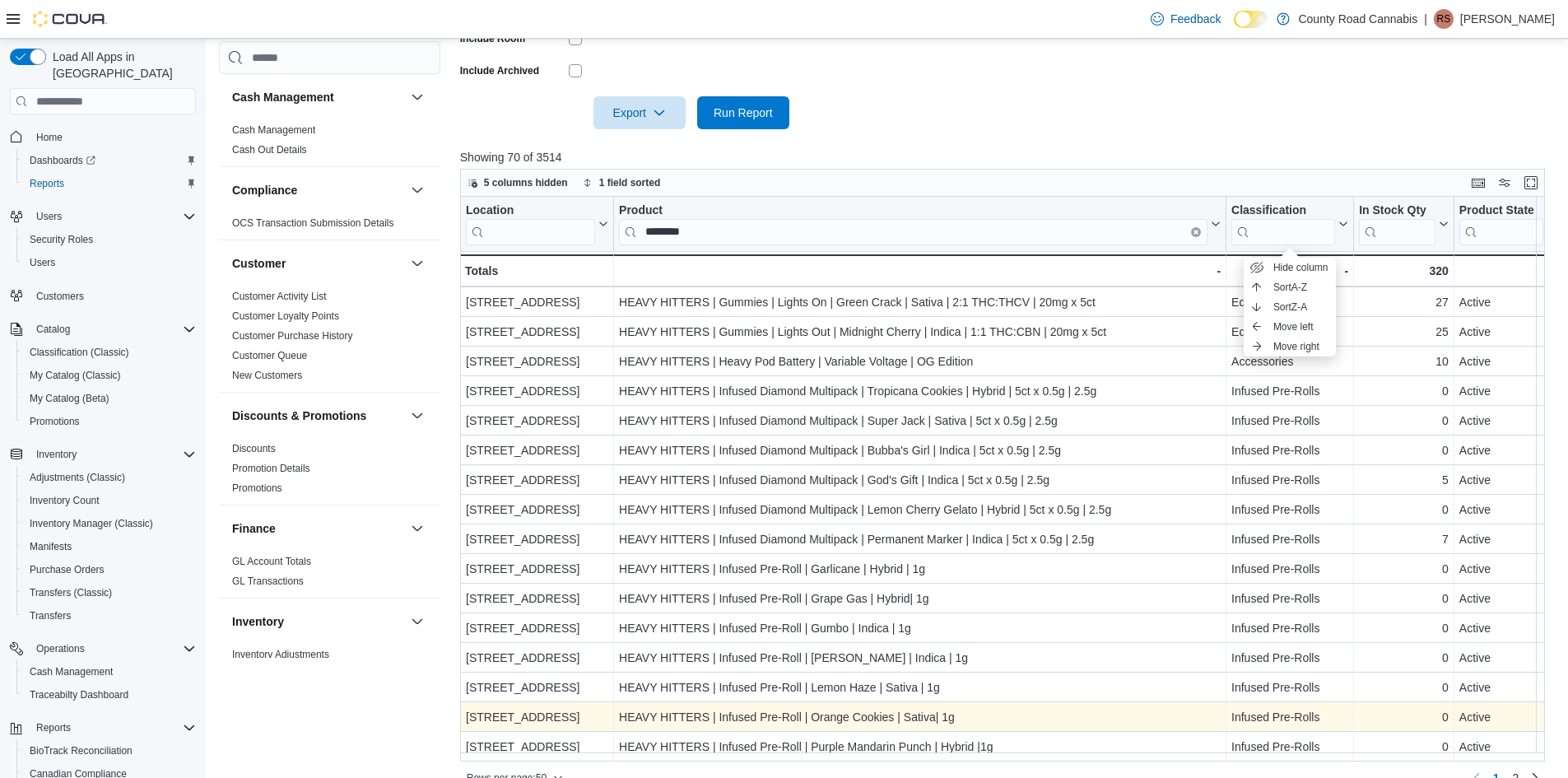
scroll to position [535, 0]
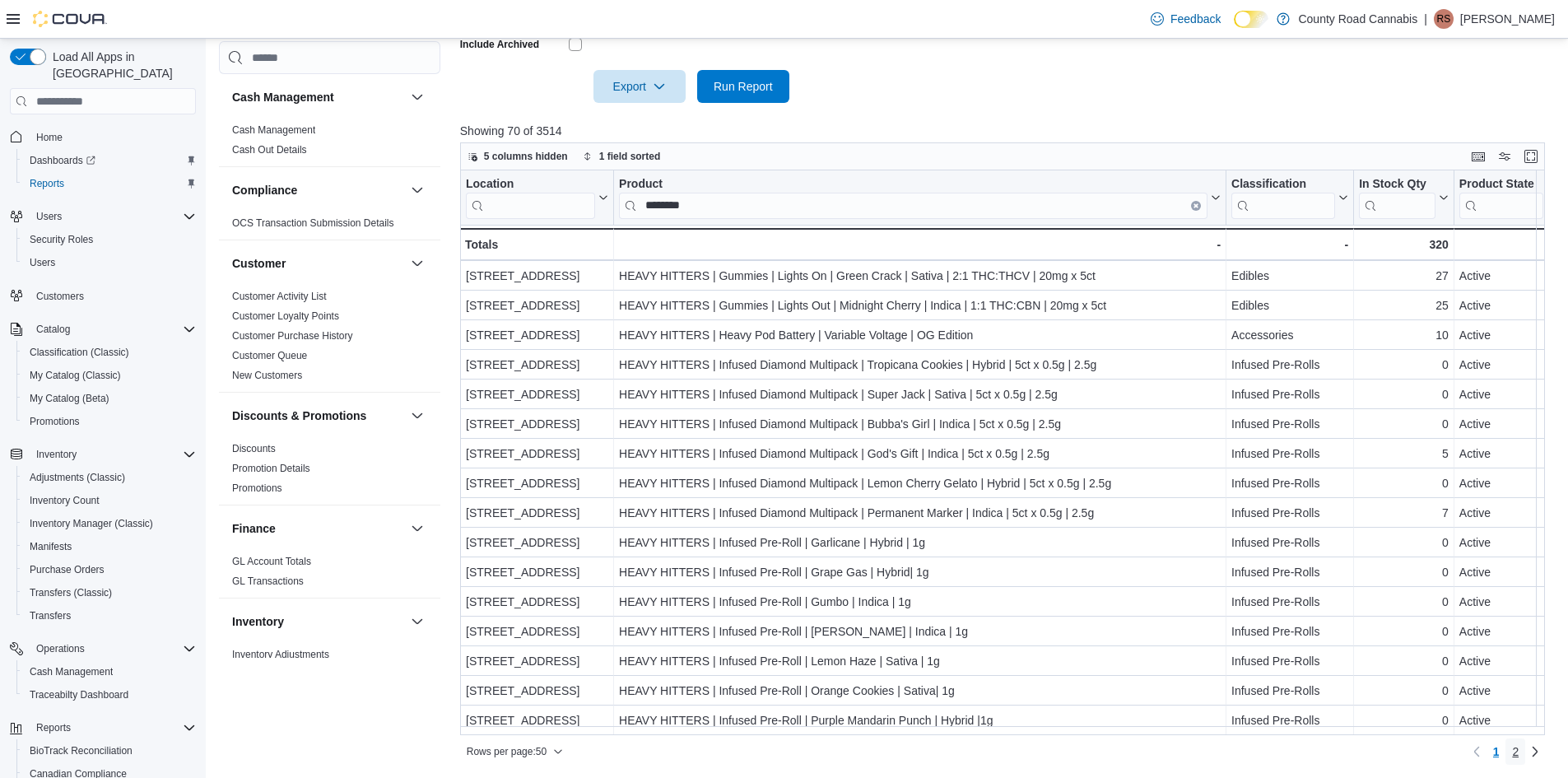
click at [1525, 755] on link "2" at bounding box center [1515, 752] width 20 height 27
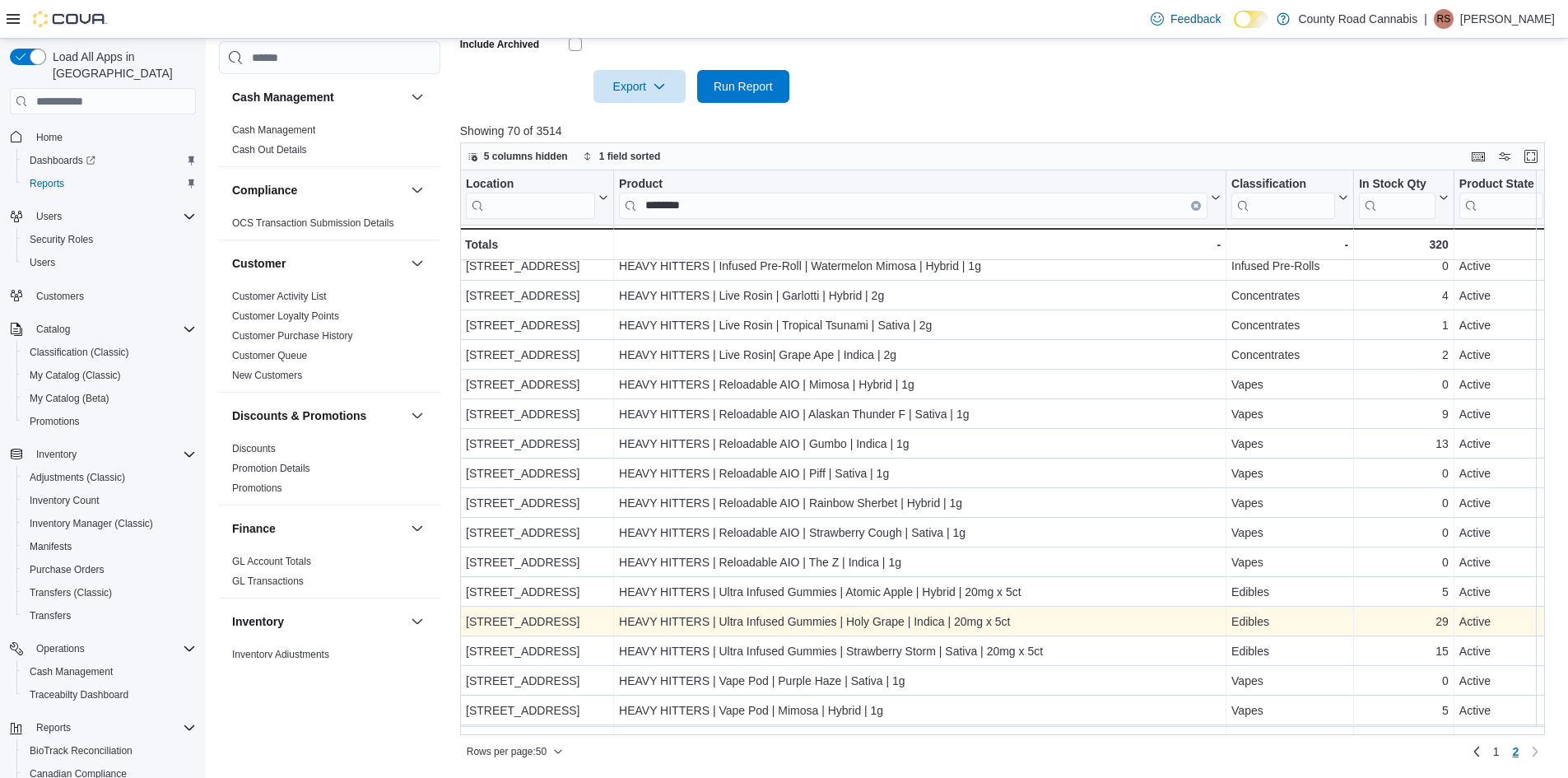
scroll to position [126, 0]
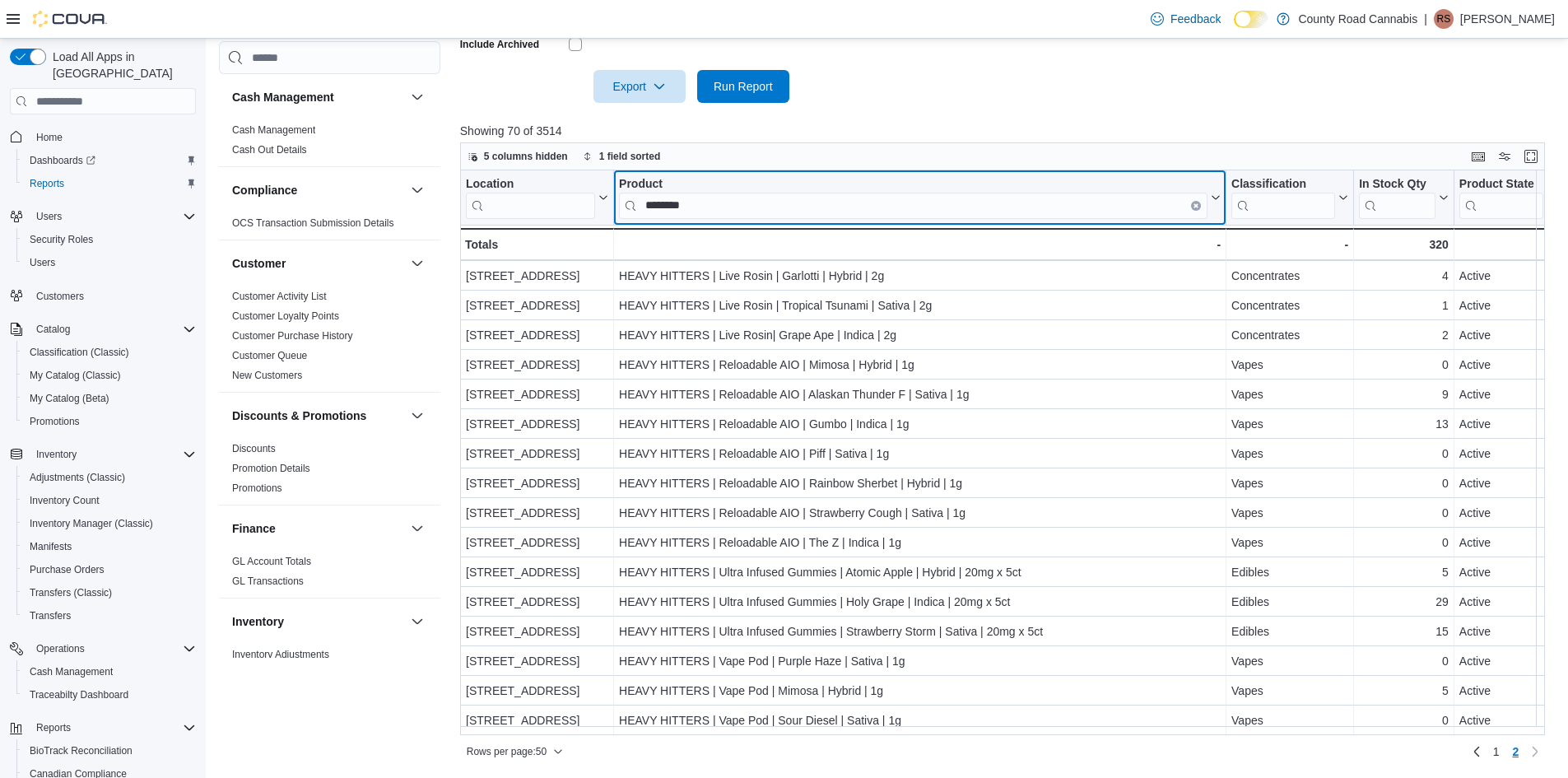
drag, startPoint x: 720, startPoint y: 210, endPoint x: 568, endPoint y: 206, distance: 152.1
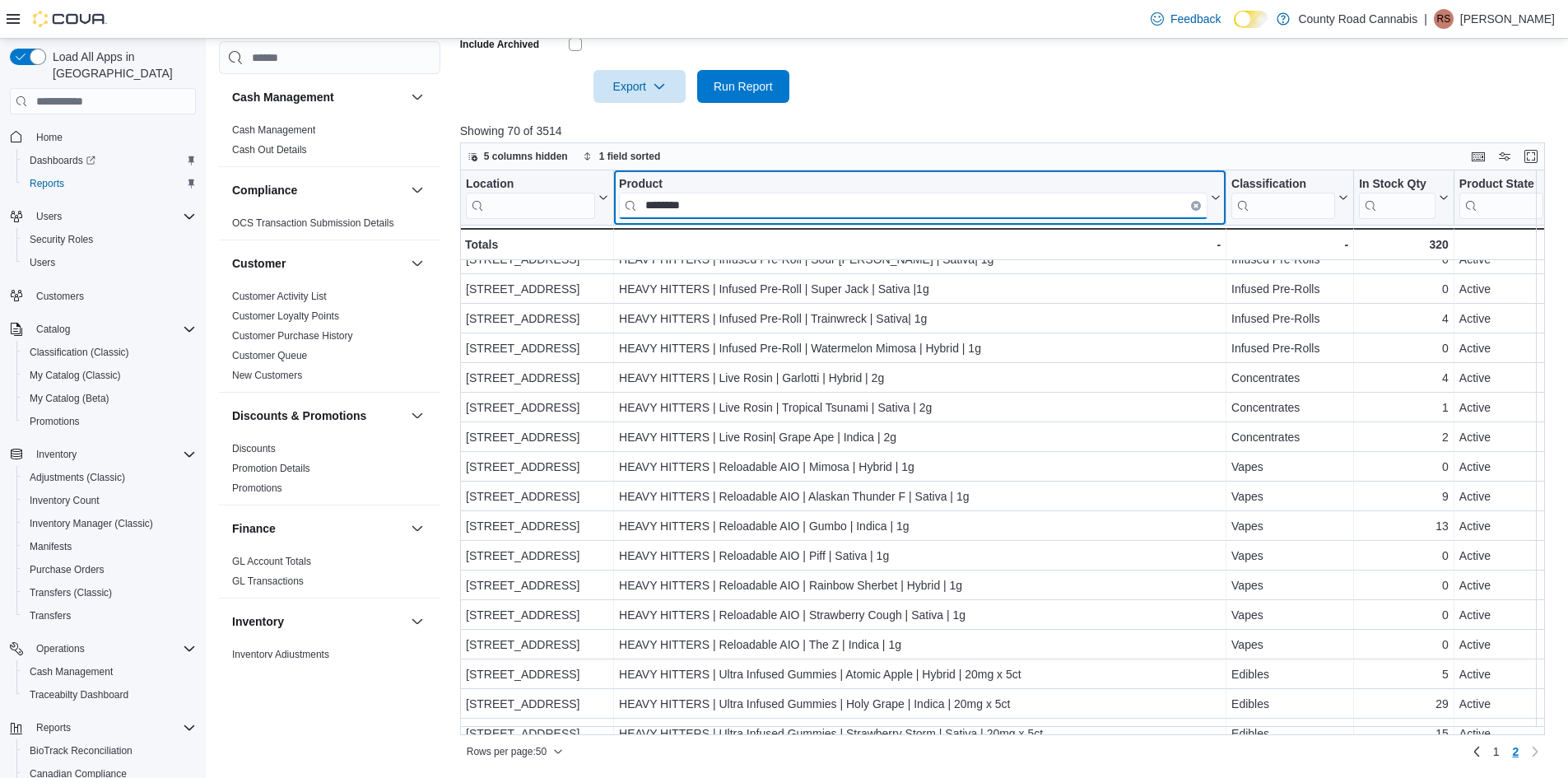
drag, startPoint x: 709, startPoint y: 210, endPoint x: 443, endPoint y: 147, distance: 273.4
click at [453, 164] on div "Cash Management Cash Management Cash Out Details Compliance OCS Transaction Sub…" at bounding box center [888, 174] width 1338 height 1181
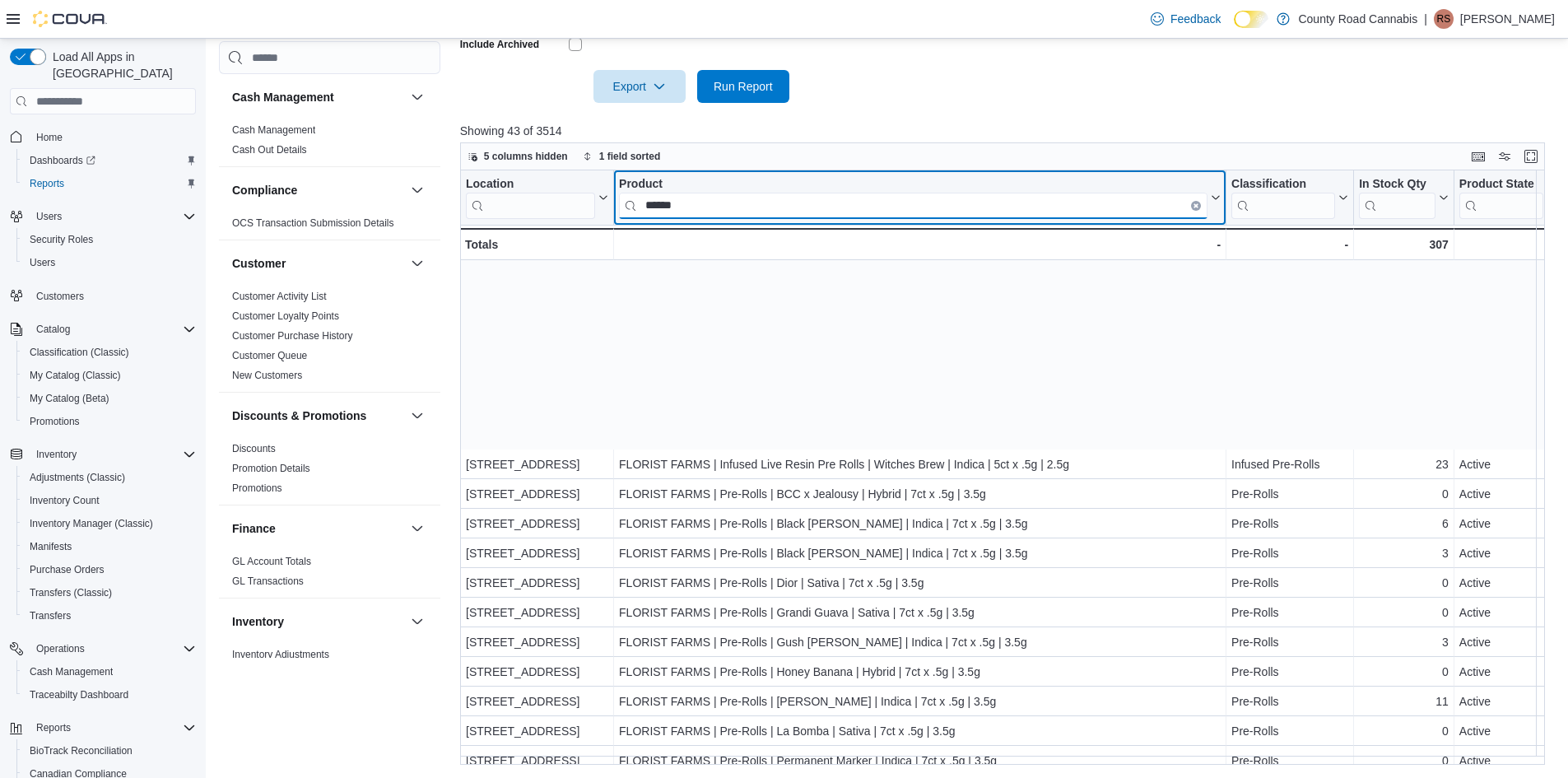
scroll to position [778, 0]
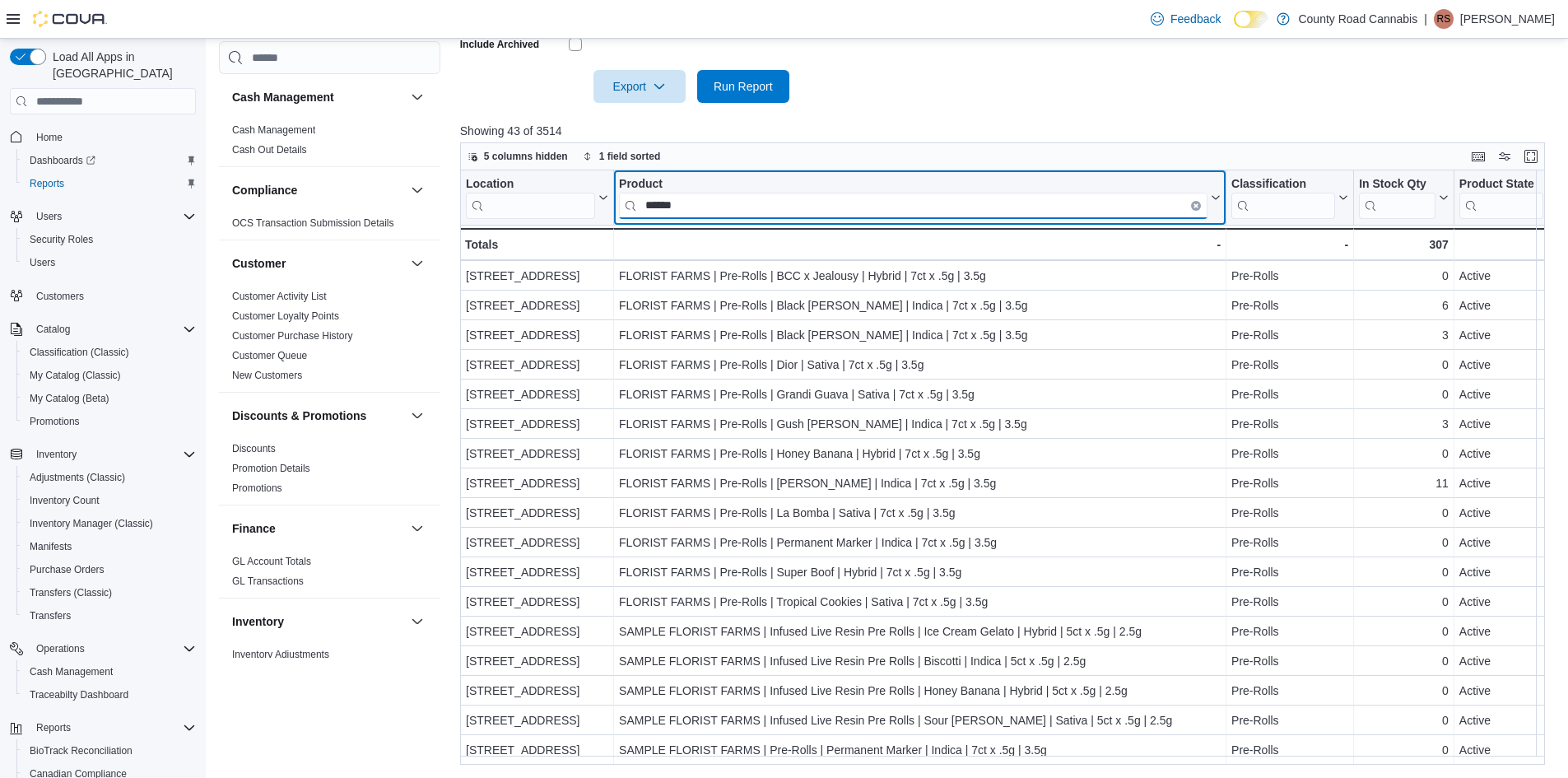
drag, startPoint x: 724, startPoint y: 210, endPoint x: 423, endPoint y: 187, distance: 301.9
click at [423, 187] on div "Cash Management Cash Management Cash Out Details Compliance OCS Transaction Sub…" at bounding box center [888, 174] width 1338 height 1181
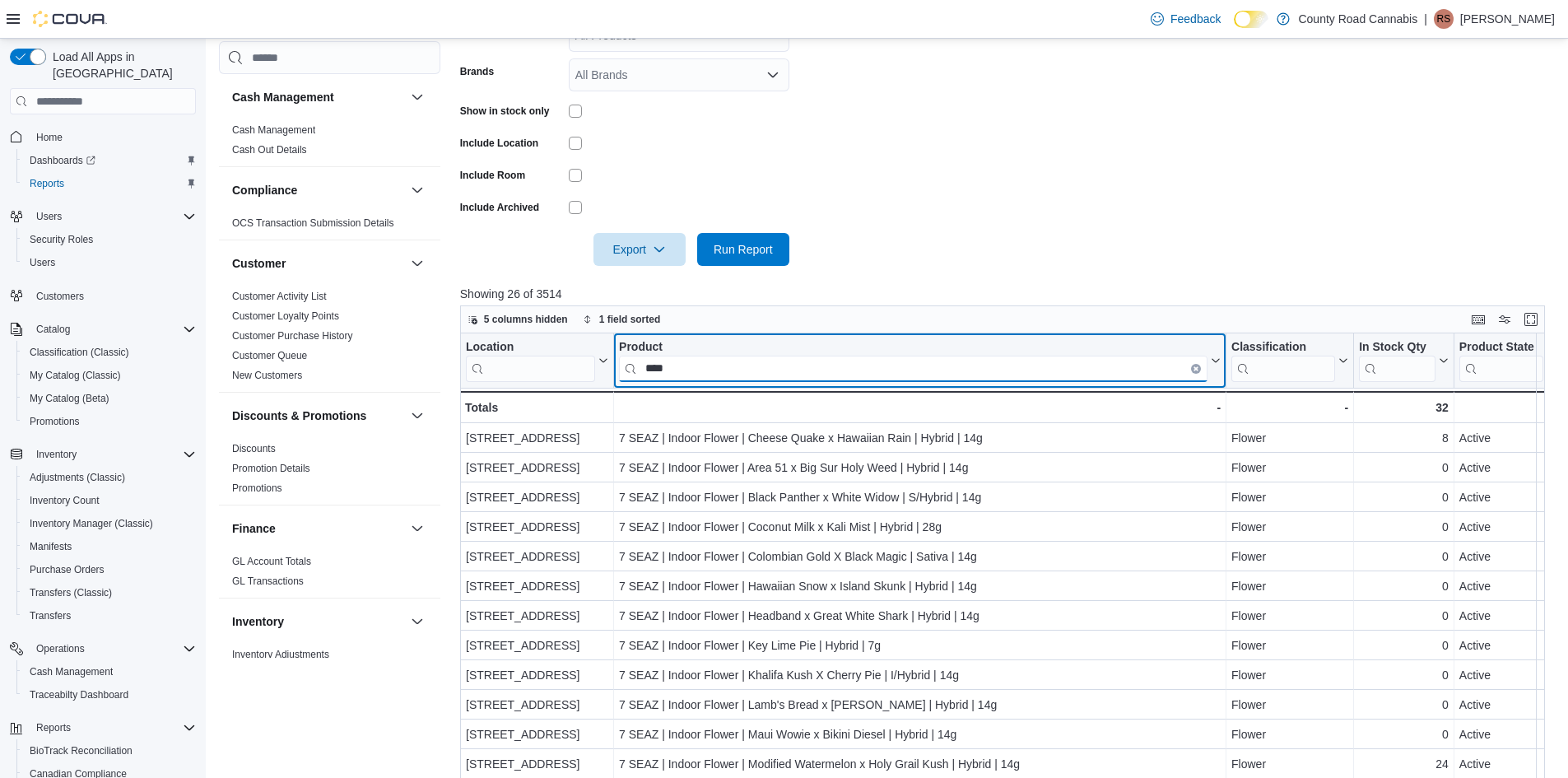
scroll to position [370, 0]
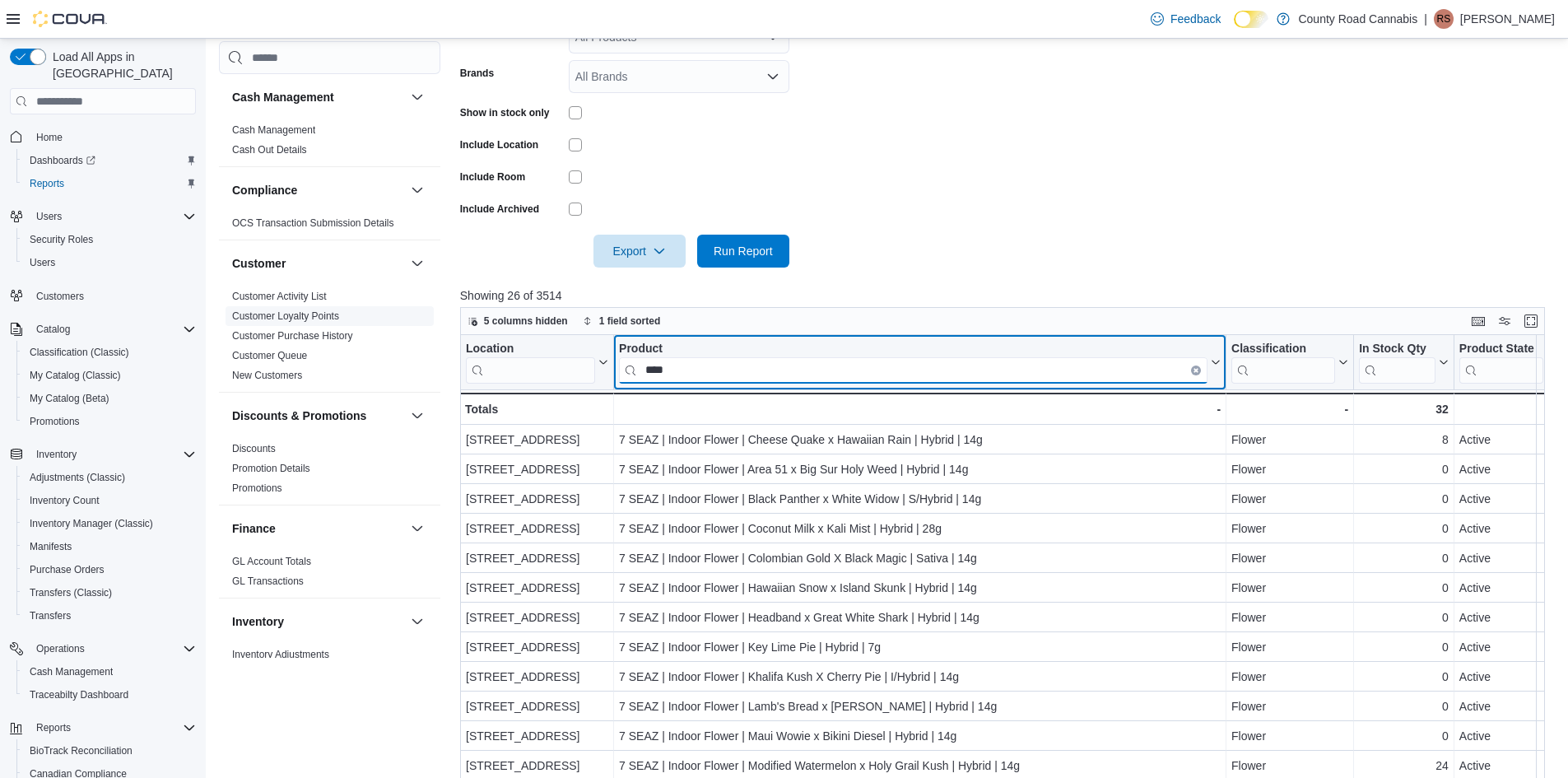
drag, startPoint x: 709, startPoint y: 371, endPoint x: 228, endPoint y: 310, distance: 484.9
click at [228, 310] on div "Cash Management Cash Management Cash Out Details Compliance OCS Transaction Sub…" at bounding box center [888, 339] width 1338 height 1181
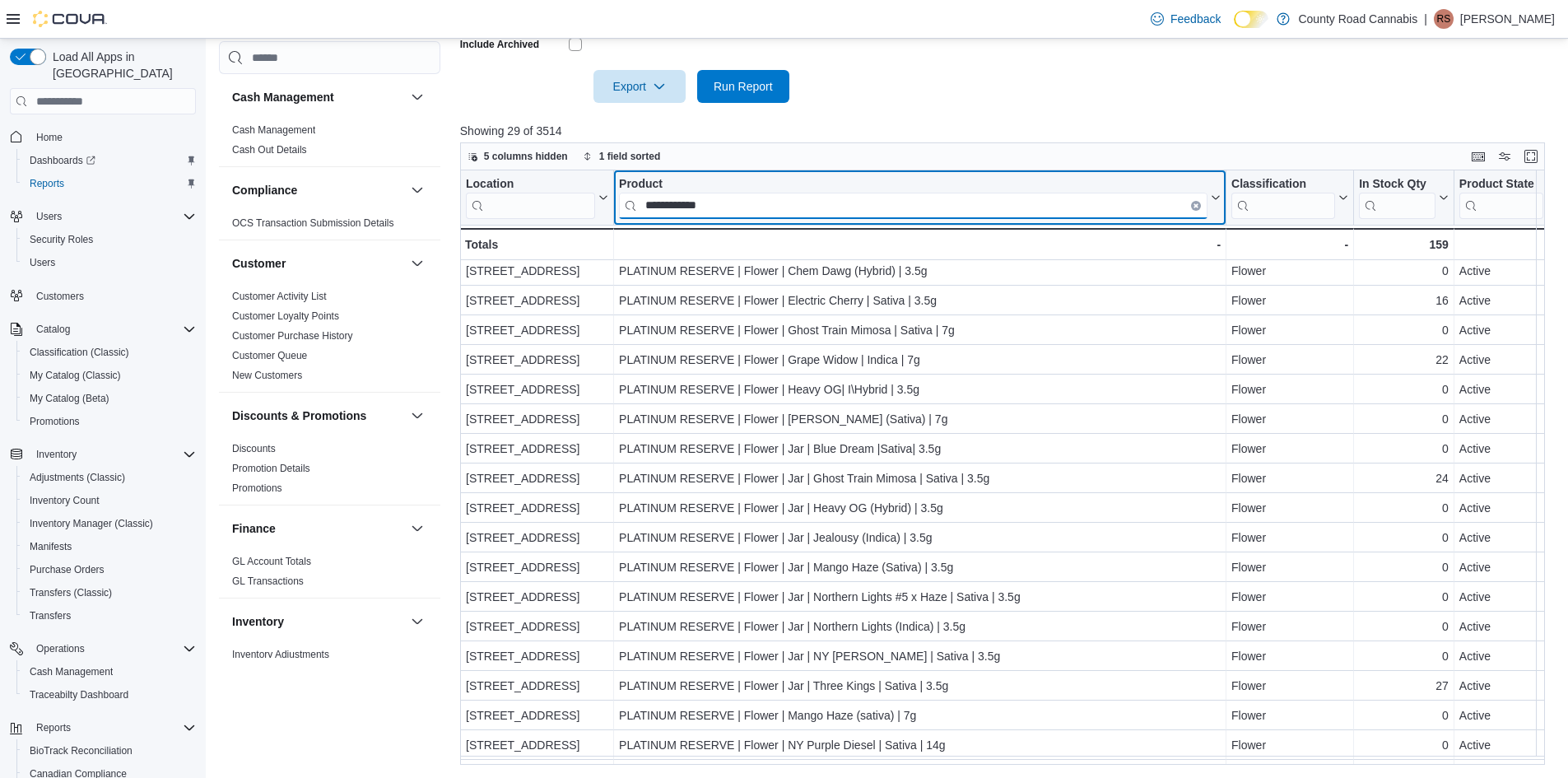
scroll to position [0, 0]
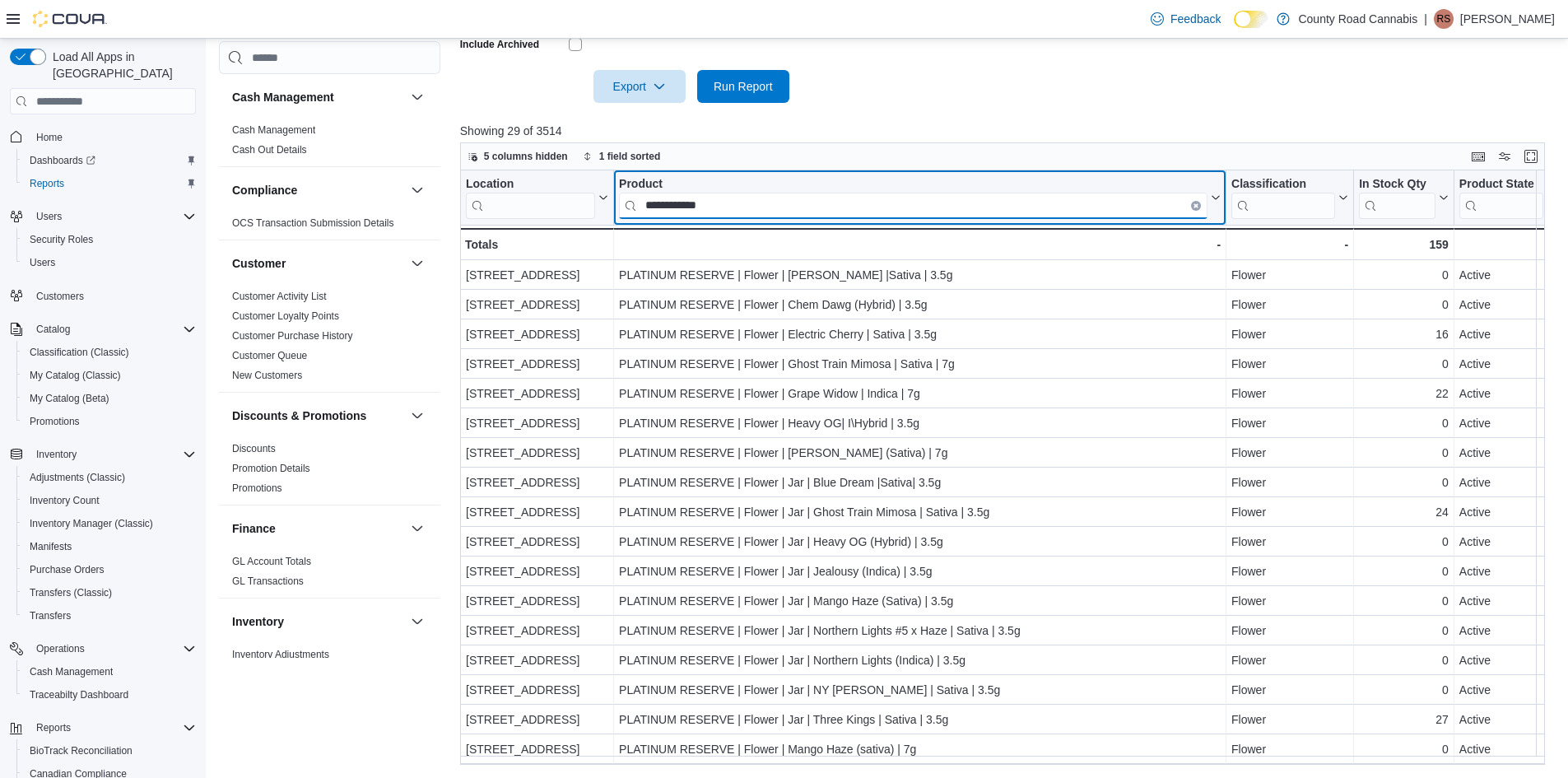
drag, startPoint x: 765, startPoint y: 214, endPoint x: 551, endPoint y: 191, distance: 215.2
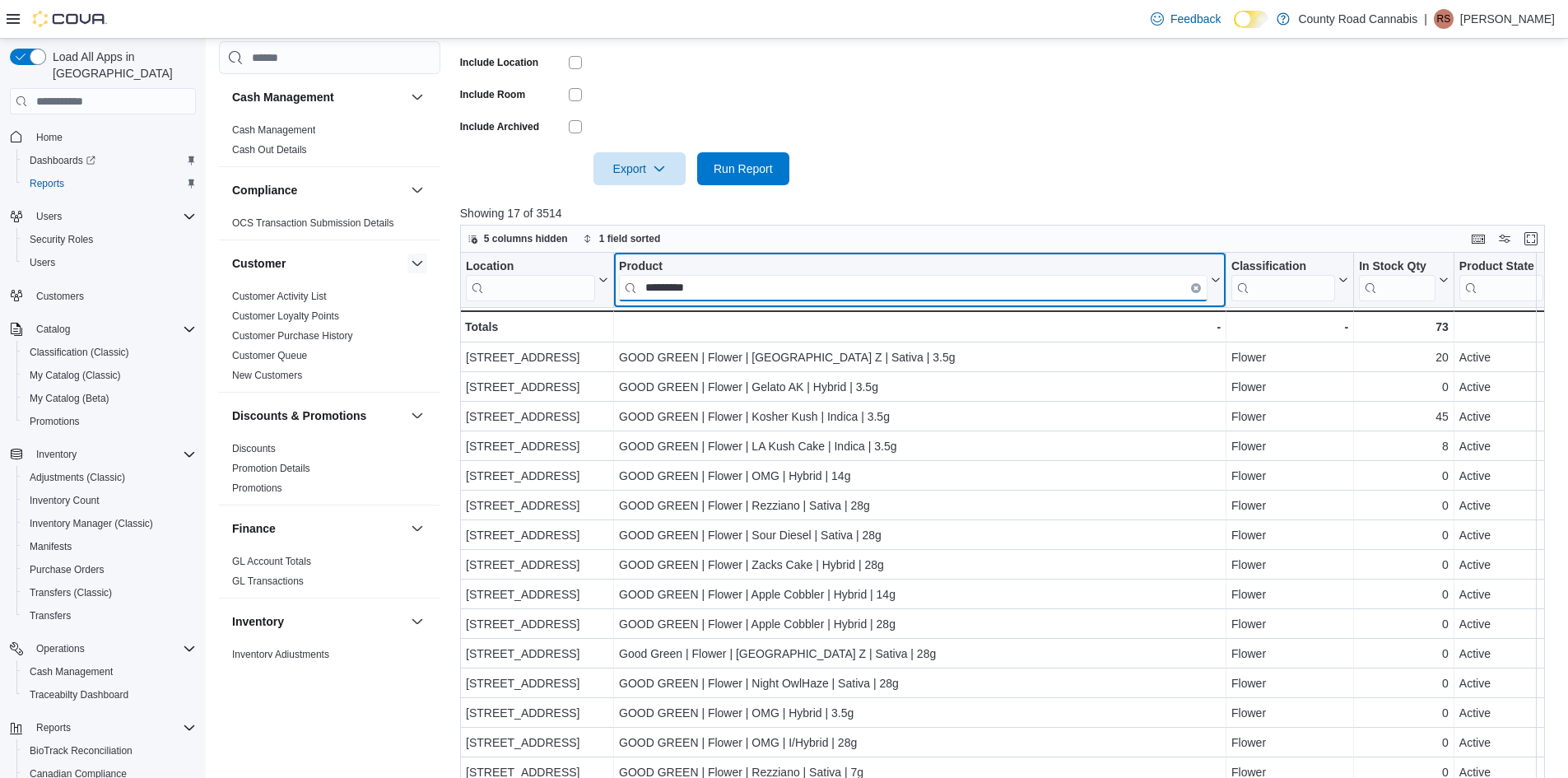
drag, startPoint x: 732, startPoint y: 290, endPoint x: 403, endPoint y: 257, distance: 330.7
click at [403, 257] on div "Cash Management Cash Management Cash Out Details Compliance OCS Transaction Sub…" at bounding box center [888, 256] width 1338 height 1181
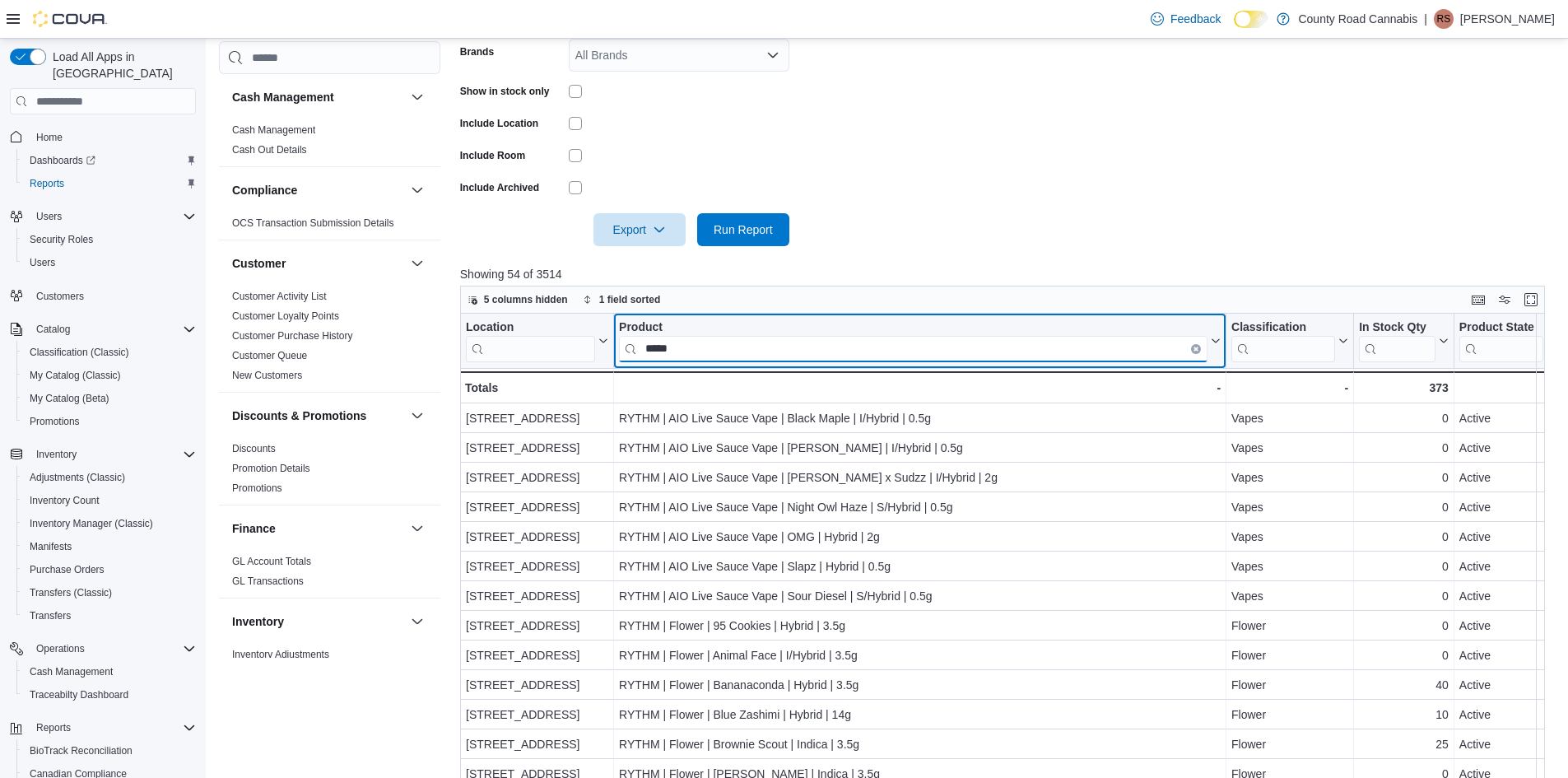
scroll to position [535, 0]
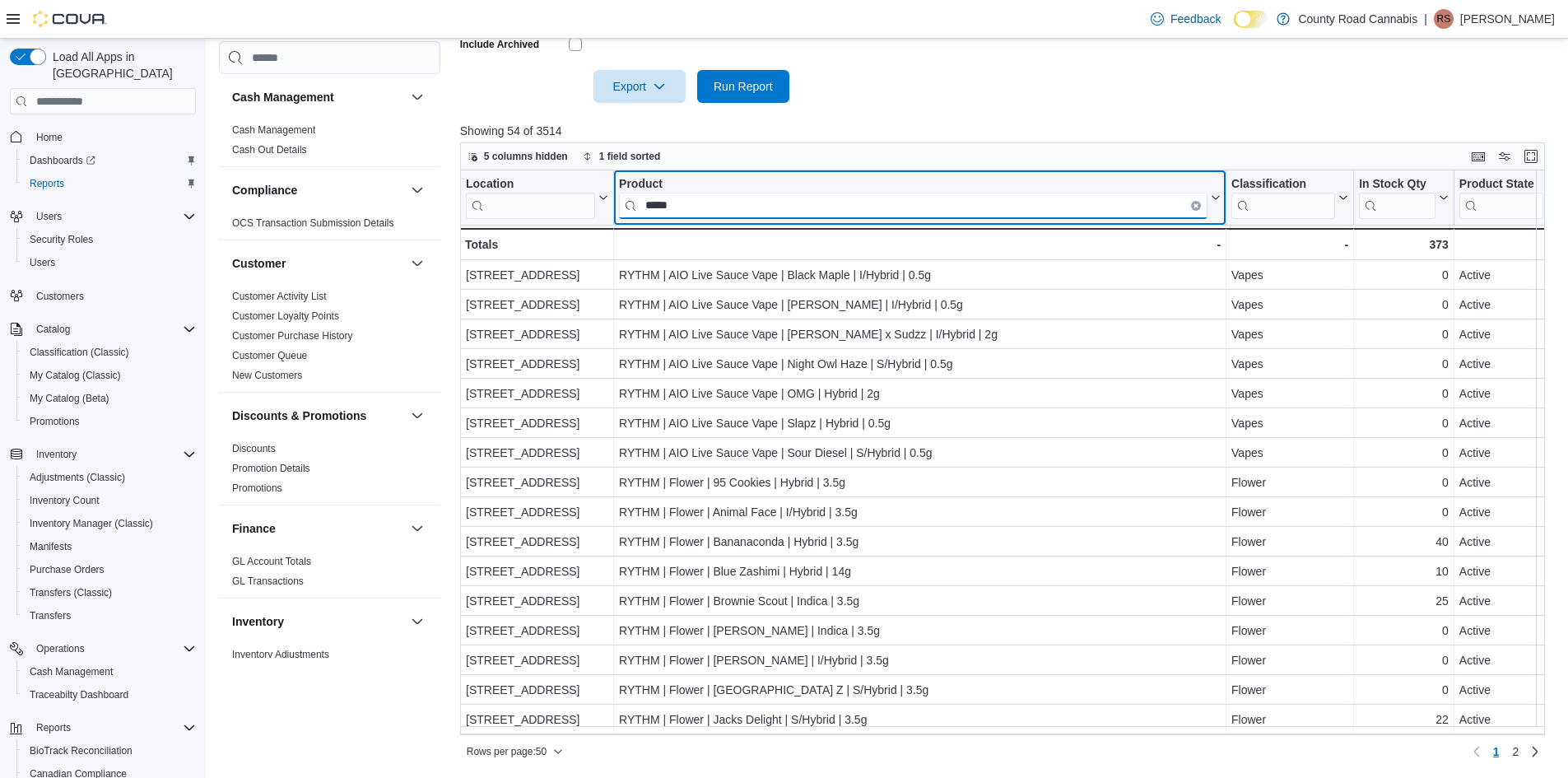
type input "*****"
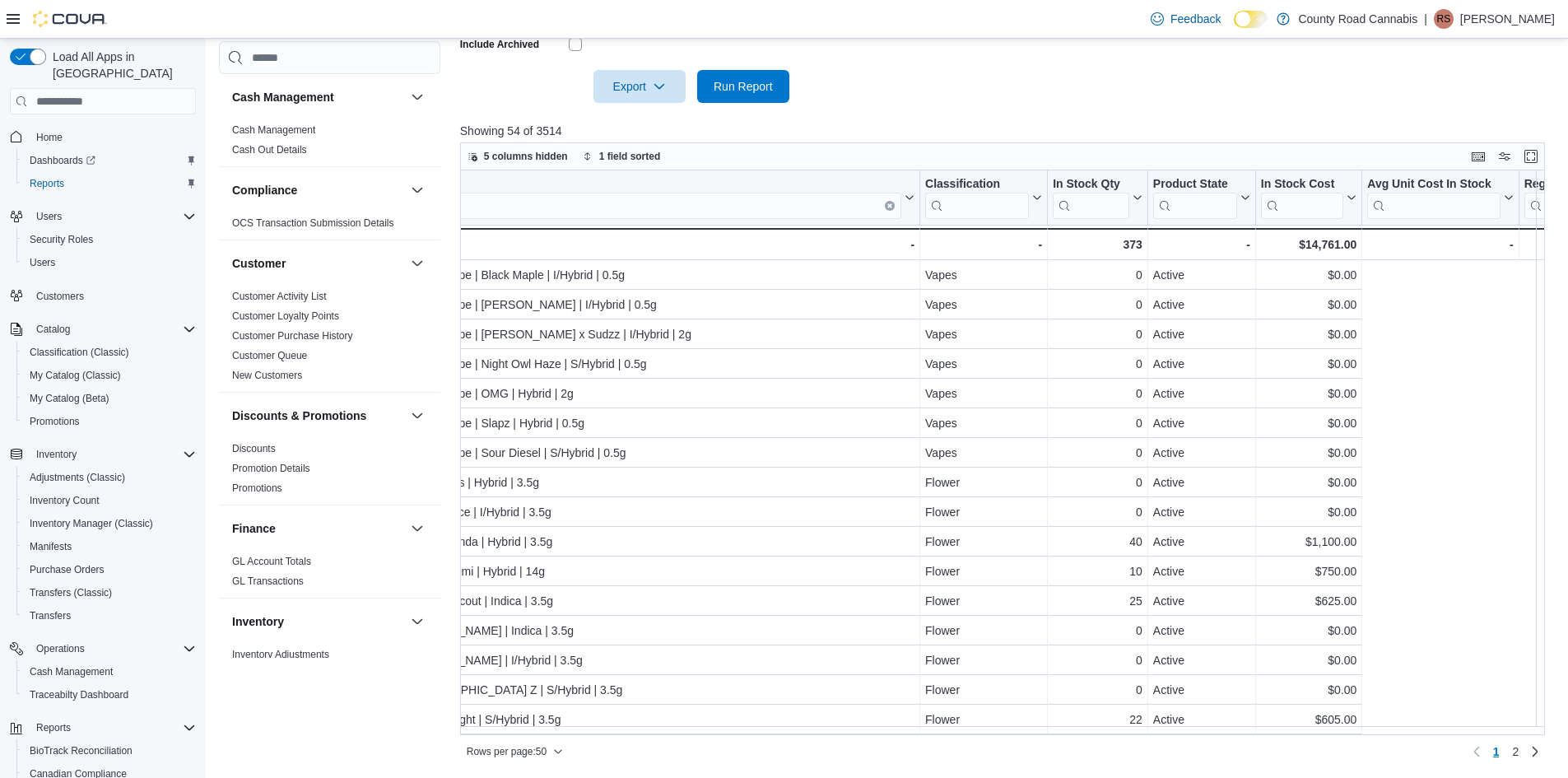
scroll to position [0, 0]
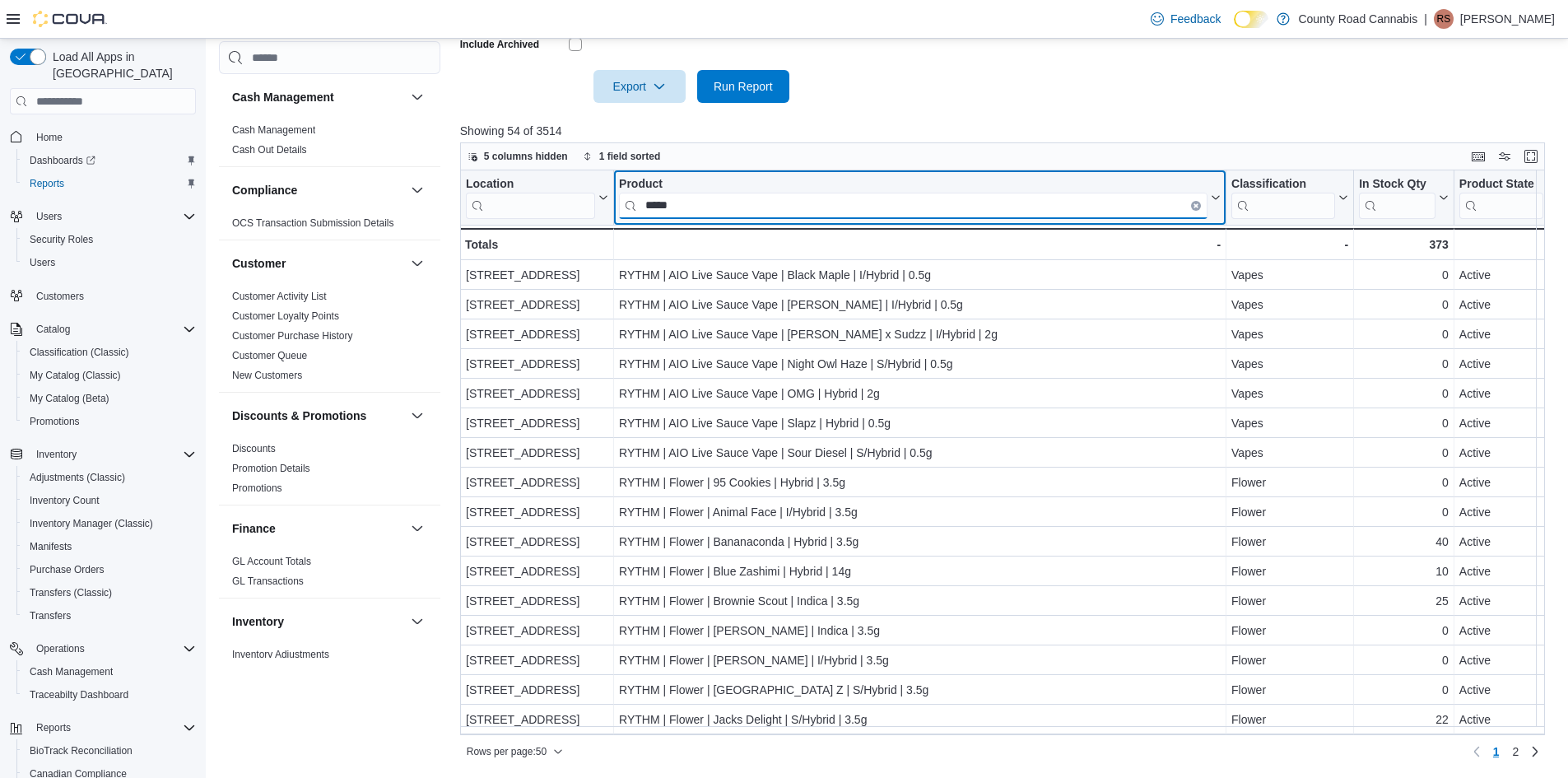
click at [703, 210] on input "*****" at bounding box center [913, 205] width 589 height 27
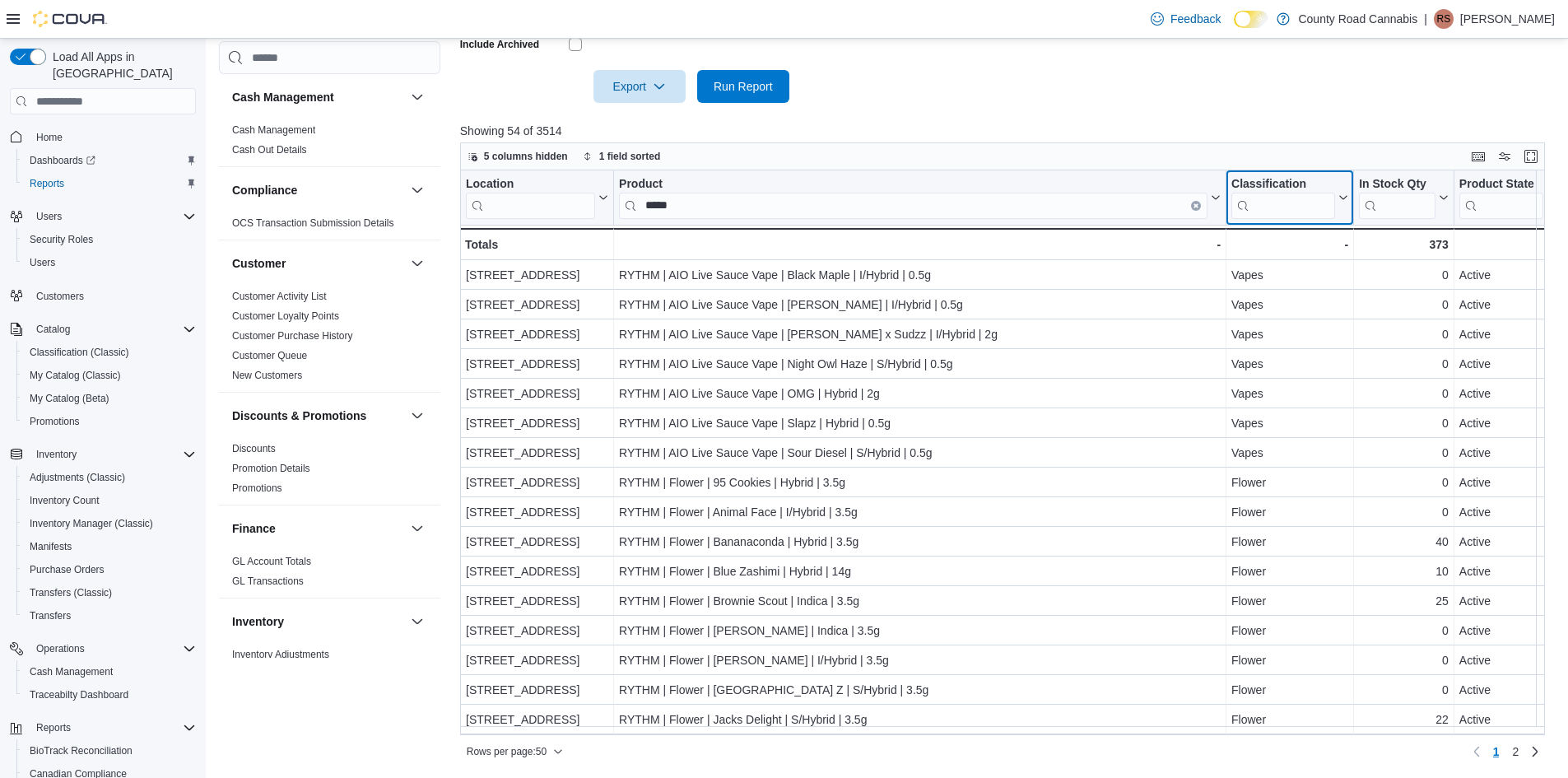
click at [1261, 201] on input "search" at bounding box center [1284, 205] width 103 height 27
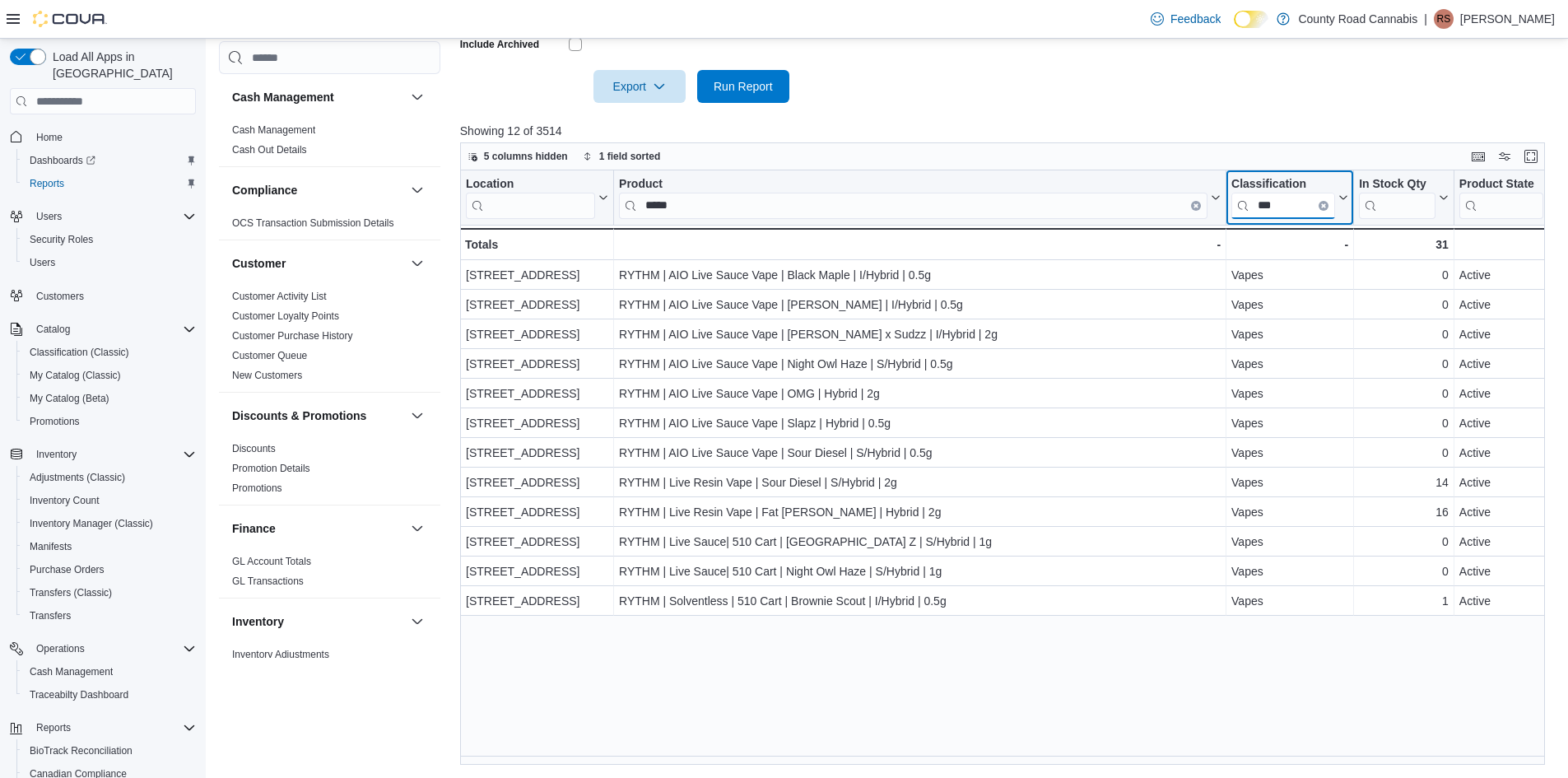
drag, startPoint x: 1290, startPoint y: 204, endPoint x: 1104, endPoint y: 167, distance: 189.6
click at [1104, 167] on div "5 columns hidden 1 field sorted Location Click to view column header actions Pr…" at bounding box center [1003, 454] width 1085 height 623
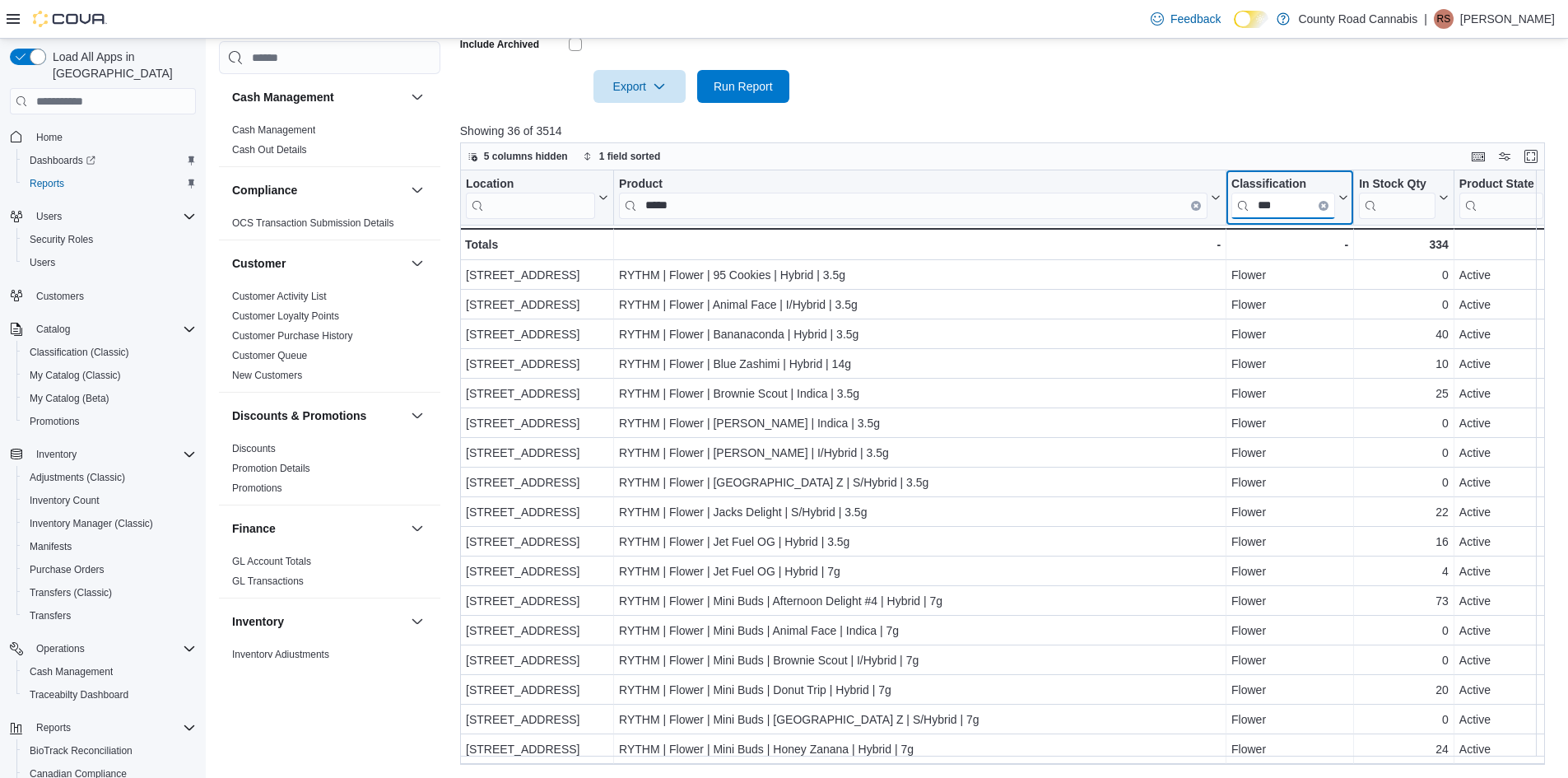
type input "***"
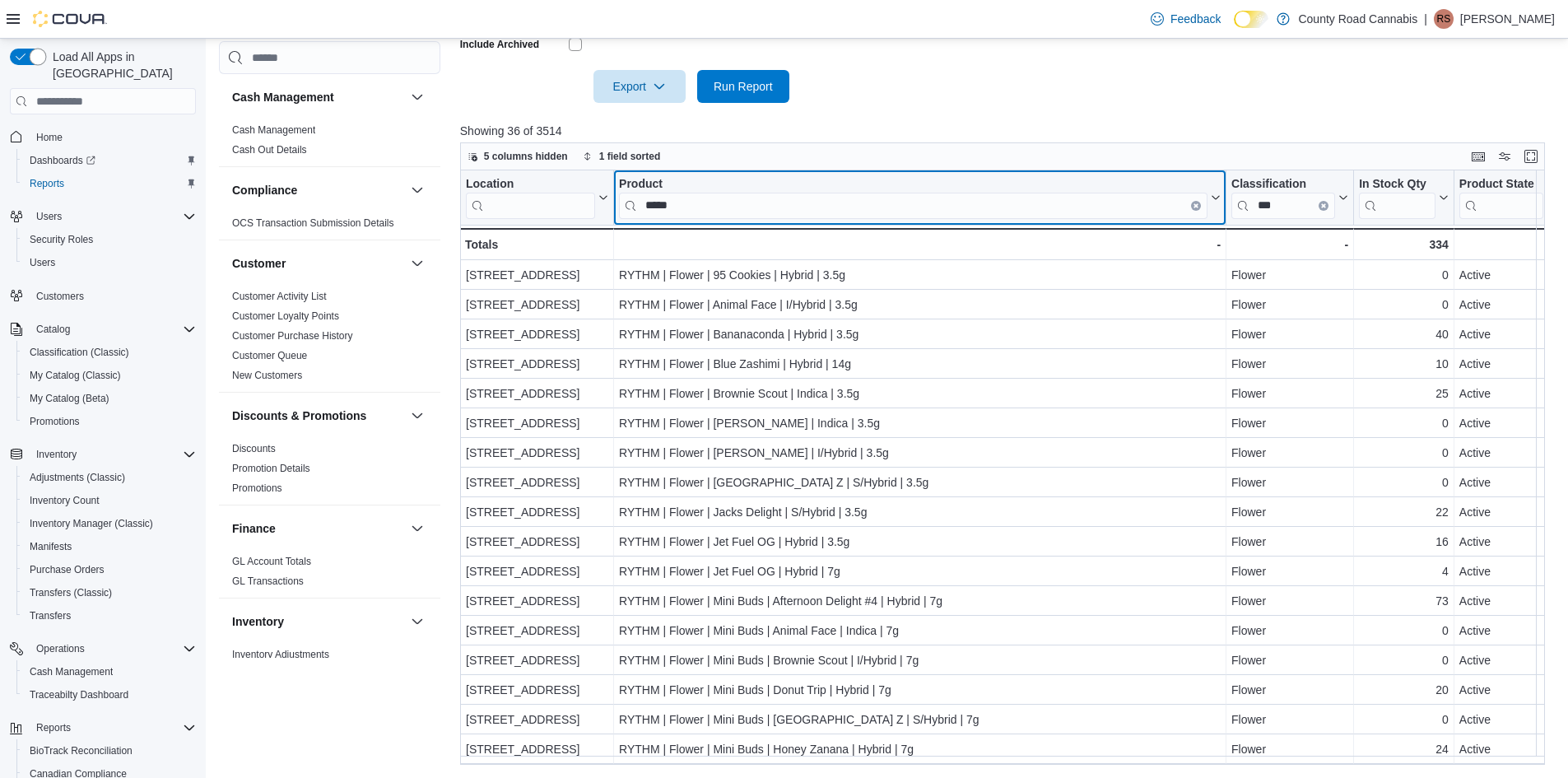
drag, startPoint x: 701, startPoint y: 201, endPoint x: 144, endPoint y: 51, distance: 576.8
click at [144, 51] on div "Load All Apps in New Hub Home Dashboards Reports Users Security Roles Users Cus…" at bounding box center [784, 141] width 1568 height 1274
click at [698, 204] on input "*****" at bounding box center [913, 205] width 589 height 27
drag, startPoint x: 698, startPoint y: 204, endPoint x: 551, endPoint y: 194, distance: 147.3
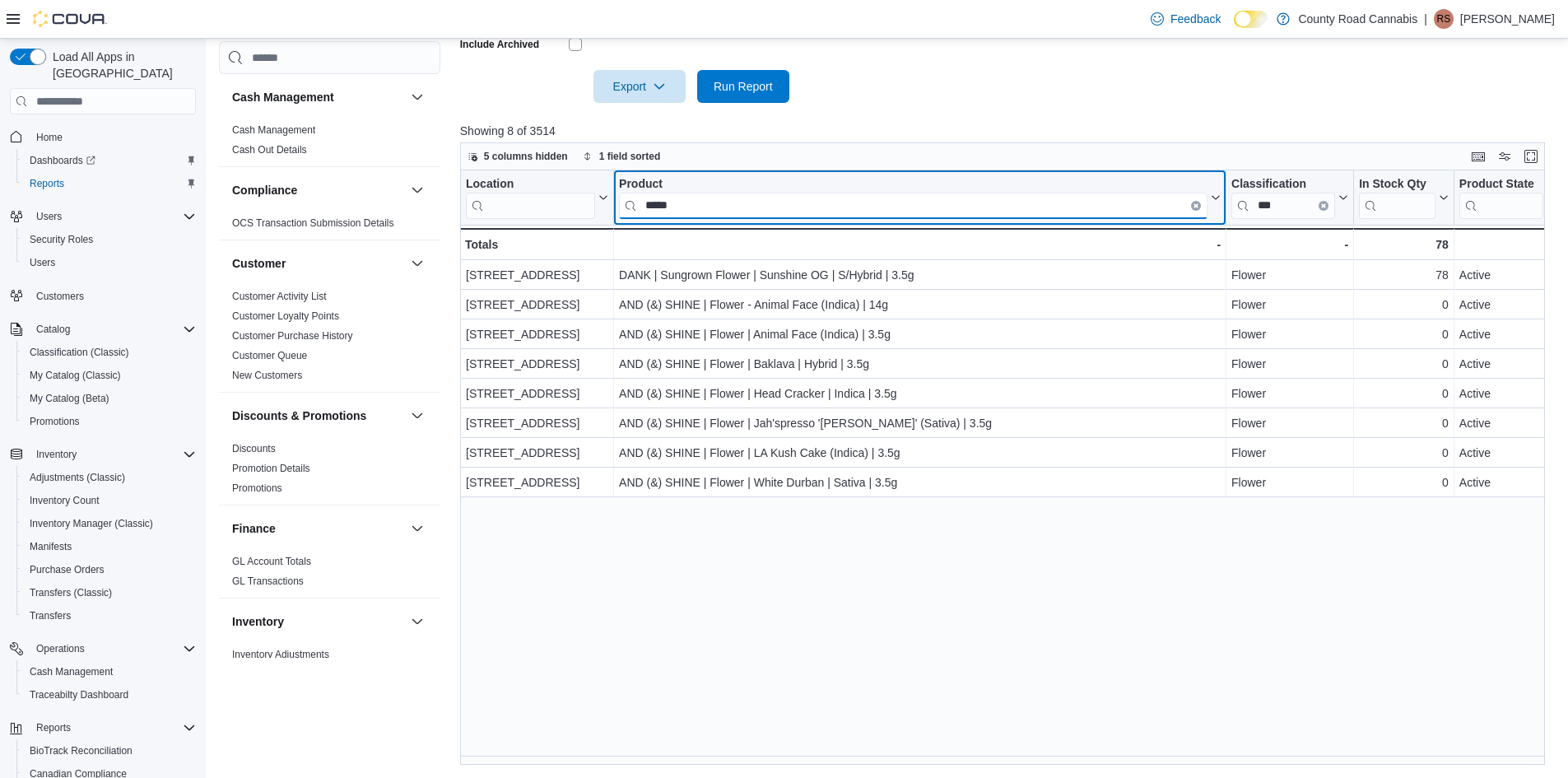
type input "*****"
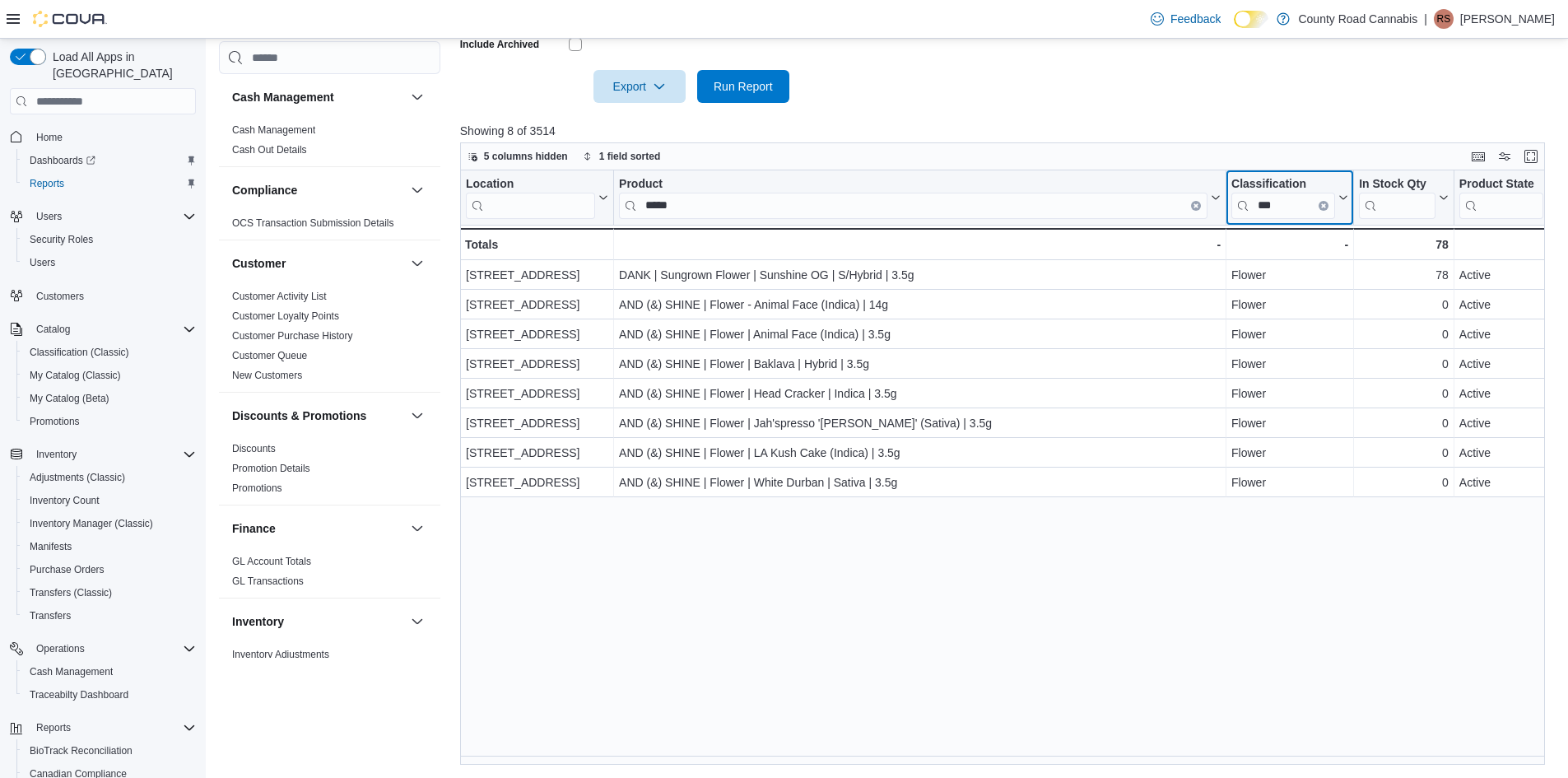
click at [1323, 204] on icon "Clear input" at bounding box center [1324, 206] width 5 height 5
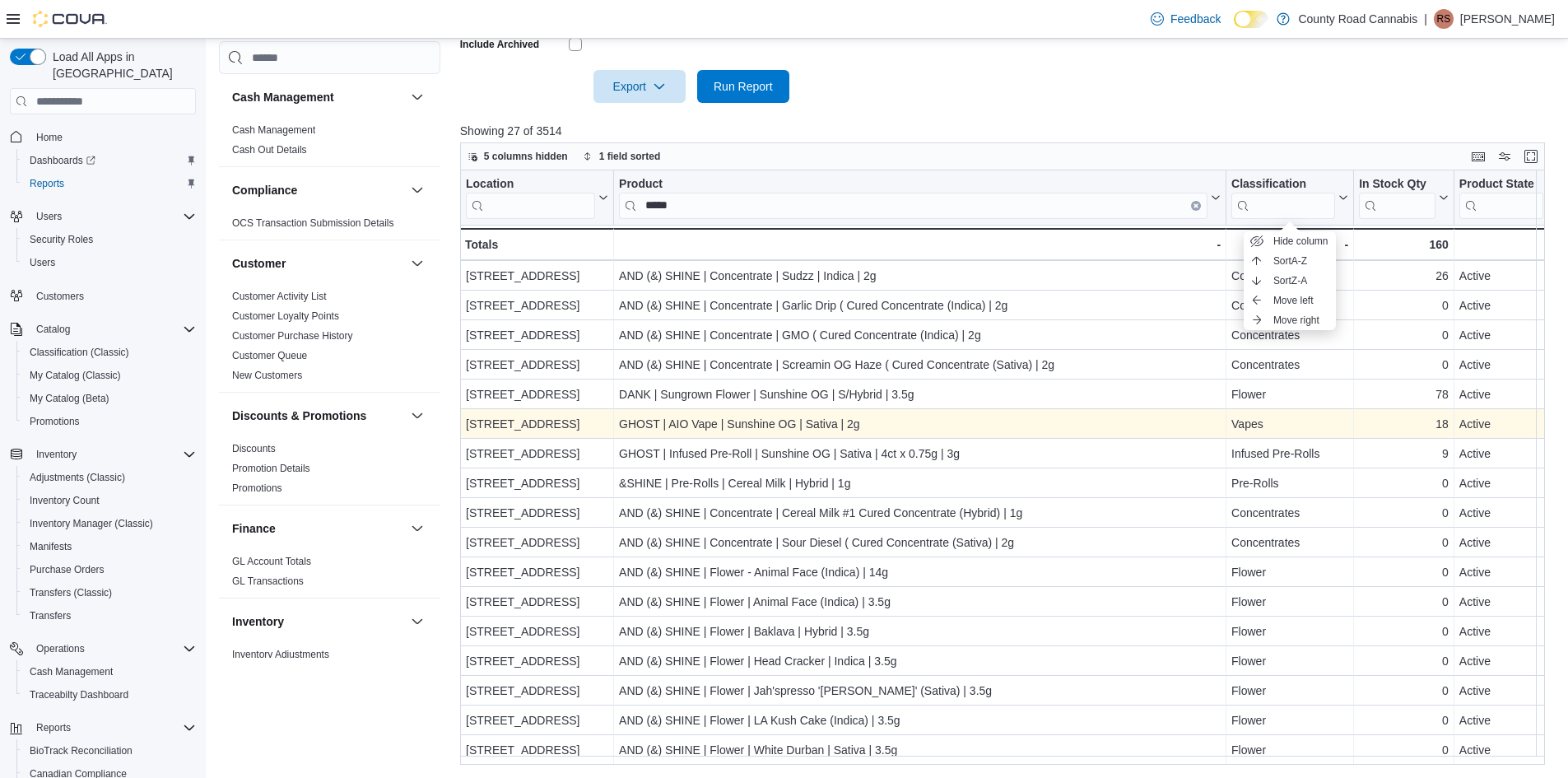
scroll to position [304, 0]
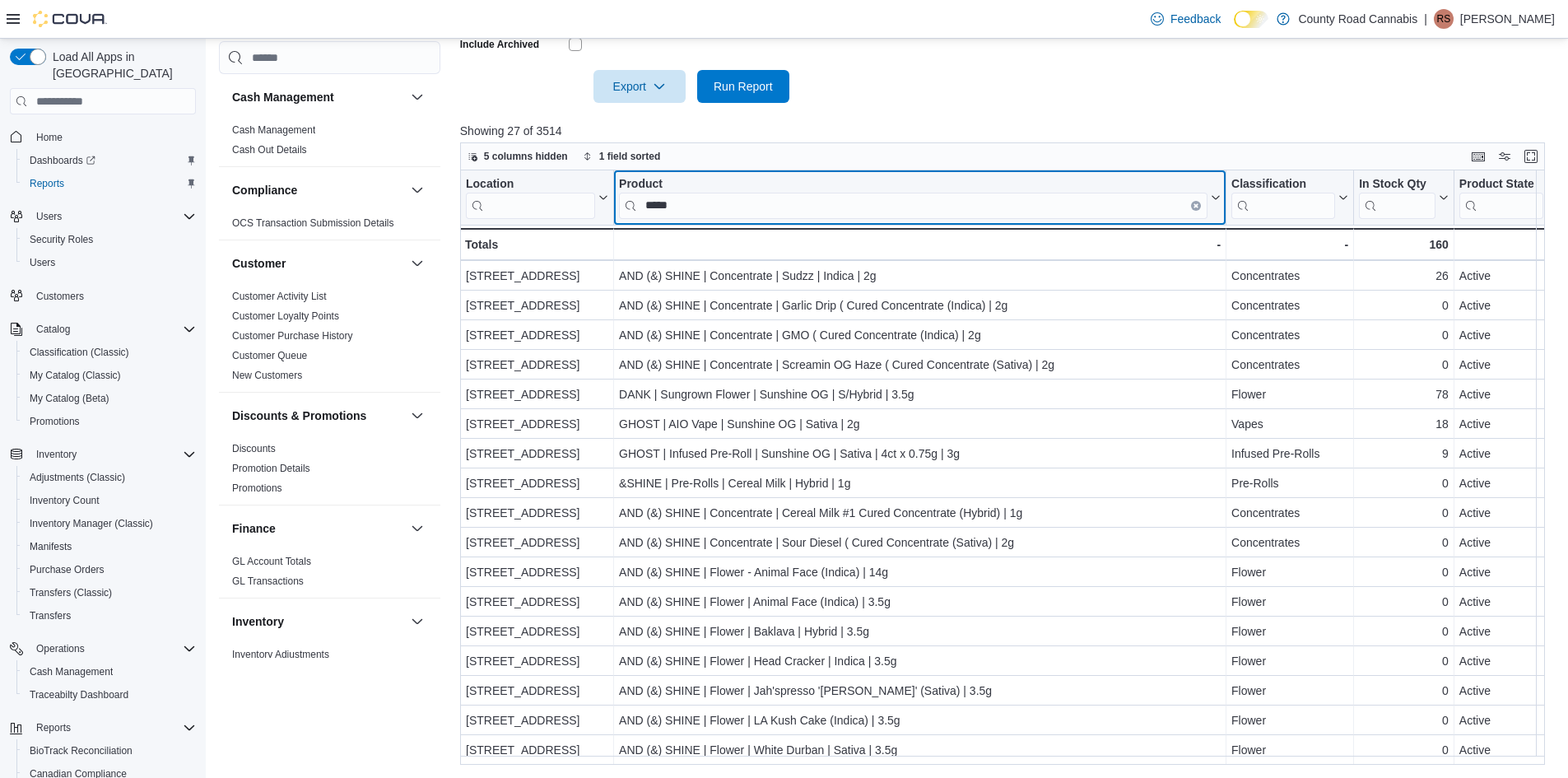
drag, startPoint x: 684, startPoint y: 206, endPoint x: 463, endPoint y: 167, distance: 224.4
click at [463, 167] on div "5 columns hidden 1 field sorted Location Click to view column header actions Pr…" at bounding box center [1003, 454] width 1085 height 623
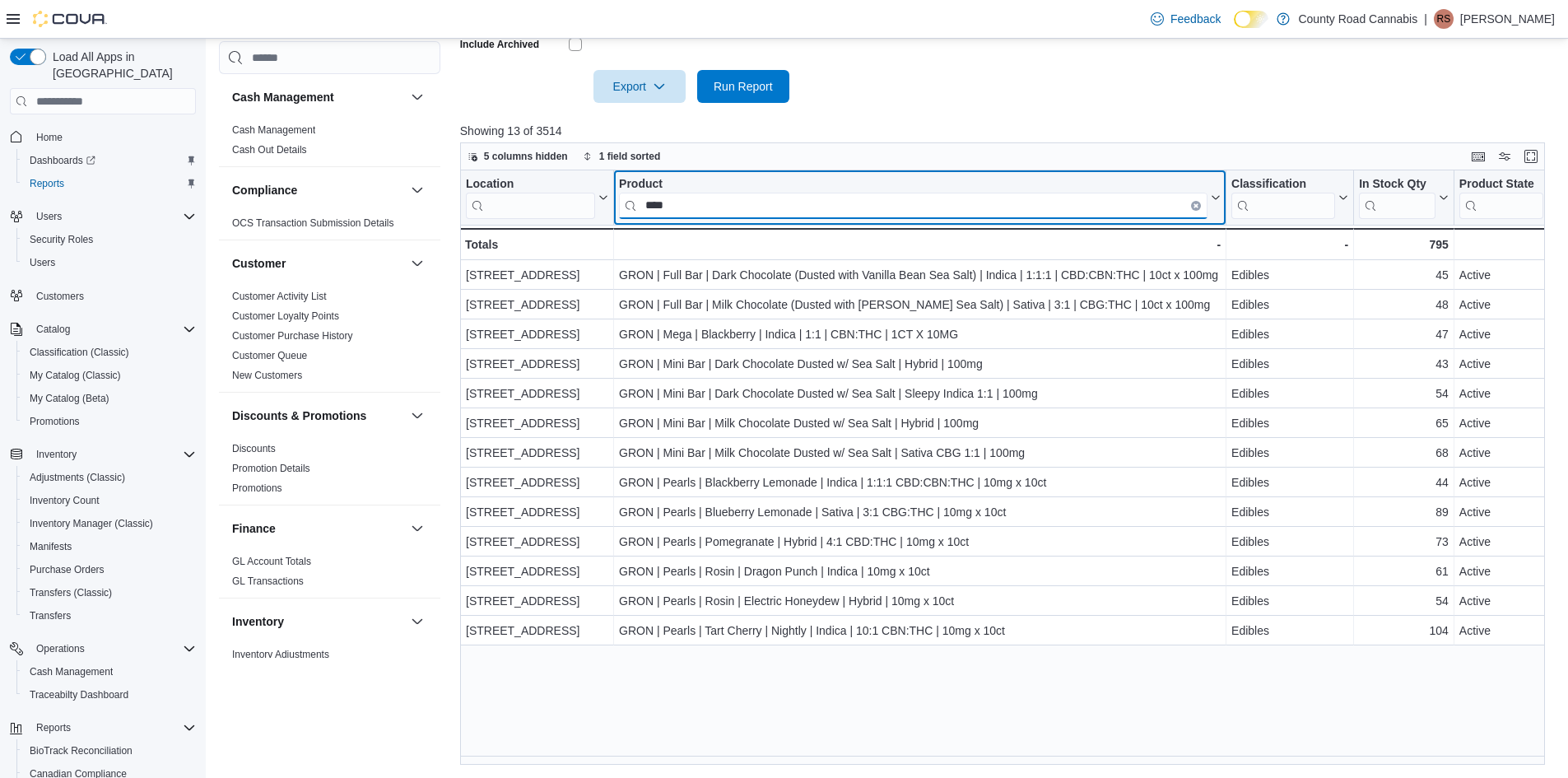
scroll to position [0, 0]
type input "****"
click at [1194, 206] on icon "Clear input" at bounding box center [1196, 206] width 5 height 5
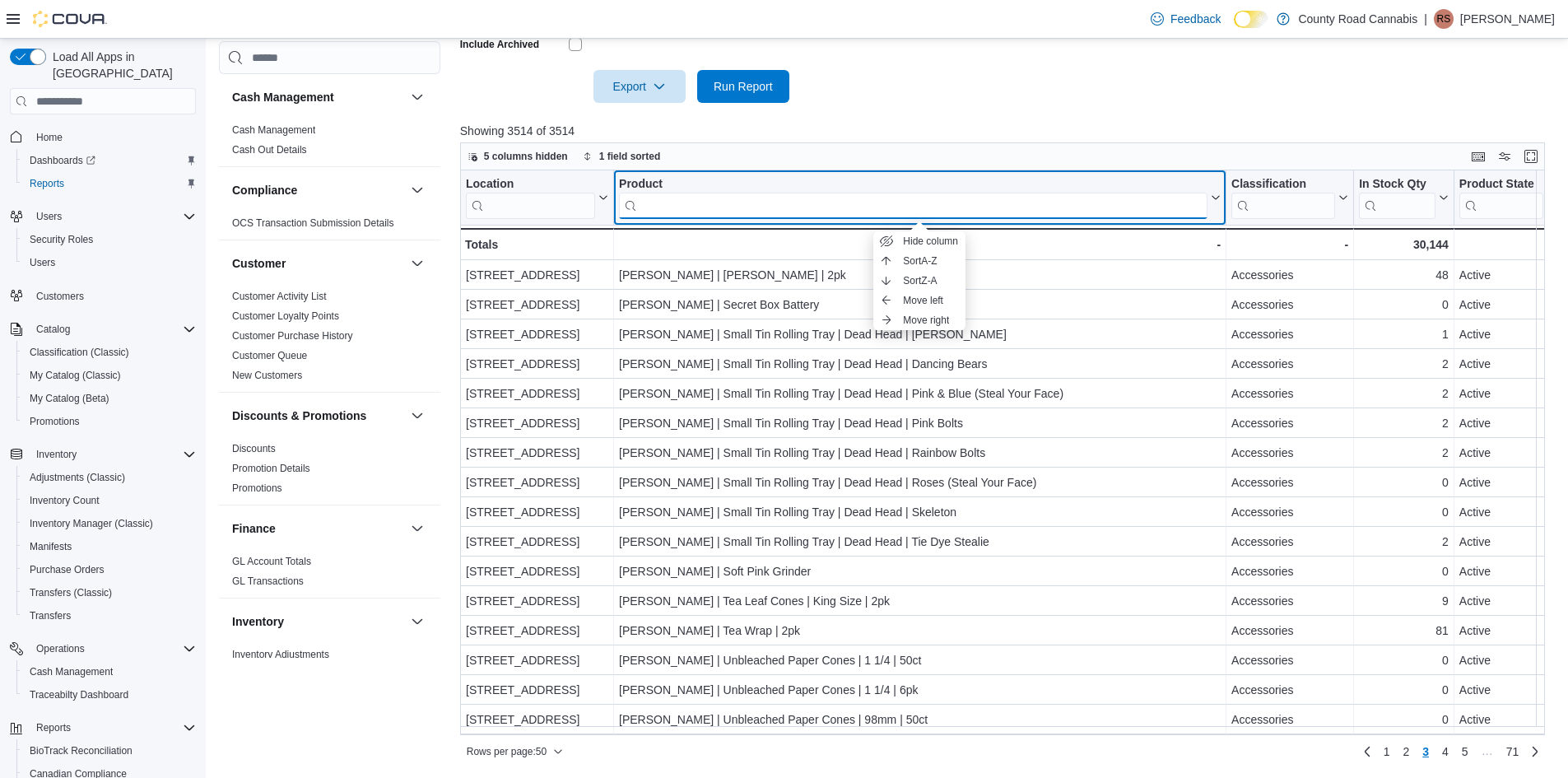
click at [679, 208] on input "search" at bounding box center [913, 205] width 589 height 27
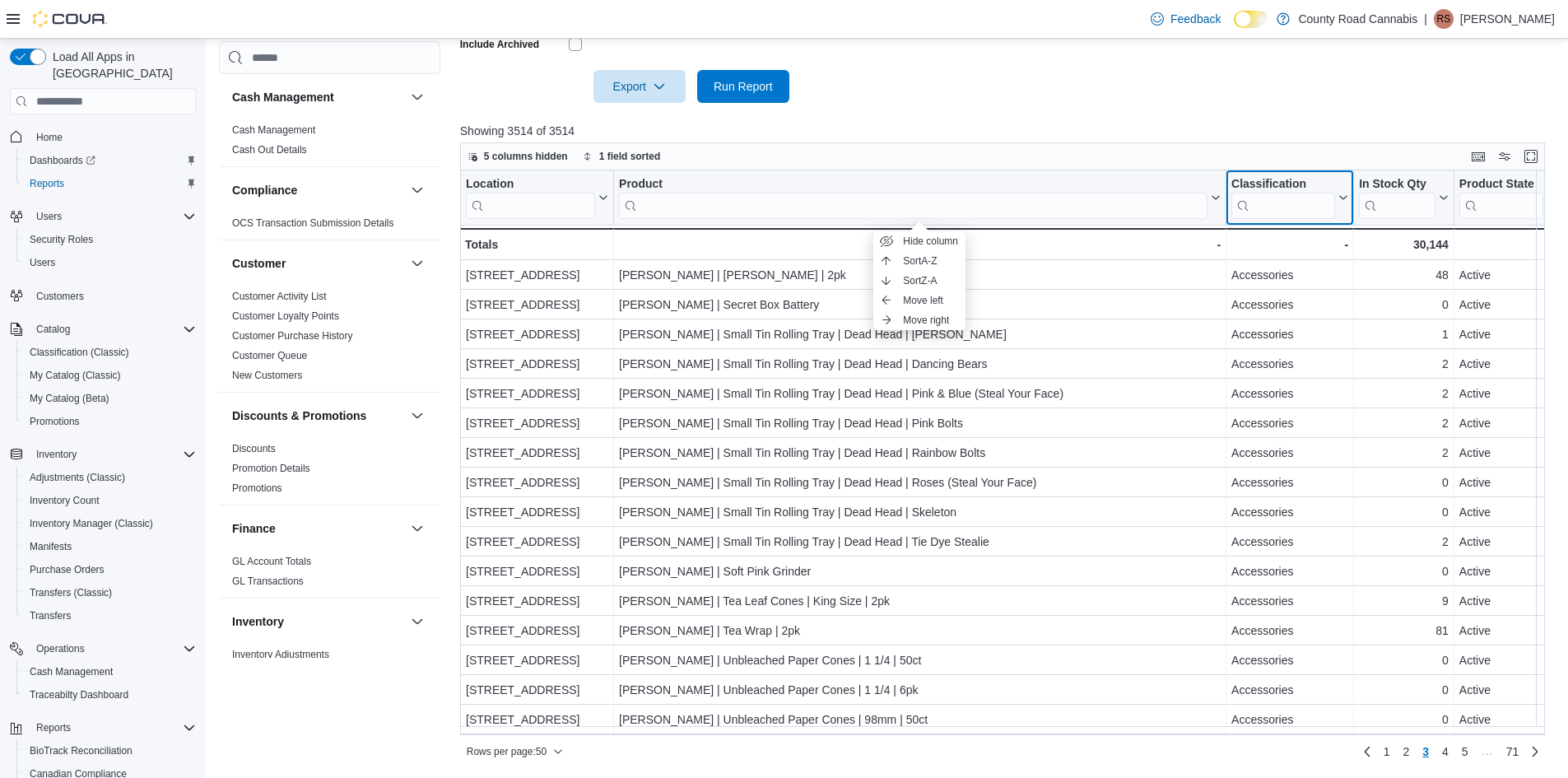
click at [1279, 191] on div "Classification" at bounding box center [1284, 185] width 103 height 16
drag, startPoint x: 1256, startPoint y: 198, endPoint x: 1168, endPoint y: 175, distance: 91.0
click at [1236, 211] on input "search" at bounding box center [1284, 205] width 103 height 27
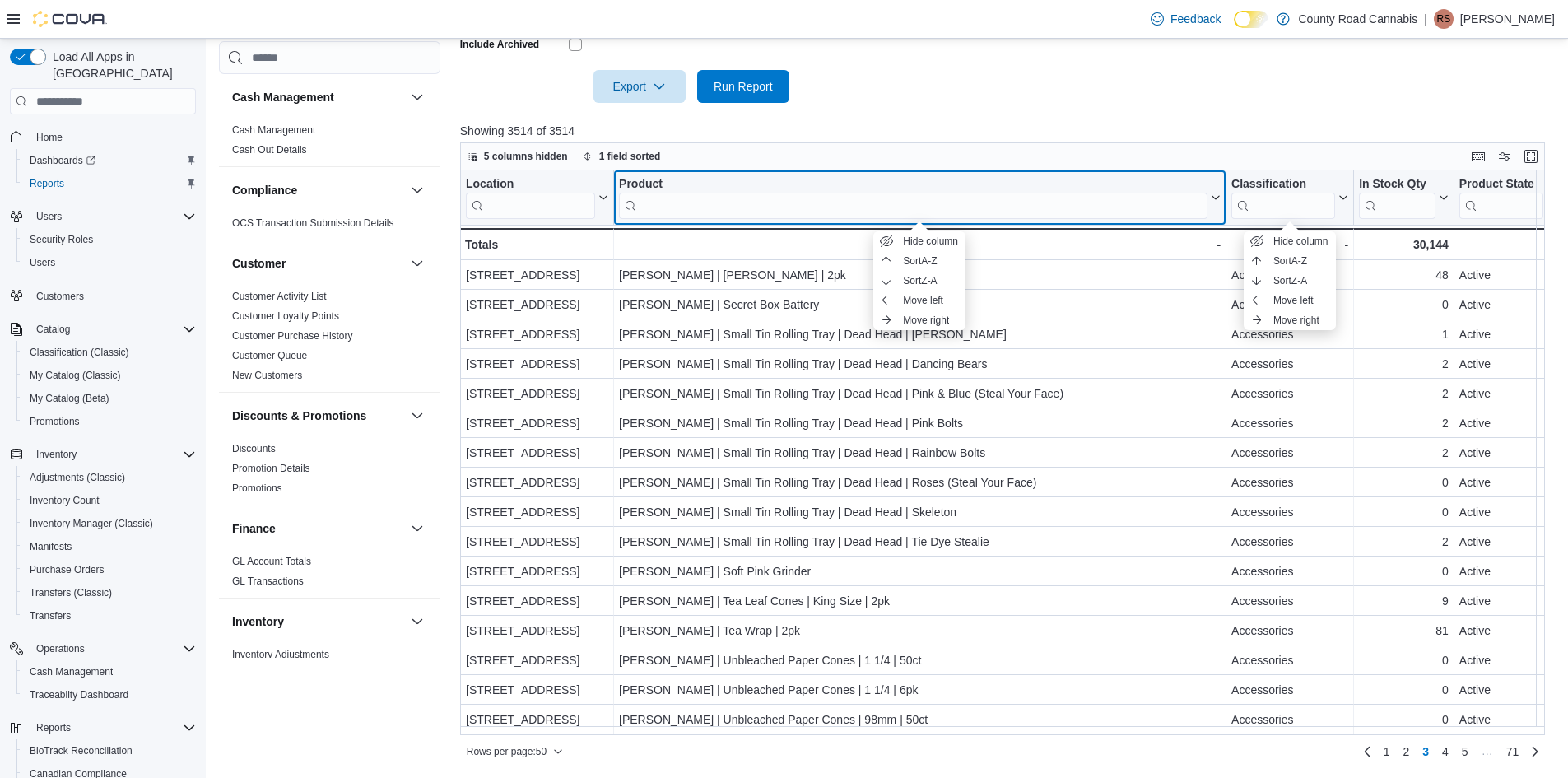
drag, startPoint x: 674, startPoint y: 208, endPoint x: 687, endPoint y: 219, distance: 17.0
click at [683, 216] on input "search" at bounding box center [913, 205] width 589 height 27
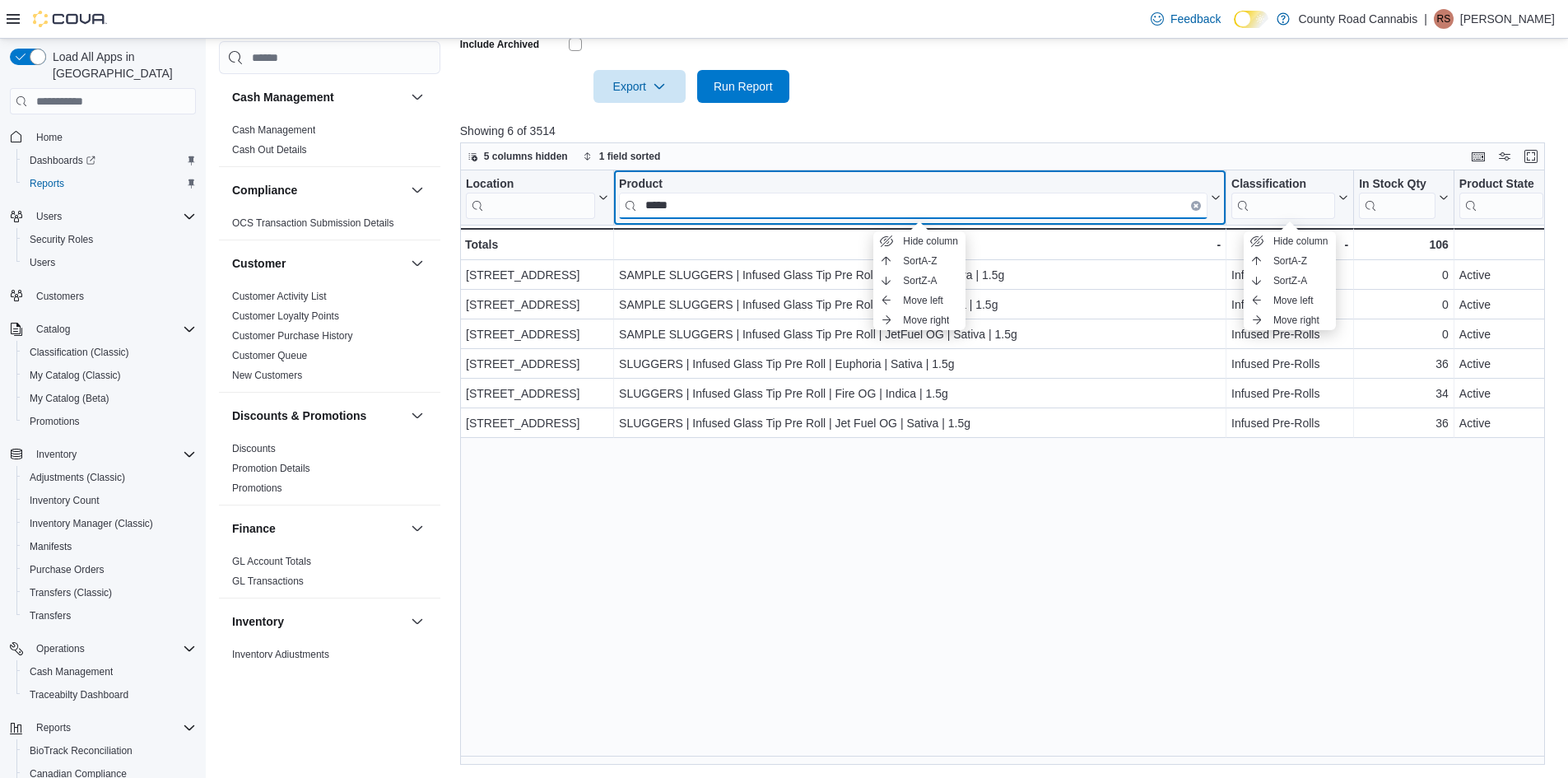
type input "*****"
click at [1194, 204] on icon "Clear input" at bounding box center [1196, 206] width 5 height 5
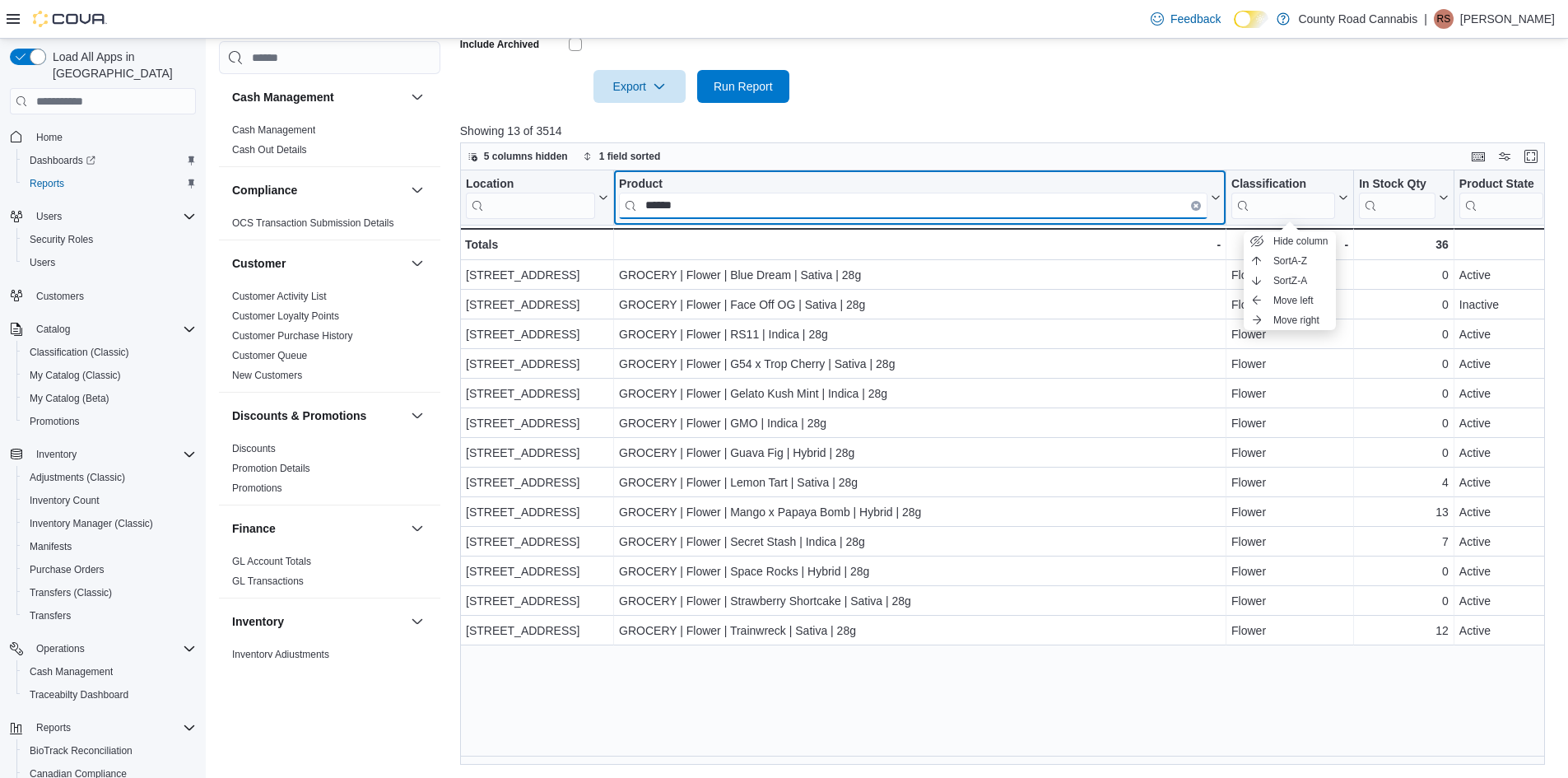
drag, startPoint x: 737, startPoint y: 214, endPoint x: 295, endPoint y: 78, distance: 462.4
click at [316, 126] on div "Cash Management Cash Management Cash Out Details Compliance OCS Transaction Sub…" at bounding box center [888, 174] width 1338 height 1181
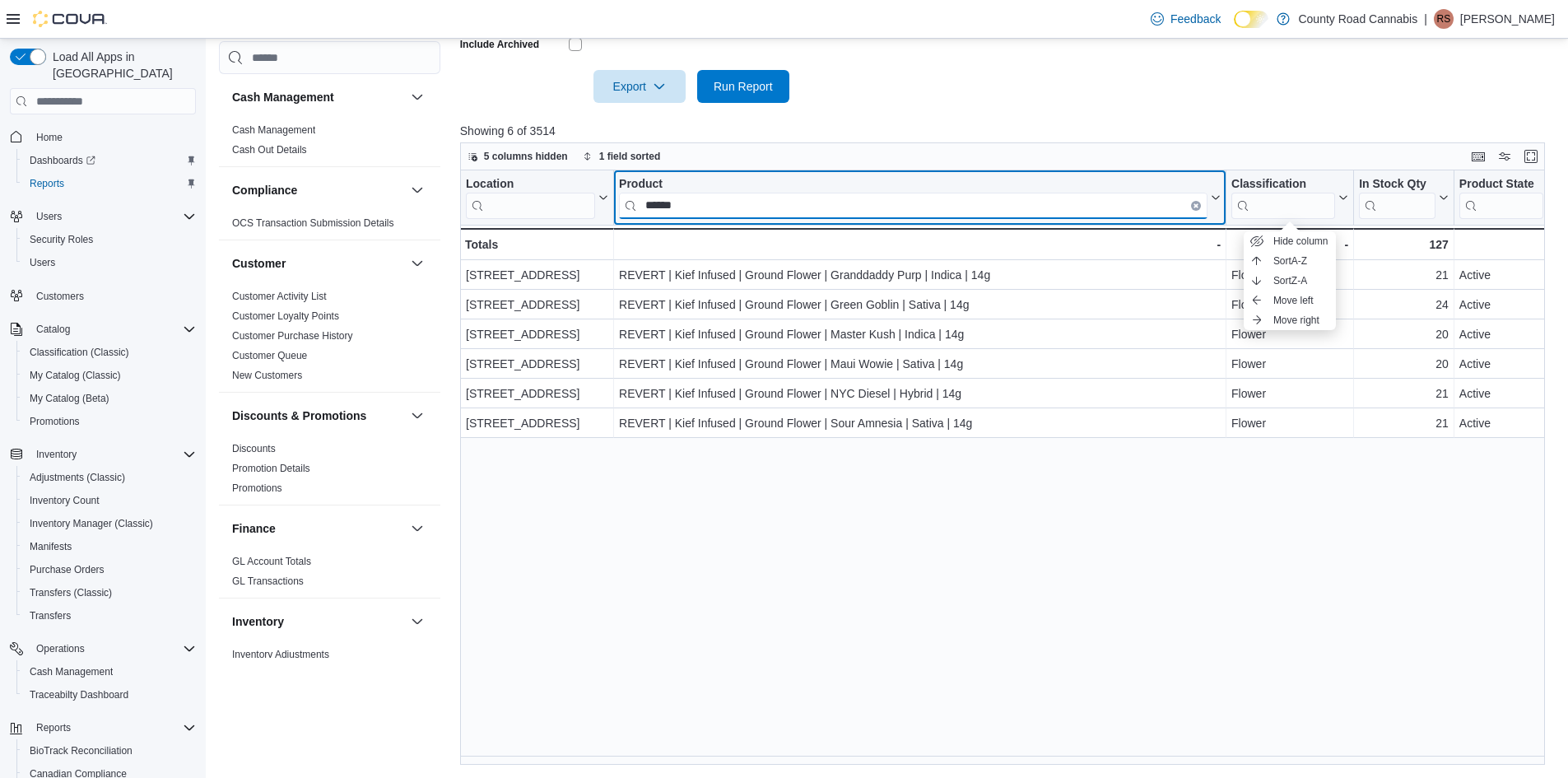
type input "******"
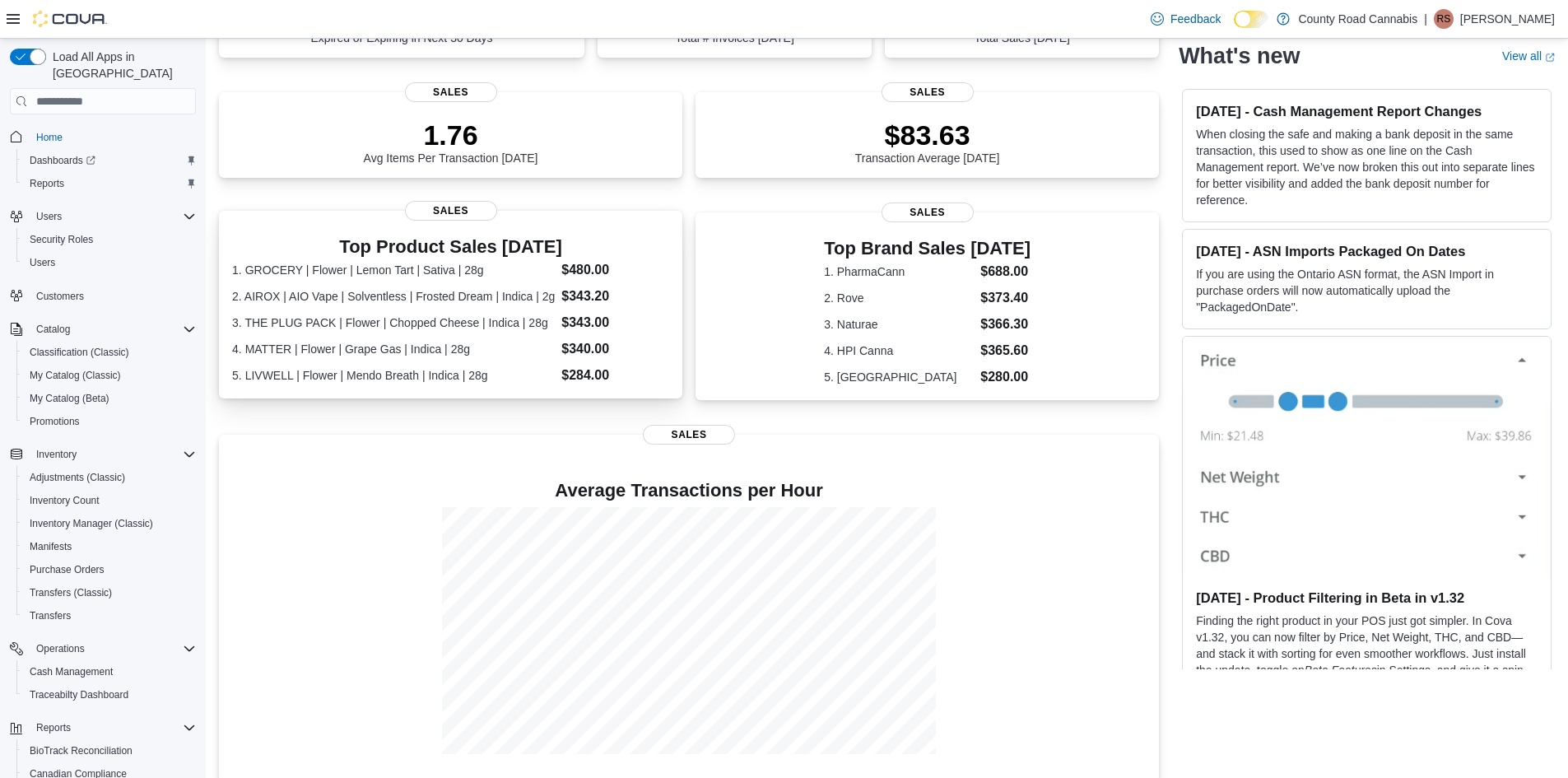
scroll to position [356, 0]
